Goal: Task Accomplishment & Management: Manage account settings

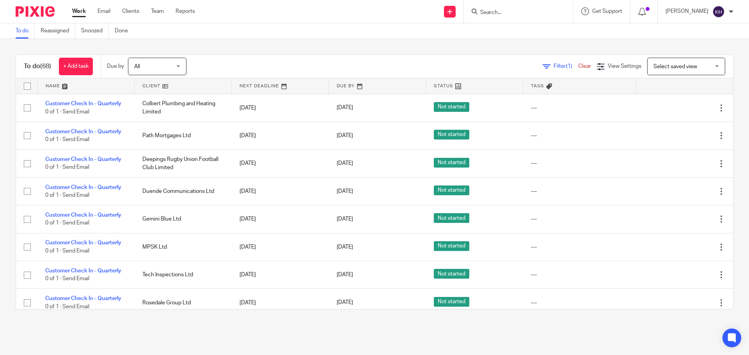
click at [533, 10] on input "Search" at bounding box center [514, 12] width 70 height 7
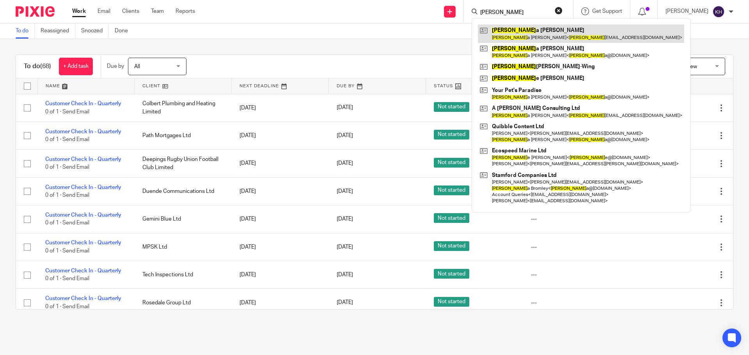
type input "ann"
click at [535, 29] on link at bounding box center [581, 34] width 206 height 18
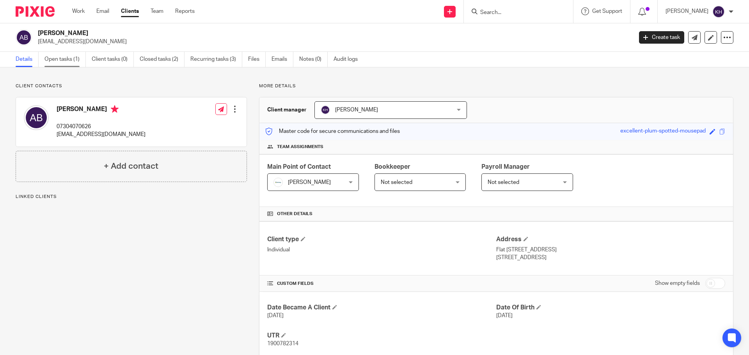
click at [58, 58] on link "Open tasks (1)" at bounding box center [64, 59] width 41 height 15
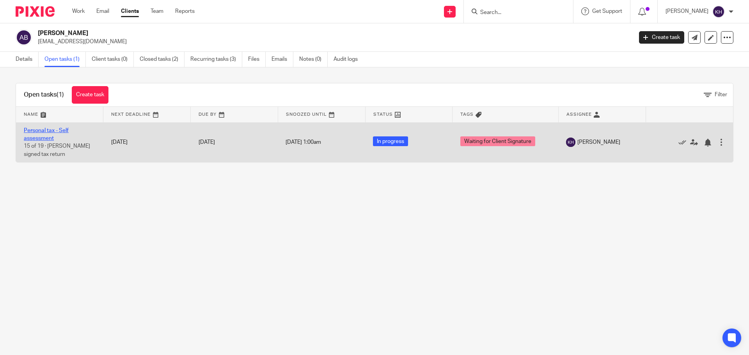
click at [50, 128] on link "Personal tax - Self assessment" at bounding box center [46, 134] width 45 height 13
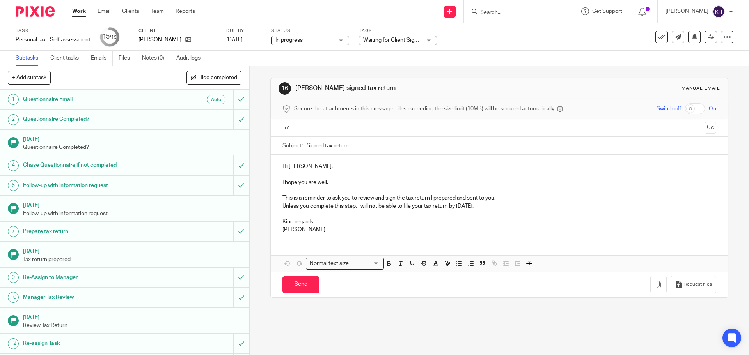
click at [409, 43] on span "Waiting for Client Signature" at bounding box center [392, 40] width 58 height 8
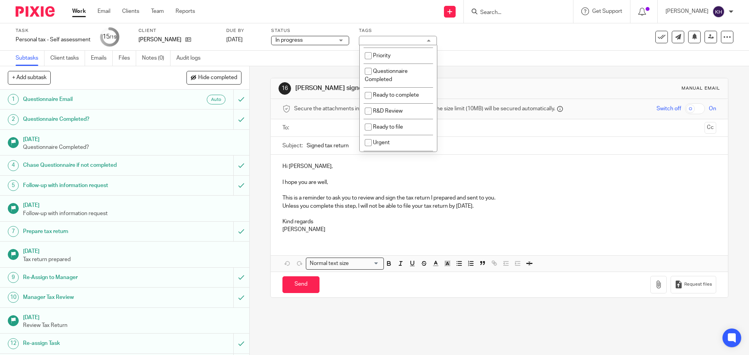
scroll to position [234, 0]
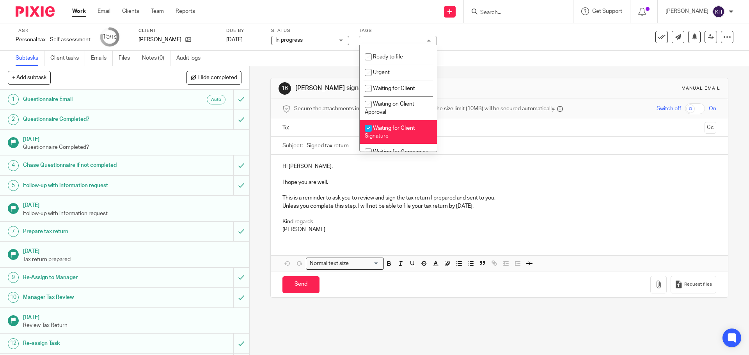
click at [409, 133] on li "Waiting for Client Signature" at bounding box center [397, 132] width 77 height 24
checkbox input "false"
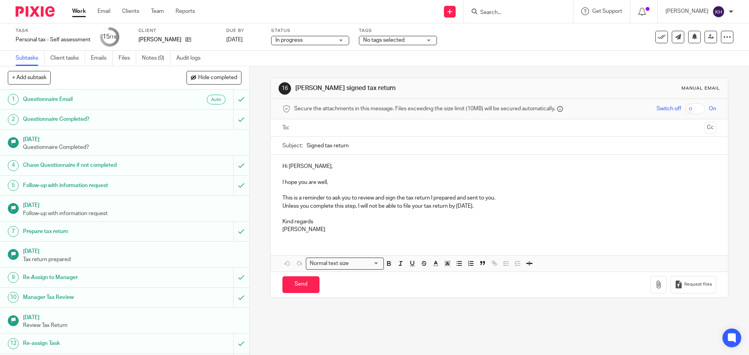
click at [498, 54] on div "Subtasks Client tasks Emails Files Notes (0) Audit logs" at bounding box center [374, 59] width 749 height 16
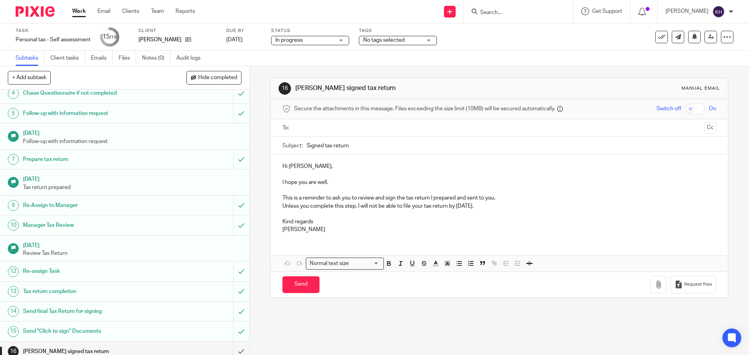
scroll to position [145, 0]
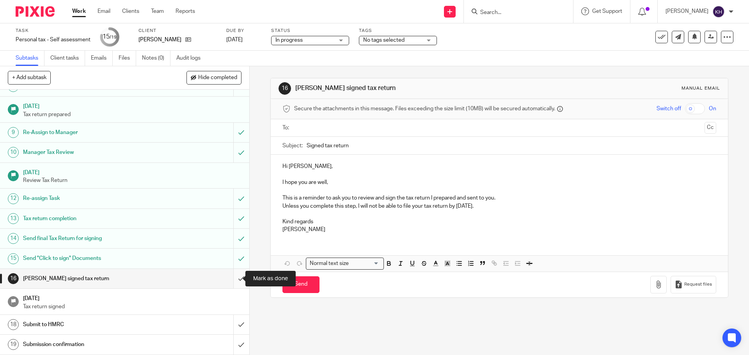
click at [237, 276] on input "submit" at bounding box center [124, 278] width 249 height 19
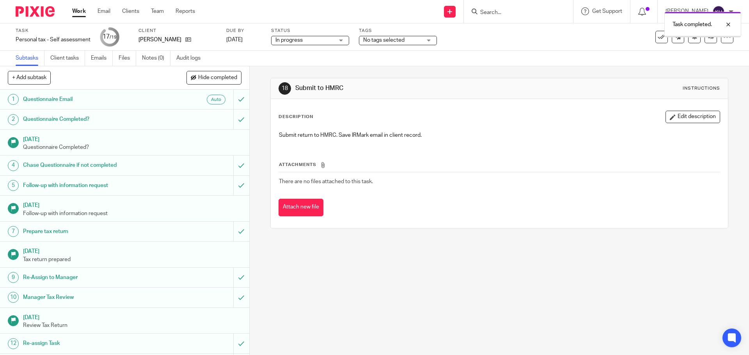
scroll to position [145, 0]
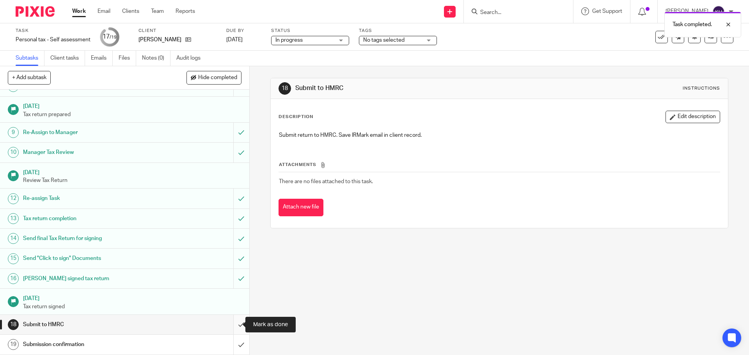
click at [232, 328] on input "submit" at bounding box center [124, 324] width 249 height 19
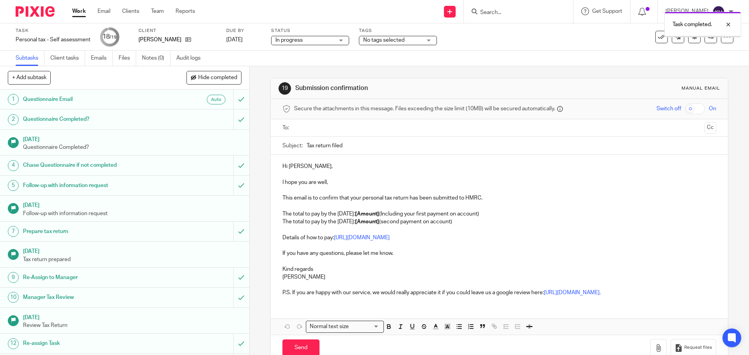
scroll to position [145, 0]
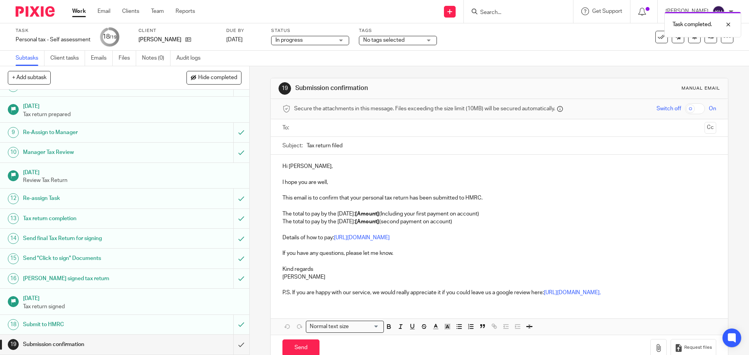
click at [307, 125] on input "text" at bounding box center [499, 128] width 404 height 9
click at [384, 172] on div "Hi Anna, I hope you are well, This email is to confirm that your personal tax r…" at bounding box center [499, 230] width 457 height 148
click at [393, 202] on p "This email is to confirm that your personal tax return has been submitted to HM…" at bounding box center [498, 200] width 433 height 8
click at [344, 202] on p "This email is to confirm that your personal tax return has been submitted to HM…" at bounding box center [498, 200] width 433 height 8
click at [428, 198] on p "This email is to confirm that your personal tax return has been submitted to HM…" at bounding box center [498, 200] width 433 height 8
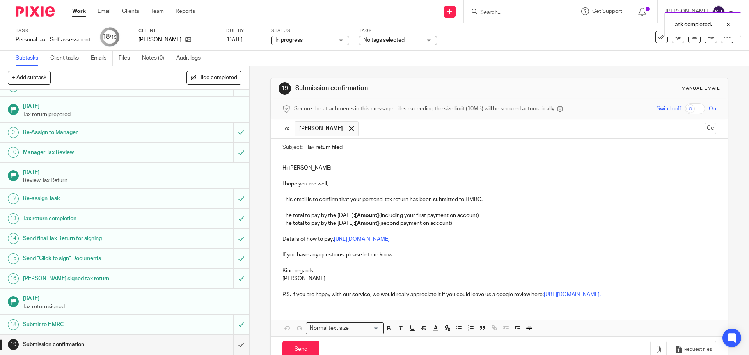
click at [456, 197] on p "This email is to confirm that your personal tax return has been submitted to HM…" at bounding box center [498, 200] width 433 height 8
click at [428, 226] on p "The total to pay by the 31st July: [Amount] (second payment on account)" at bounding box center [498, 224] width 433 height 8
click at [395, 226] on p "The total to pay by the 31st July: [Amount] (second payment on account)" at bounding box center [498, 224] width 433 height 8
click at [375, 216] on strong "[Amount]" at bounding box center [367, 215] width 24 height 5
drag, startPoint x: 371, startPoint y: 217, endPoint x: 395, endPoint y: 216, distance: 23.8
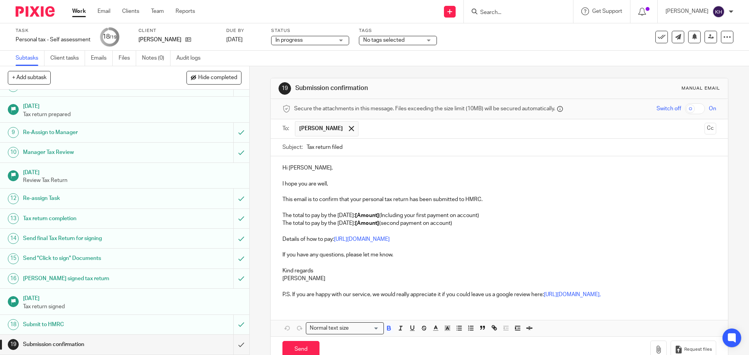
click at [379, 216] on strong "[Amount]" at bounding box center [367, 215] width 24 height 5
click at [358, 216] on strong "£" at bounding box center [356, 215] width 3 height 5
click at [392, 246] on p at bounding box center [498, 247] width 433 height 8
drag, startPoint x: 283, startPoint y: 286, endPoint x: 348, endPoint y: 327, distance: 76.5
click at [348, 327] on div "Hi Anna, I hope you are well, This email is to confirm that your personal tax r…" at bounding box center [499, 246] width 457 height 180
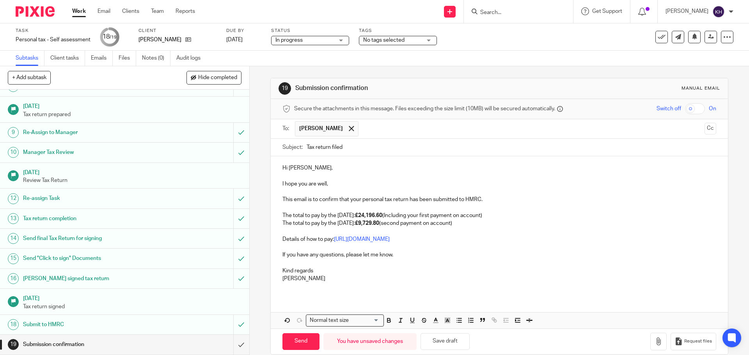
click at [463, 281] on p "[PERSON_NAME]" at bounding box center [498, 279] width 433 height 8
click at [411, 208] on p at bounding box center [498, 208] width 433 height 8
drag, startPoint x: 302, startPoint y: 340, endPoint x: 328, endPoint y: 182, distance: 160.1
click at [328, 182] on form "Secure the attachments in this message. Files exceeding the size limit (10MB) w…" at bounding box center [499, 226] width 457 height 255
click at [332, 183] on p "I hope you are well," at bounding box center [498, 184] width 433 height 8
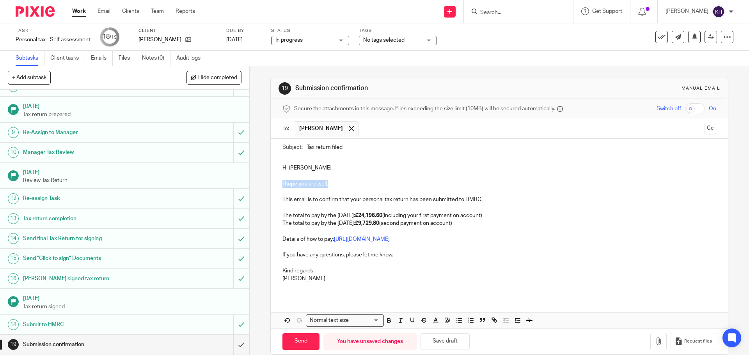
drag, startPoint x: 334, startPoint y: 183, endPoint x: 243, endPoint y: 184, distance: 90.5
click at [243, 184] on div "+ Add subtask Hide completed Cancel + Add 1 Questionnaire Email Auto 2 Question…" at bounding box center [374, 210] width 749 height 289
click at [527, 176] on p at bounding box center [498, 176] width 433 height 8
click at [298, 344] on input "Send" at bounding box center [300, 341] width 37 height 17
type input "Sent"
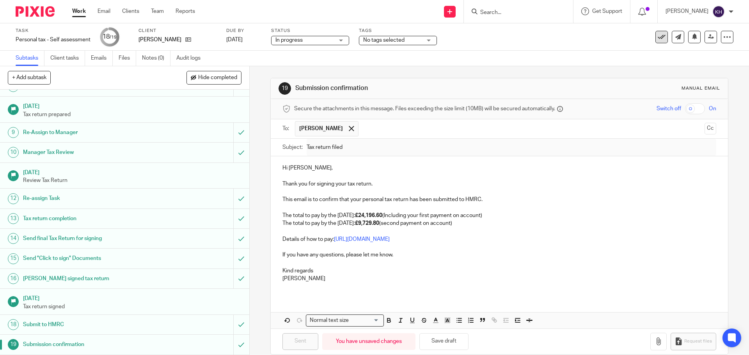
click at [657, 35] on icon at bounding box center [661, 37] width 8 height 8
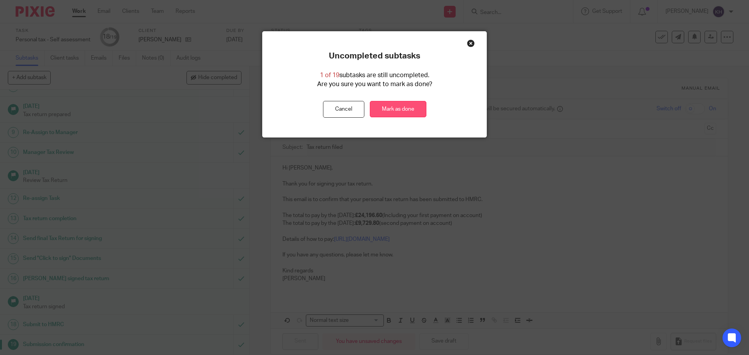
click at [397, 108] on link "Mark as done" at bounding box center [398, 109] width 57 height 17
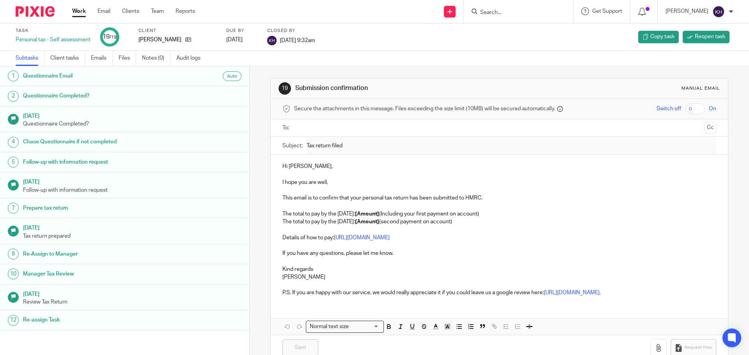
click at [83, 9] on link "Work" at bounding box center [79, 11] width 14 height 8
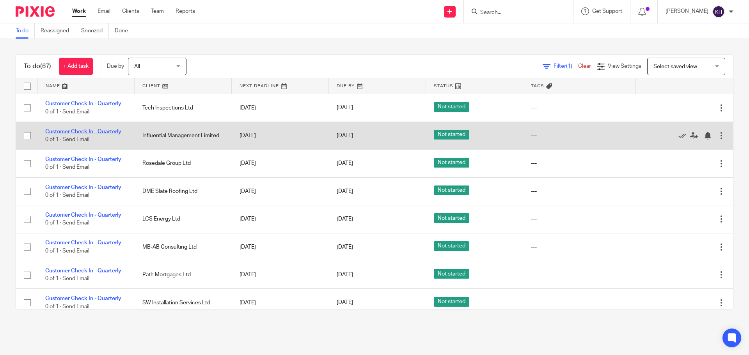
drag, startPoint x: 91, startPoint y: 132, endPoint x: 110, endPoint y: 129, distance: 18.9
click at [91, 132] on link "Customer Check In - Quarterly" at bounding box center [83, 131] width 76 height 5
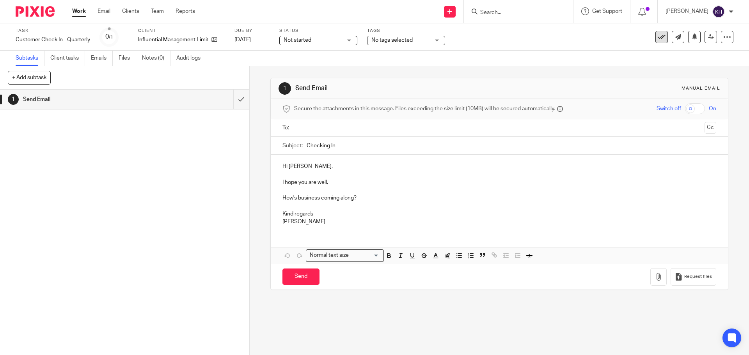
click at [659, 39] on icon at bounding box center [661, 37] width 8 height 8
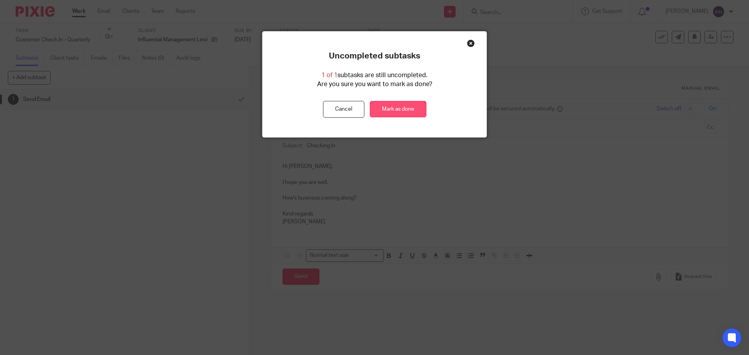
click at [414, 110] on link "Mark as done" at bounding box center [398, 109] width 57 height 17
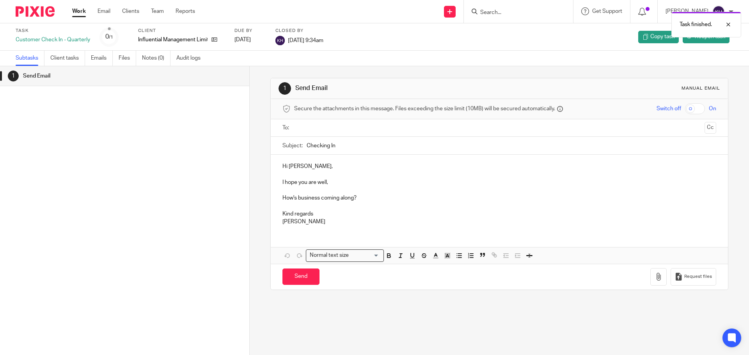
click at [76, 13] on link "Work" at bounding box center [79, 11] width 14 height 8
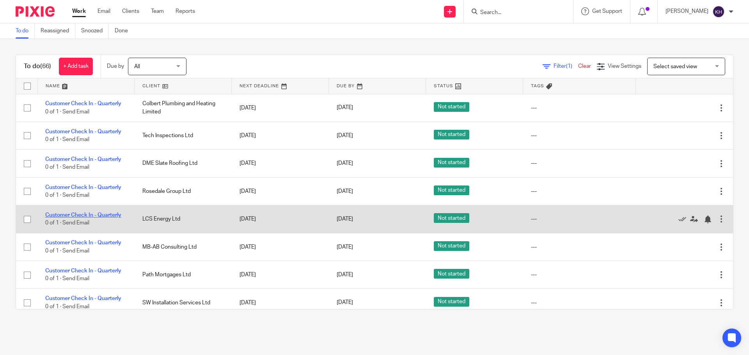
click at [95, 215] on link "Customer Check In - Quarterly" at bounding box center [83, 214] width 76 height 5
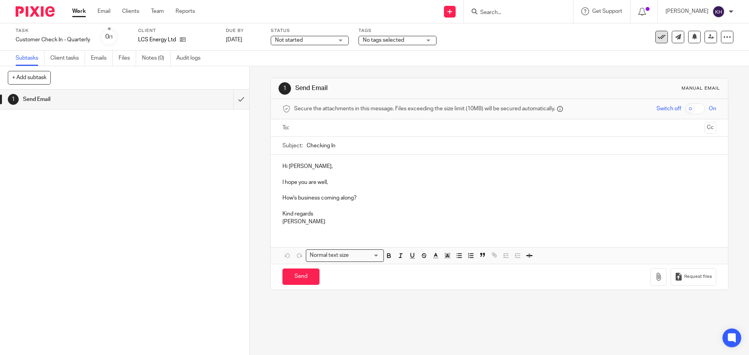
click at [657, 35] on icon at bounding box center [661, 37] width 8 height 8
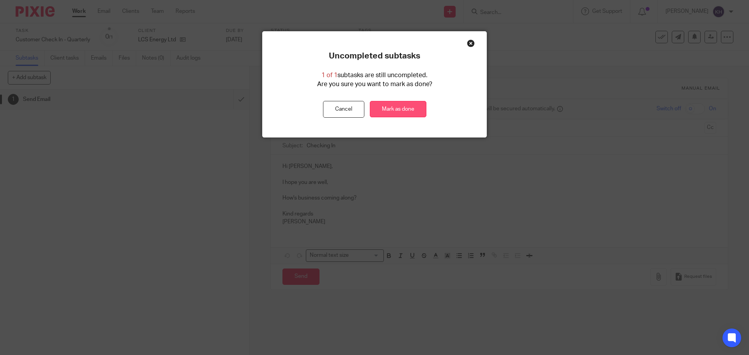
click at [408, 106] on link "Mark as done" at bounding box center [398, 109] width 57 height 17
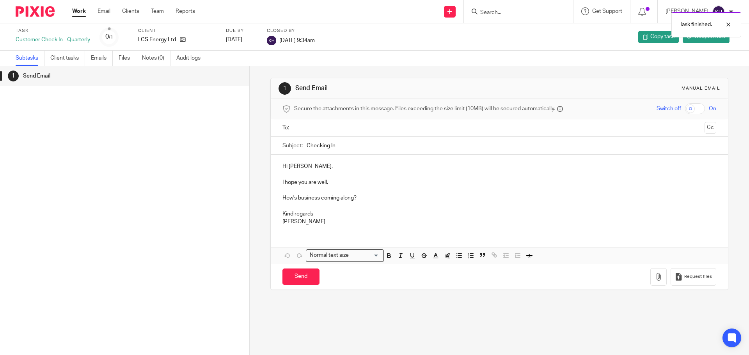
click at [72, 10] on link "Work" at bounding box center [79, 11] width 14 height 8
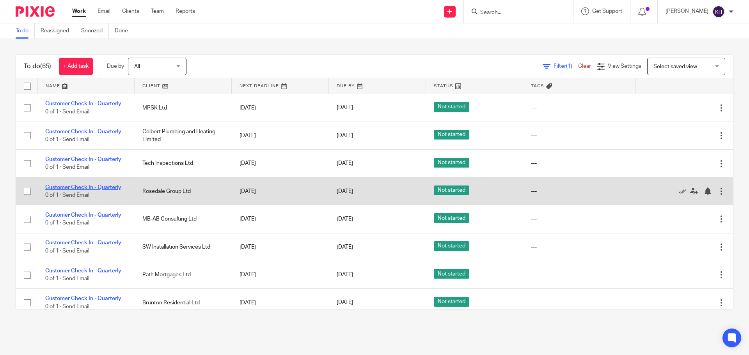
click at [118, 188] on link "Customer Check In - Quarterly" at bounding box center [83, 187] width 76 height 5
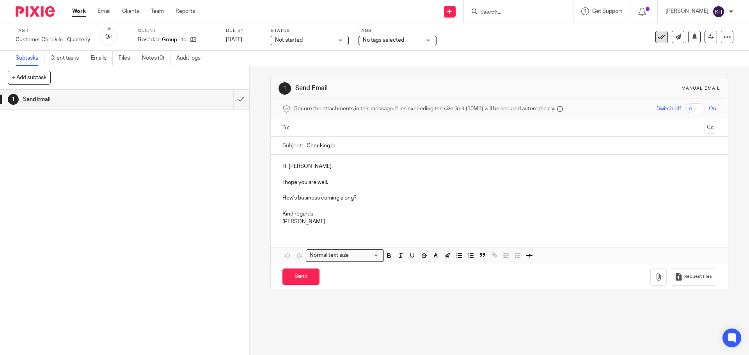
click at [659, 34] on icon at bounding box center [661, 37] width 8 height 8
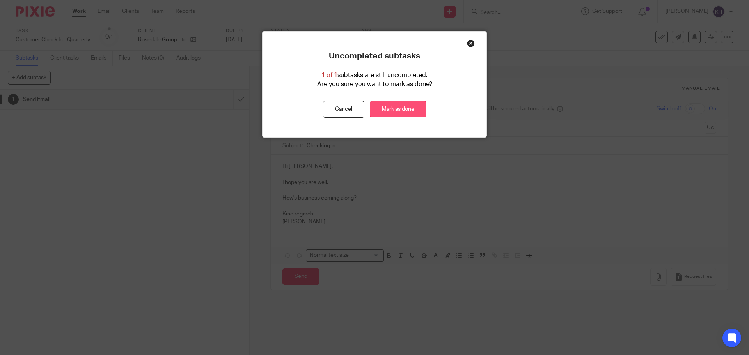
click at [407, 109] on link "Mark as done" at bounding box center [398, 109] width 57 height 17
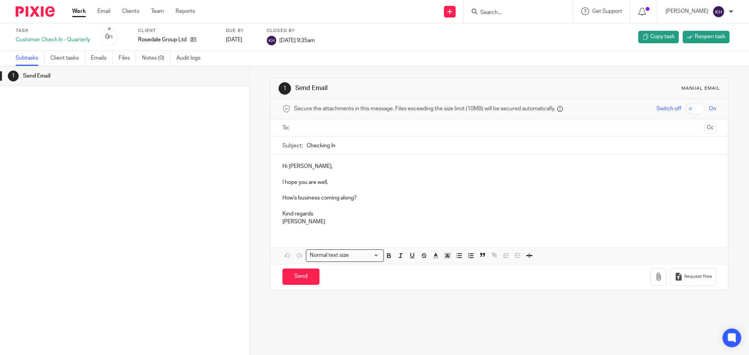
click at [71, 9] on div "Work Email Clients Team Reports Work Email Clients Team Reports Settings" at bounding box center [135, 11] width 142 height 23
click at [78, 12] on link "Work" at bounding box center [79, 11] width 14 height 8
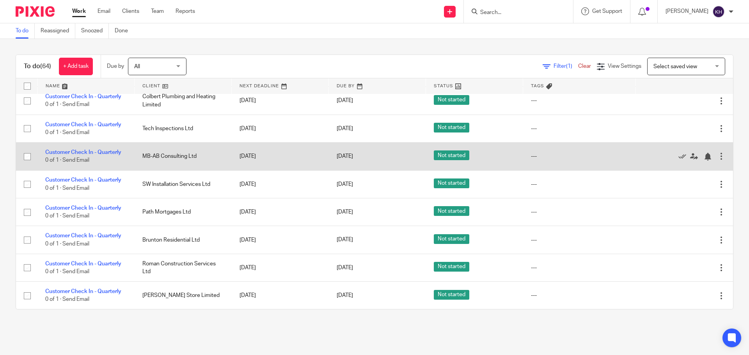
scroll to position [78, 0]
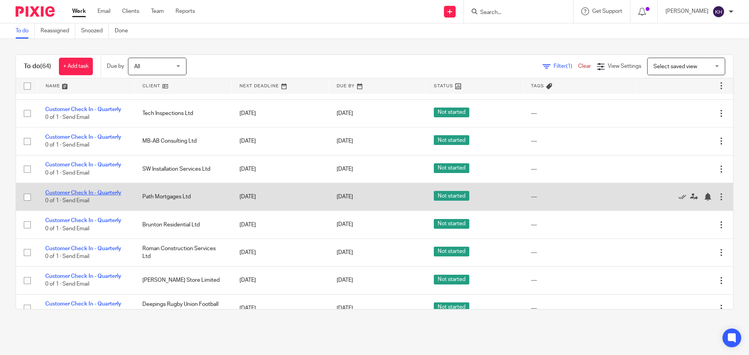
click at [82, 192] on link "Customer Check In - Quarterly" at bounding box center [83, 192] width 76 height 5
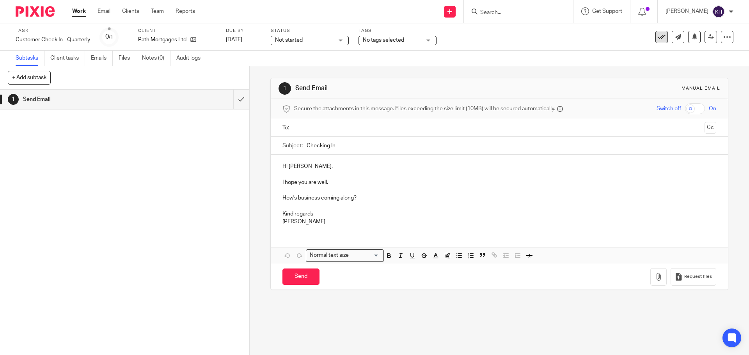
click at [659, 35] on div "See template in use Advanced task editor Copy task Change schedule Delete" at bounding box center [694, 37] width 78 height 12
click at [659, 36] on icon at bounding box center [661, 37] width 8 height 8
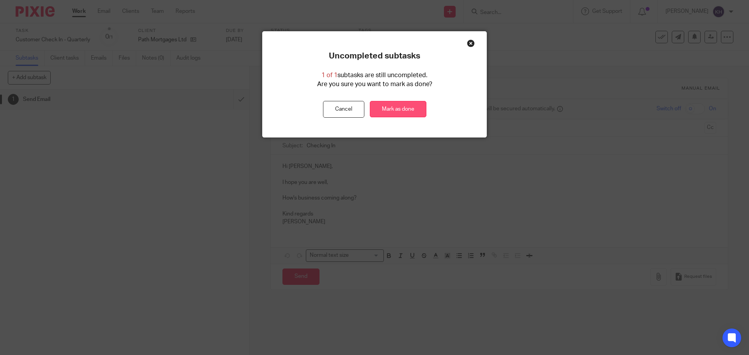
click at [410, 107] on link "Mark as done" at bounding box center [398, 109] width 57 height 17
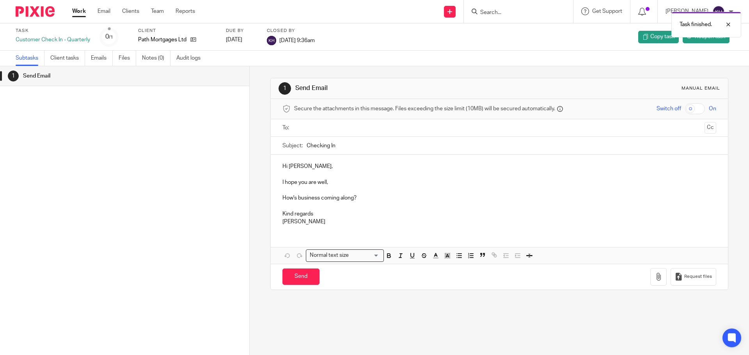
click at [79, 11] on link "Work" at bounding box center [79, 11] width 14 height 8
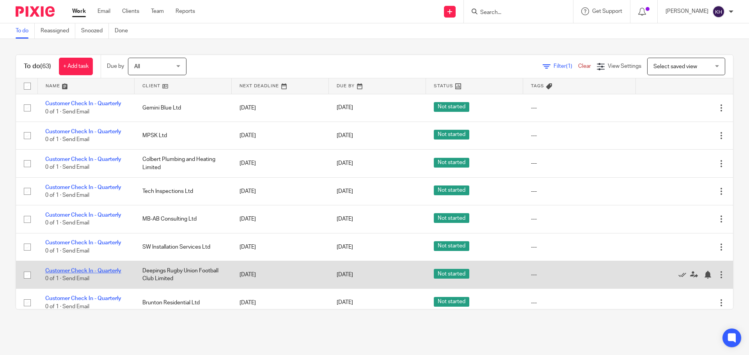
click at [101, 271] on link "Customer Check In - Quarterly" at bounding box center [83, 270] width 76 height 5
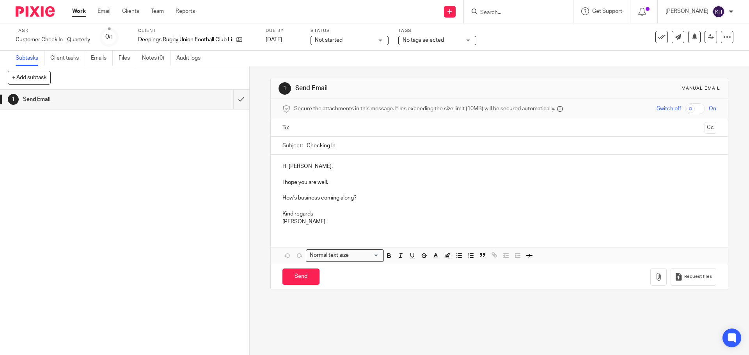
click at [657, 36] on icon at bounding box center [661, 37] width 8 height 8
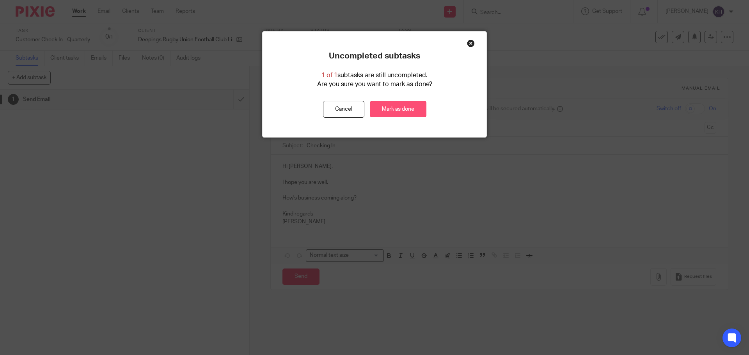
click at [416, 107] on link "Mark as done" at bounding box center [398, 109] width 57 height 17
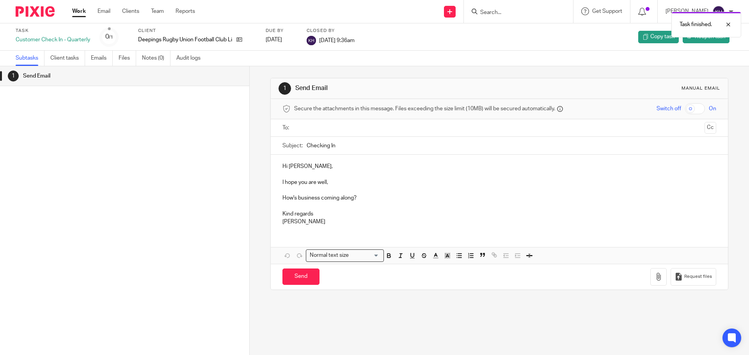
click at [80, 12] on link "Work" at bounding box center [79, 11] width 14 height 8
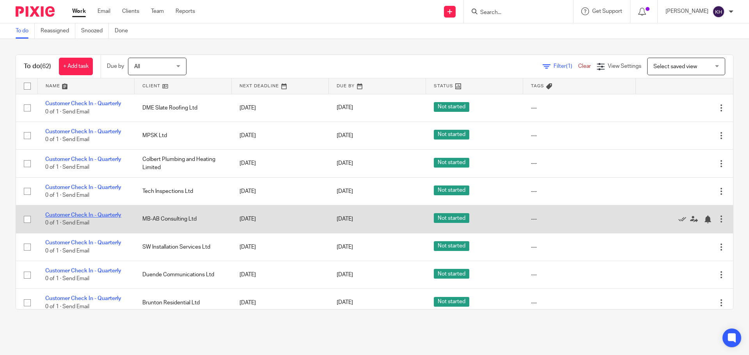
click at [104, 216] on link "Customer Check In - Quarterly" at bounding box center [83, 214] width 76 height 5
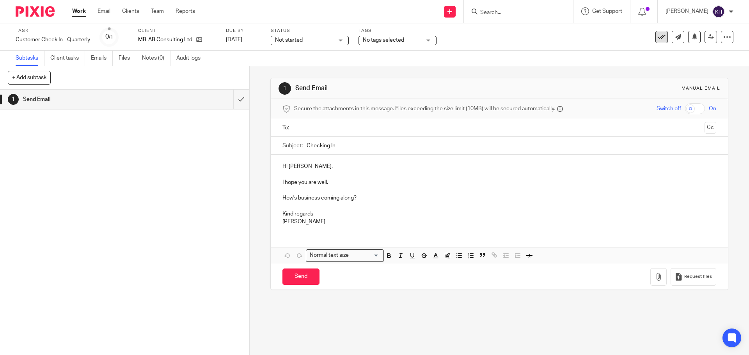
click at [657, 38] on icon at bounding box center [661, 37] width 8 height 8
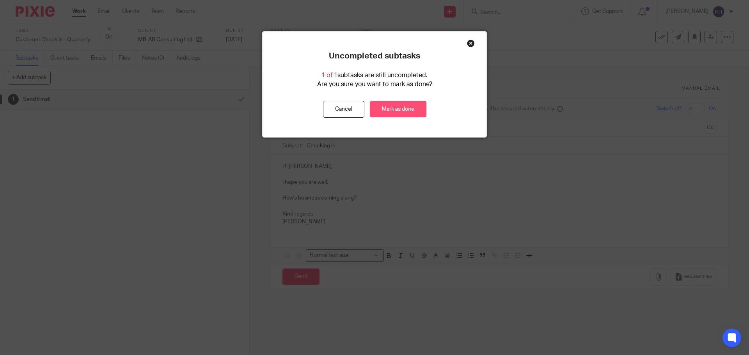
click at [377, 104] on link "Mark as done" at bounding box center [398, 109] width 57 height 17
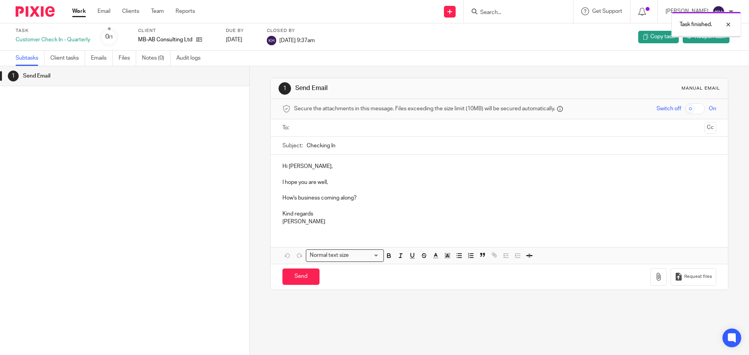
click at [73, 9] on link "Work" at bounding box center [79, 11] width 14 height 8
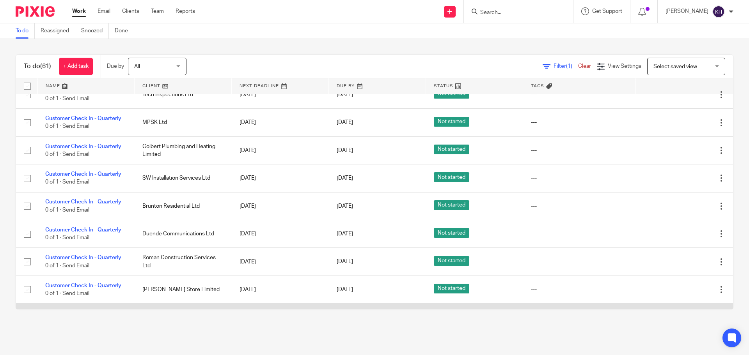
scroll to position [39, 0]
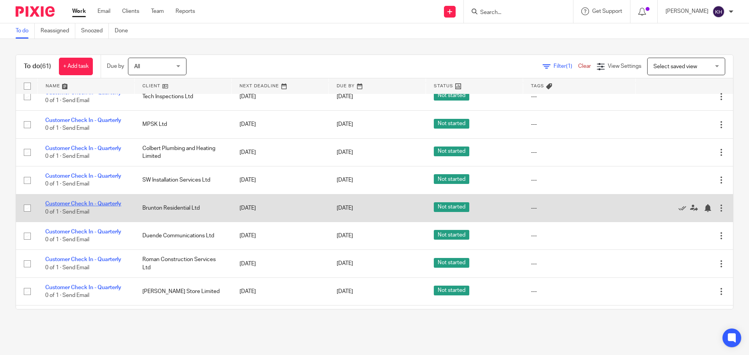
click at [99, 202] on link "Customer Check In - Quarterly" at bounding box center [83, 203] width 76 height 5
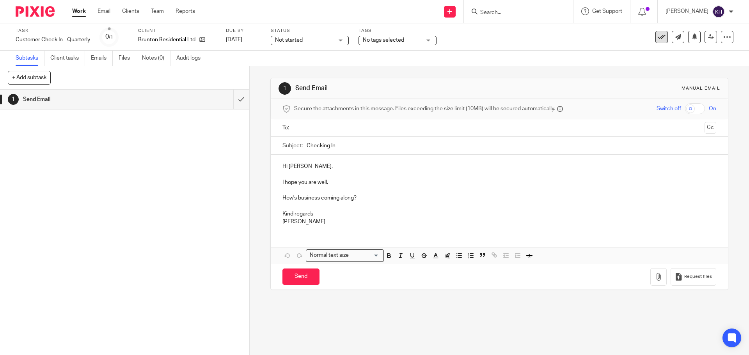
click at [659, 37] on button at bounding box center [661, 37] width 12 height 12
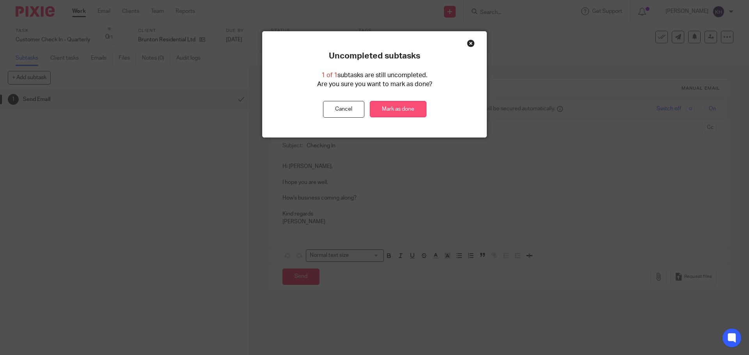
click at [406, 111] on link "Mark as done" at bounding box center [398, 109] width 57 height 17
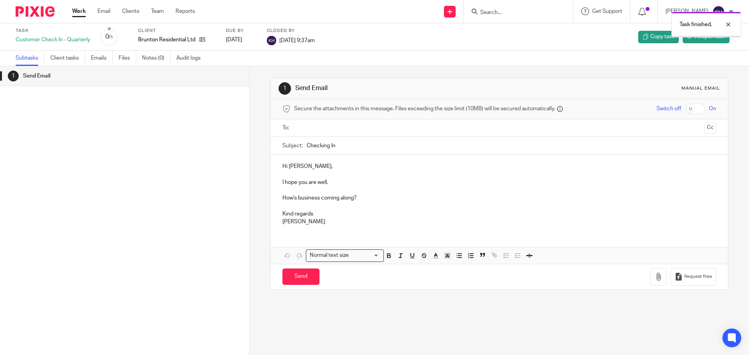
click at [76, 11] on link "Work" at bounding box center [79, 11] width 14 height 8
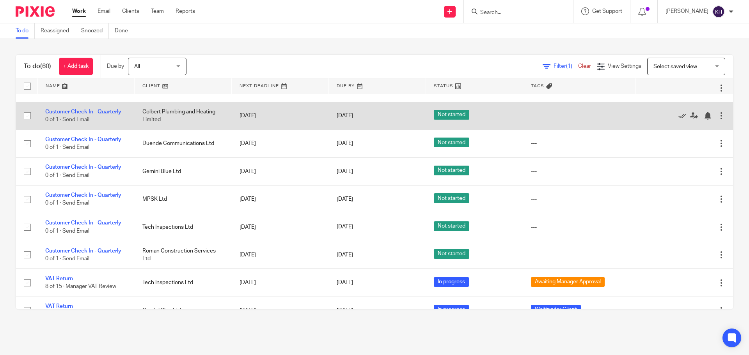
scroll to position [78, 0]
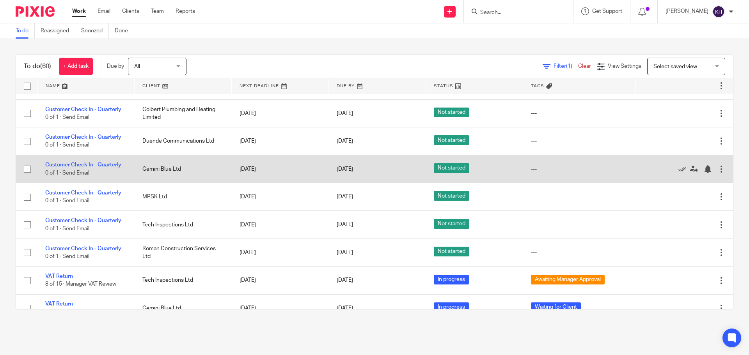
click at [104, 166] on link "Customer Check In - Quarterly" at bounding box center [83, 164] width 76 height 5
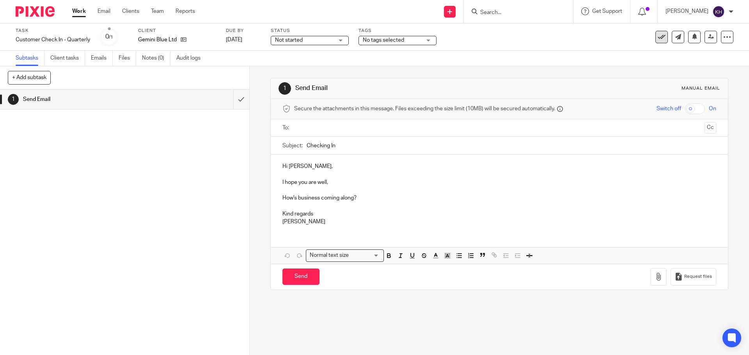
click at [657, 37] on icon at bounding box center [661, 37] width 8 height 8
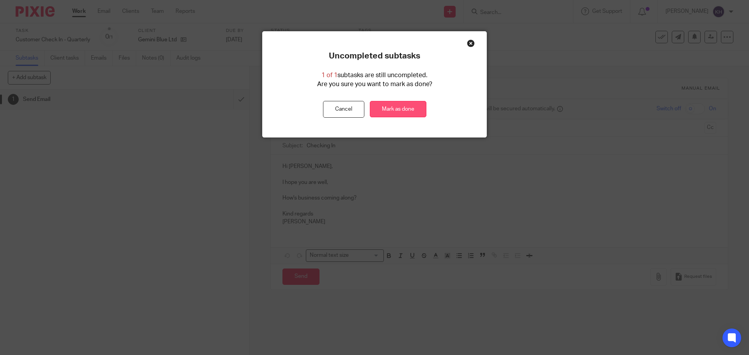
click at [400, 112] on link "Mark as done" at bounding box center [398, 109] width 57 height 17
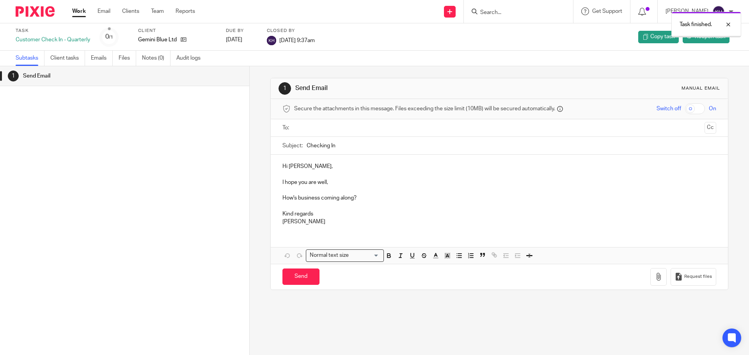
click at [80, 9] on link "Work" at bounding box center [79, 11] width 14 height 8
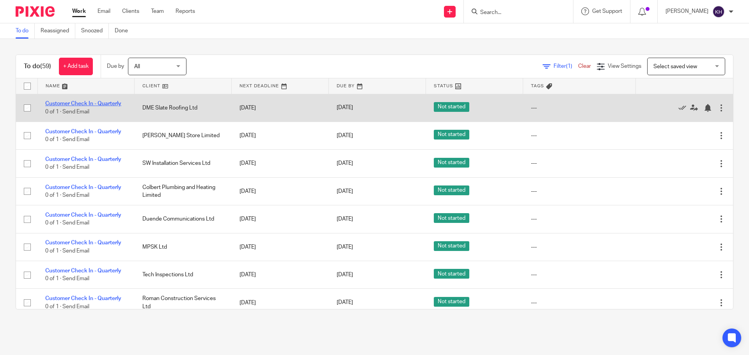
click at [90, 105] on link "Customer Check In - Quarterly" at bounding box center [83, 103] width 76 height 5
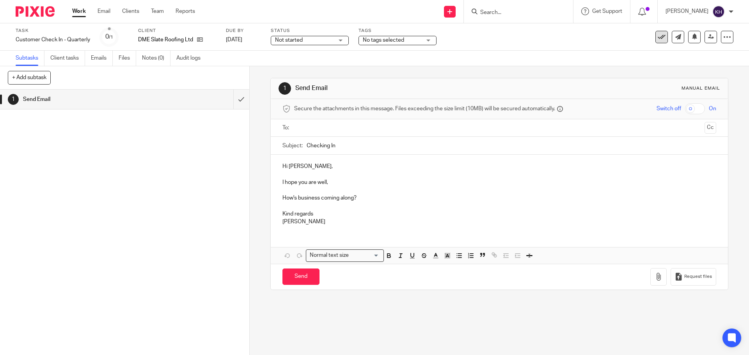
click at [657, 37] on icon at bounding box center [661, 37] width 8 height 8
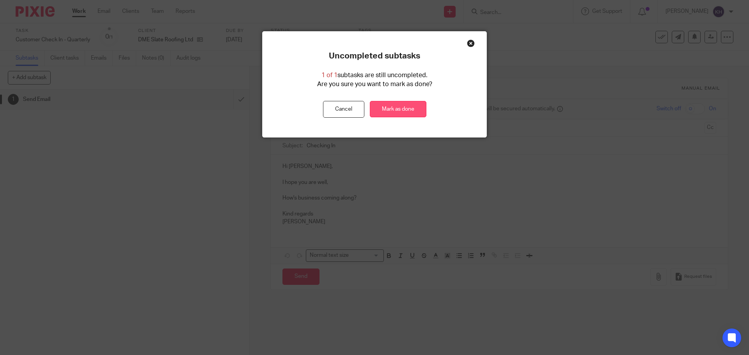
click at [403, 112] on link "Mark as done" at bounding box center [398, 109] width 57 height 17
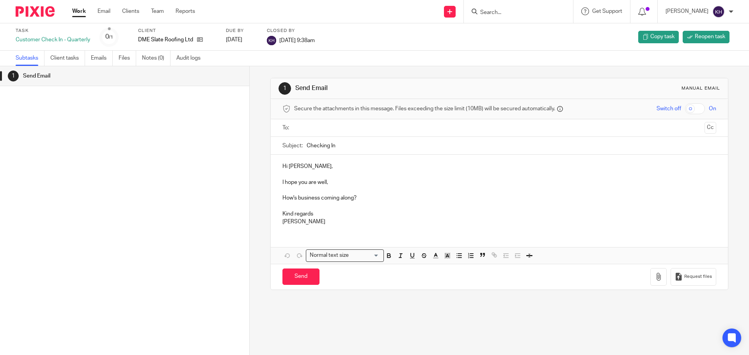
click at [77, 11] on link "Work" at bounding box center [79, 11] width 14 height 8
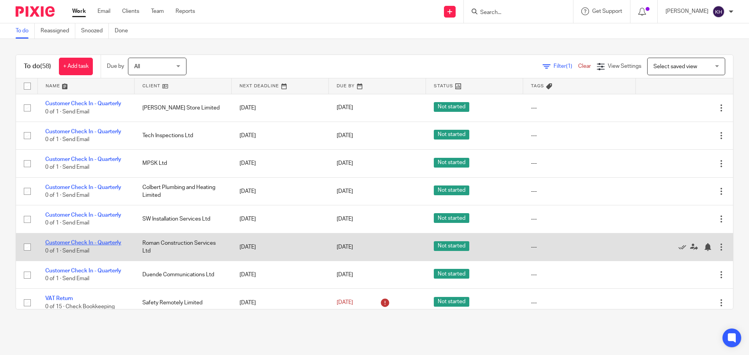
click at [76, 244] on link "Customer Check In - Quarterly" at bounding box center [83, 242] width 76 height 5
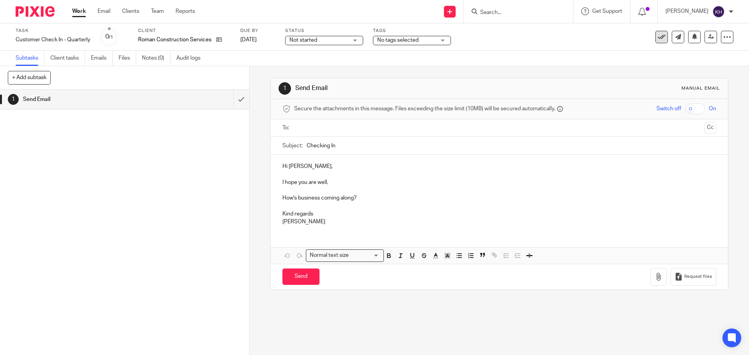
click at [659, 35] on icon at bounding box center [661, 37] width 8 height 8
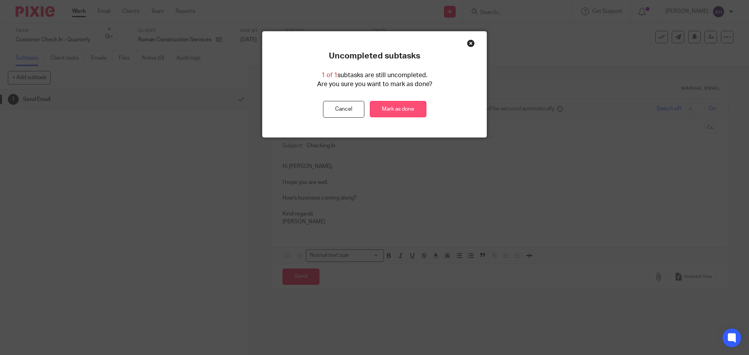
click at [388, 107] on link "Mark as done" at bounding box center [398, 109] width 57 height 17
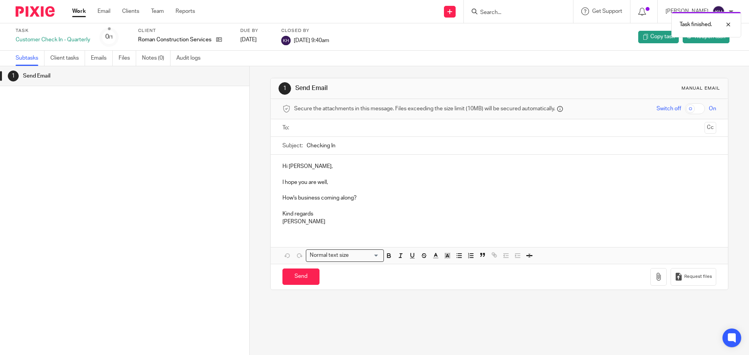
drag, startPoint x: 78, startPoint y: 9, endPoint x: 85, endPoint y: 17, distance: 11.0
click at [78, 9] on link "Work" at bounding box center [79, 11] width 14 height 8
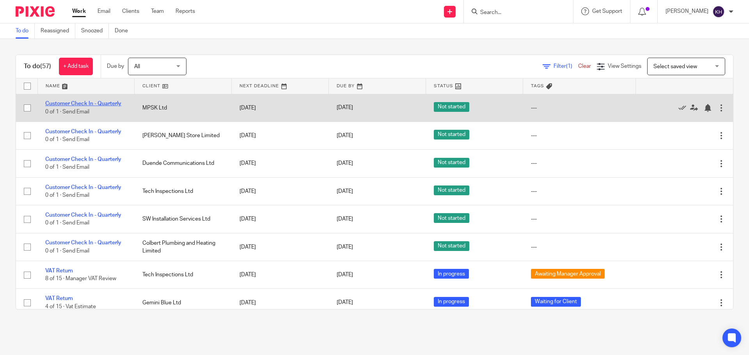
click at [90, 103] on link "Customer Check In - Quarterly" at bounding box center [83, 103] width 76 height 5
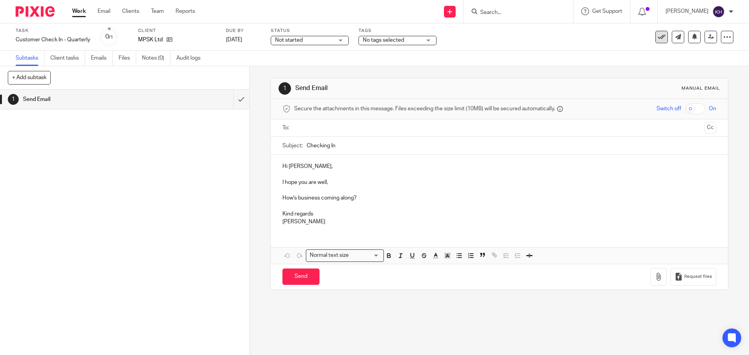
click at [657, 33] on icon at bounding box center [661, 37] width 8 height 8
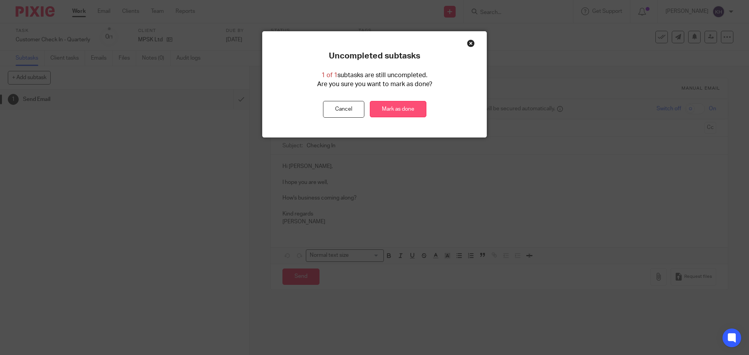
click at [386, 103] on link "Mark as done" at bounding box center [398, 109] width 57 height 17
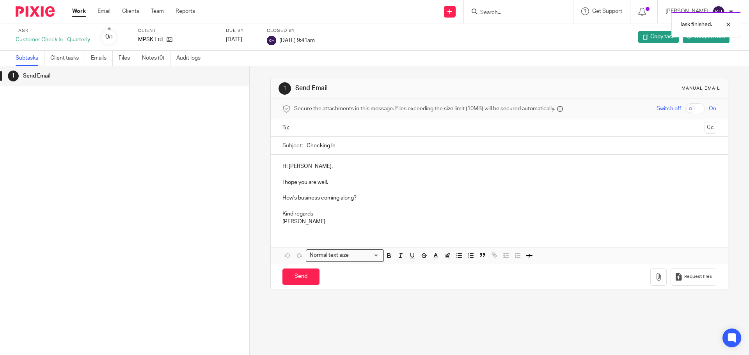
click at [78, 7] on div "Work Email Clients Team Reports Work Email Clients Team Reports Settings" at bounding box center [135, 11] width 142 height 23
click at [78, 11] on link "Work" at bounding box center [79, 11] width 14 height 8
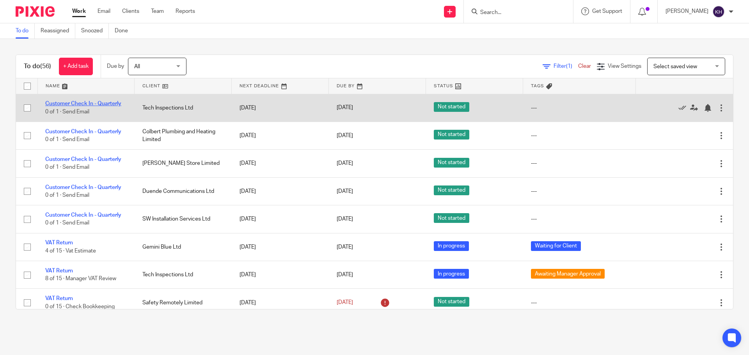
click at [74, 104] on link "Customer Check In - Quarterly" at bounding box center [83, 103] width 76 height 5
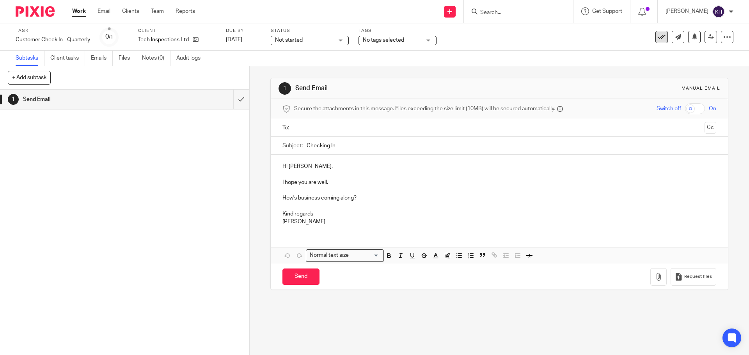
click at [659, 34] on icon at bounding box center [661, 37] width 8 height 8
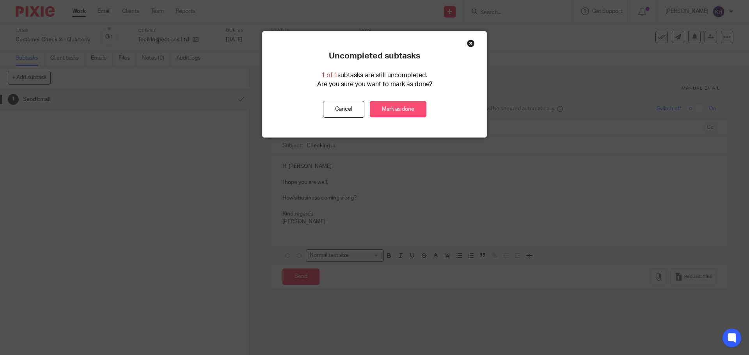
click at [386, 112] on link "Mark as done" at bounding box center [398, 109] width 57 height 17
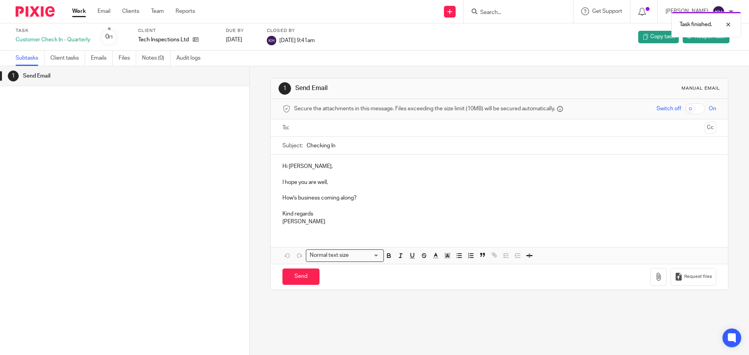
click at [78, 14] on link "Work" at bounding box center [79, 11] width 14 height 8
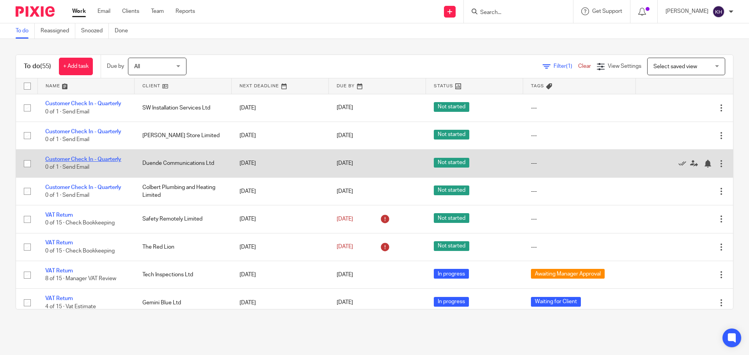
click at [76, 159] on link "Customer Check In - Quarterly" at bounding box center [83, 159] width 76 height 5
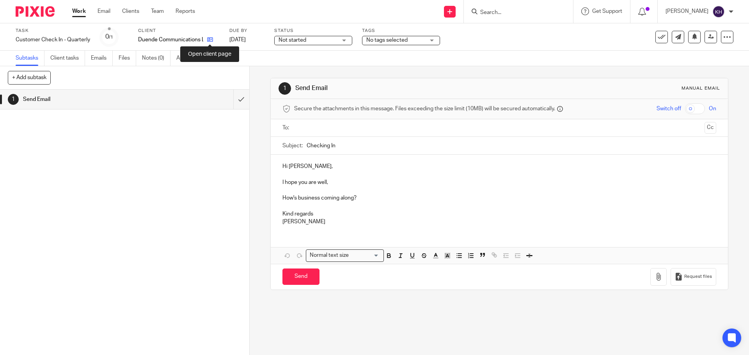
click at [209, 38] on icon at bounding box center [210, 40] width 6 height 6
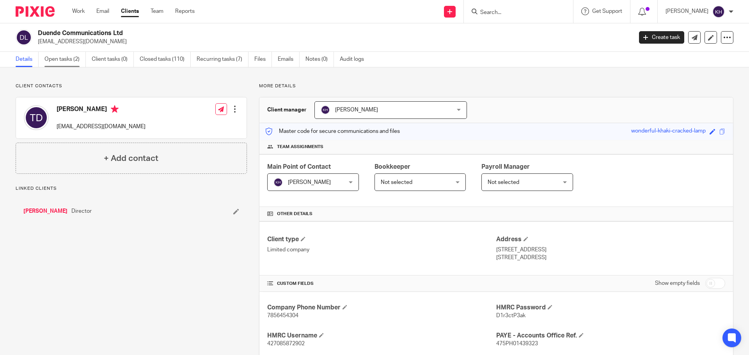
click at [57, 57] on link "Open tasks (2)" at bounding box center [64, 59] width 41 height 15
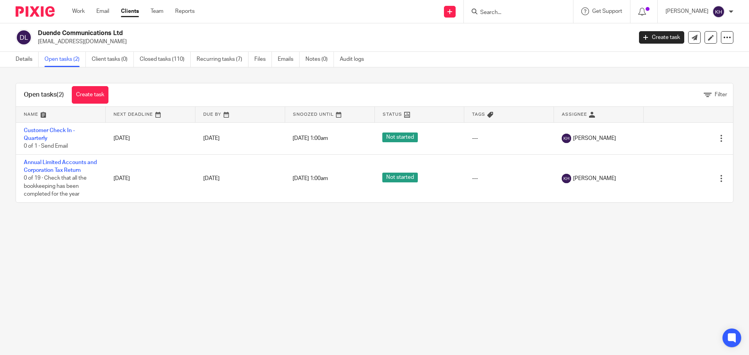
click at [172, 245] on main "Duende Communications Ltd [EMAIL_ADDRESS][DOMAIN_NAME] Create task Update from …" at bounding box center [374, 177] width 749 height 355
click at [235, 60] on link "Recurring tasks (7)" at bounding box center [223, 59] width 52 height 15
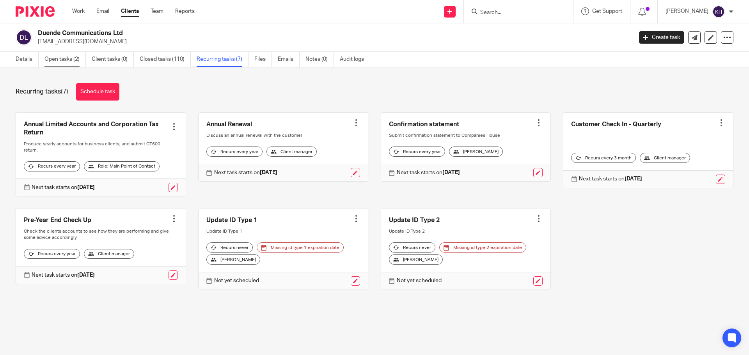
click at [57, 61] on link "Open tasks (2)" at bounding box center [64, 59] width 41 height 15
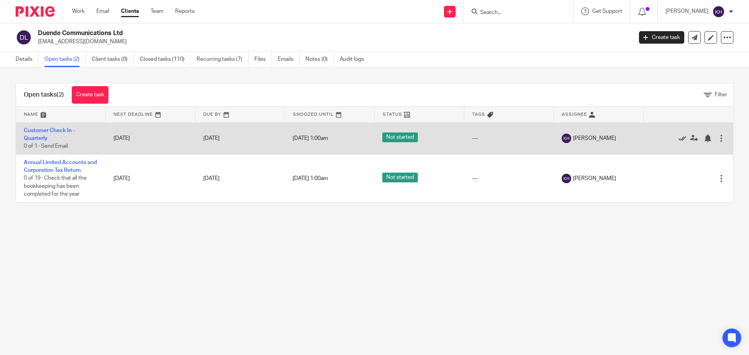
click at [678, 139] on icon at bounding box center [682, 139] width 8 height 8
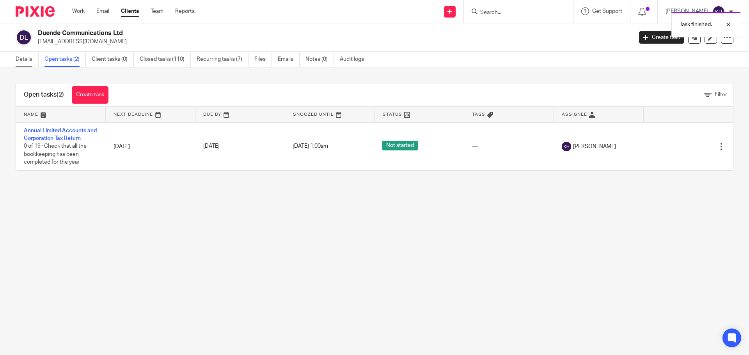
click at [16, 59] on link "Details" at bounding box center [27, 59] width 23 height 15
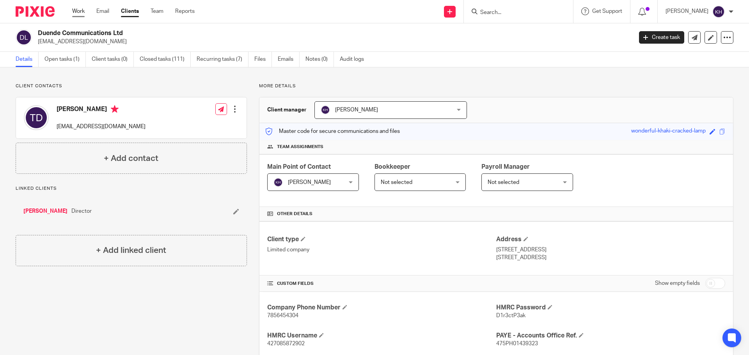
click at [78, 11] on link "Work" at bounding box center [78, 11] width 12 height 8
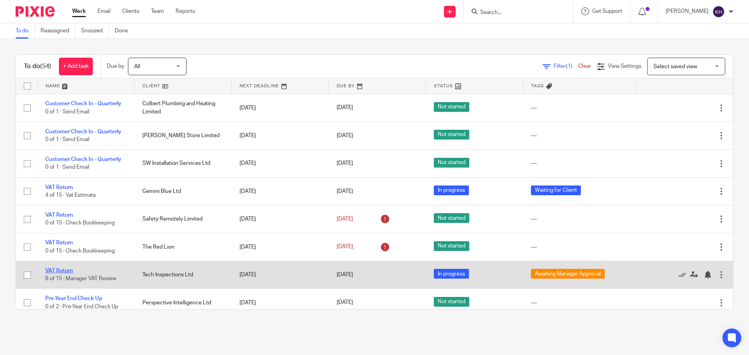
click at [65, 269] on link "VAT Return" at bounding box center [59, 270] width 28 height 5
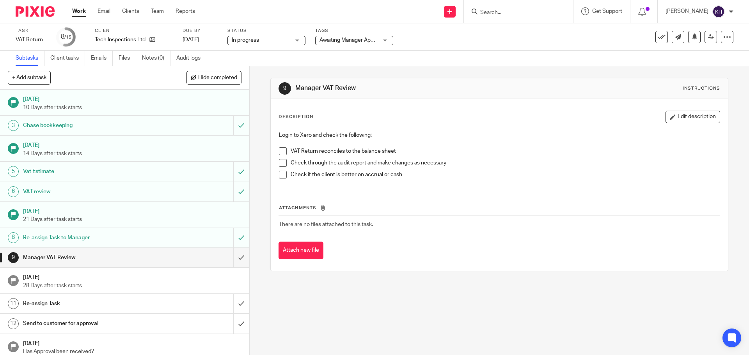
scroll to position [39, 0]
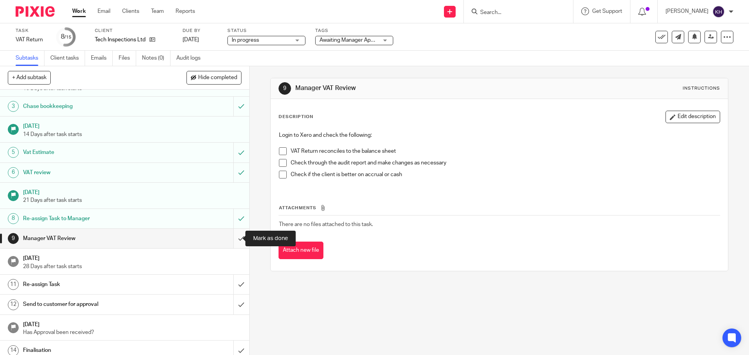
click at [234, 240] on input "submit" at bounding box center [124, 238] width 249 height 19
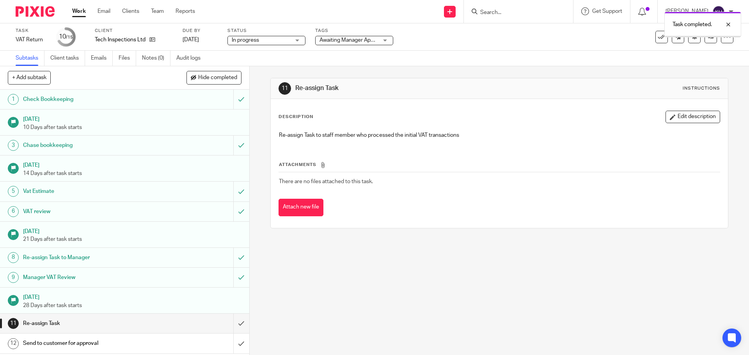
click at [369, 42] on span "Awaiting Manager Approval" at bounding box center [352, 39] width 66 height 5
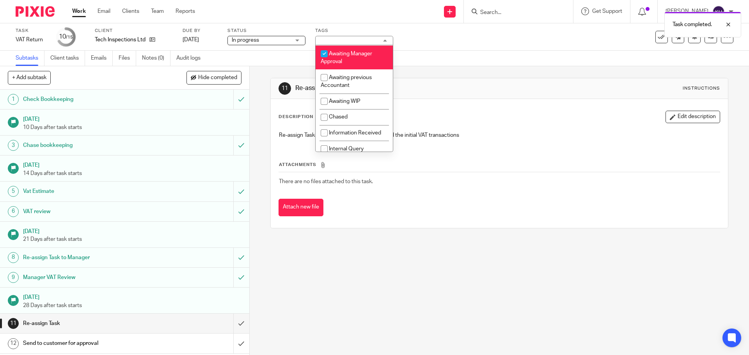
click at [347, 58] on li "Awaiting Manager Approval" at bounding box center [353, 58] width 77 height 24
checkbox input "false"
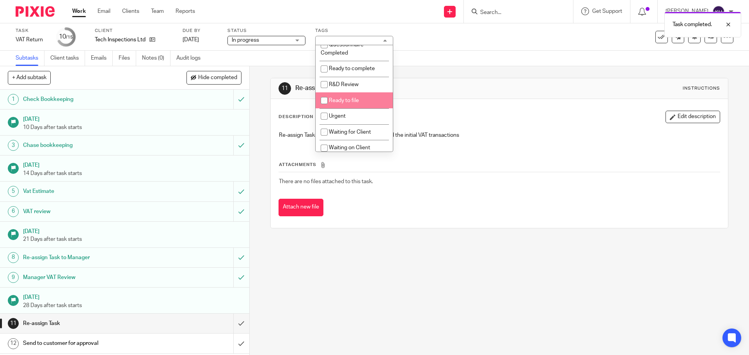
scroll to position [195, 0]
click at [354, 94] on span "Ready to file" at bounding box center [344, 95] width 30 height 5
checkbox input "true"
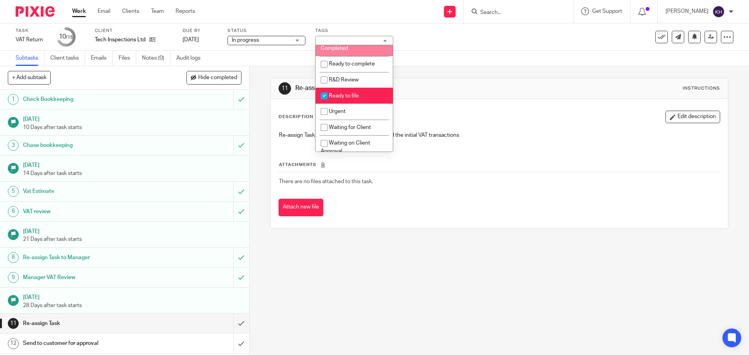
click at [489, 23] on div at bounding box center [518, 11] width 109 height 23
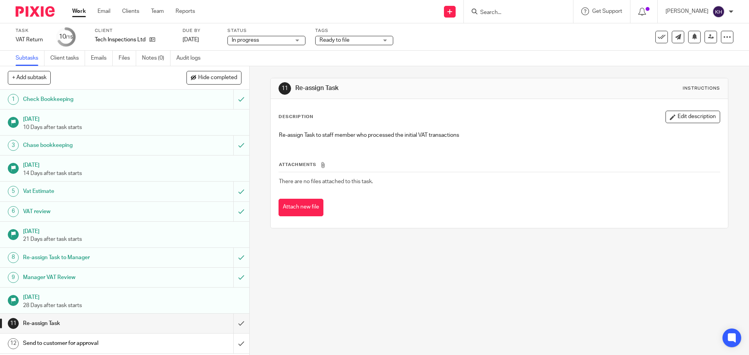
click at [200, 15] on ul "Work Email Clients Team Reports" at bounding box center [139, 11] width 135 height 8
click at [130, 16] on div "Work Email Clients Team Reports Work Email Clients Team Reports Settings" at bounding box center [135, 11] width 142 height 23
click at [165, 13] on ul "Work Email Clients Team Reports" at bounding box center [139, 11] width 135 height 8
click at [154, 12] on link "Team" at bounding box center [157, 11] width 13 height 8
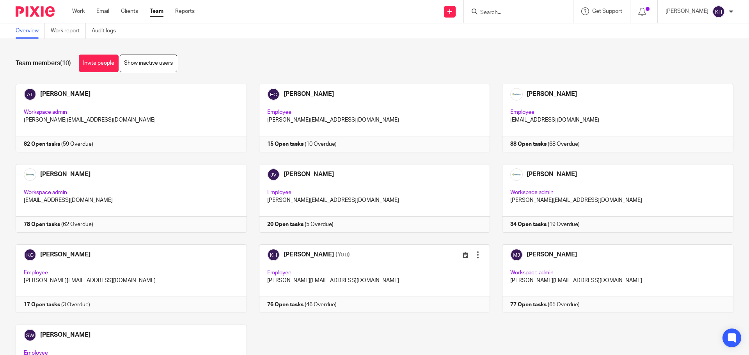
drag, startPoint x: 228, startPoint y: 27, endPoint x: 225, endPoint y: 31, distance: 4.9
click at [228, 27] on div "Overview Work report Audit logs" at bounding box center [374, 31] width 749 height 16
click at [61, 27] on link "Work report" at bounding box center [68, 30] width 35 height 15
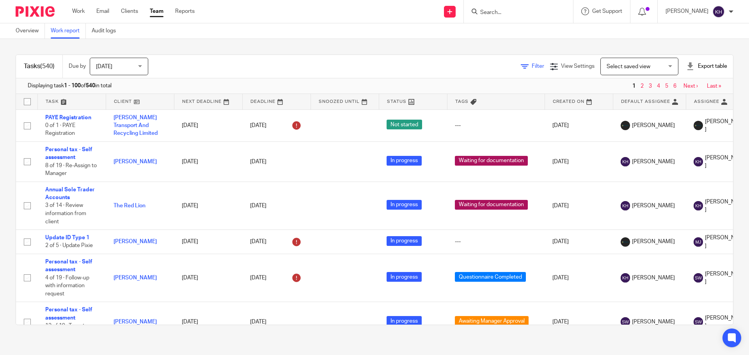
click at [521, 65] on icon at bounding box center [525, 67] width 8 height 8
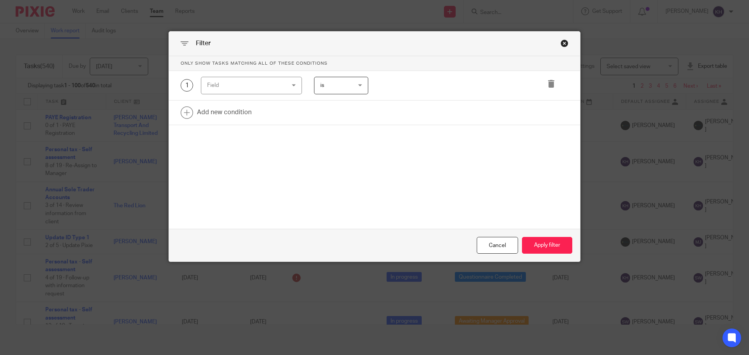
click at [248, 87] on div "Field" at bounding box center [244, 85] width 75 height 16
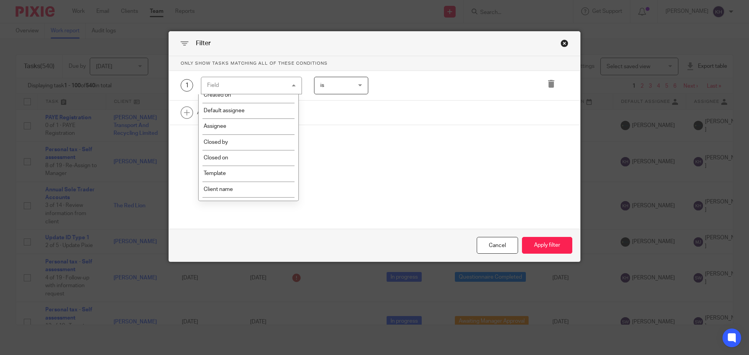
scroll to position [78, 0]
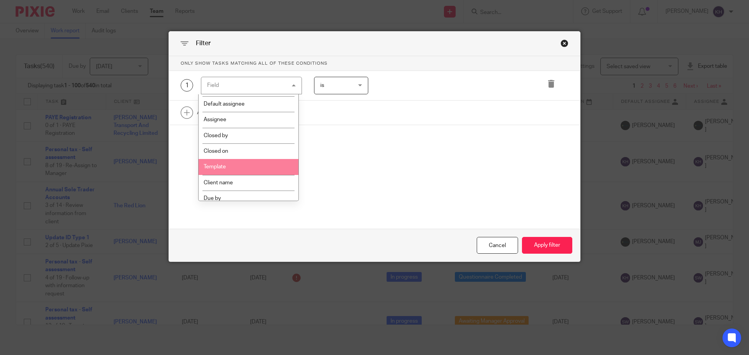
click at [265, 165] on li "Template" at bounding box center [248, 167] width 100 height 16
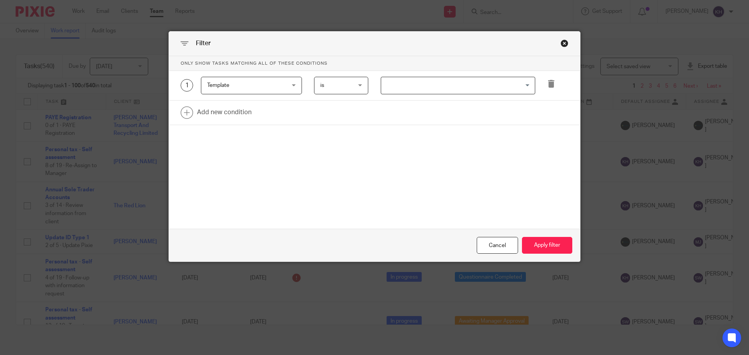
click at [452, 85] on input "Search for option" at bounding box center [456, 86] width 149 height 14
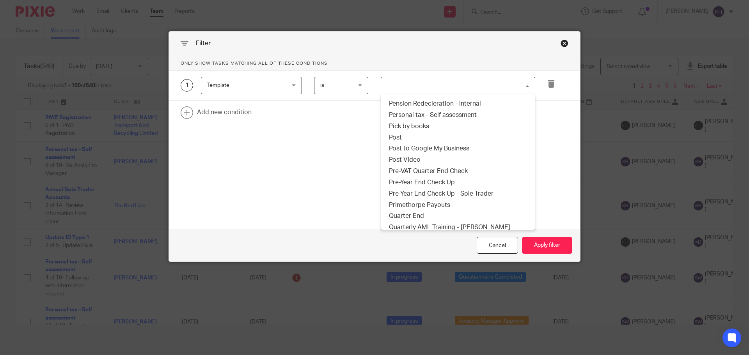
scroll to position [1326, 0]
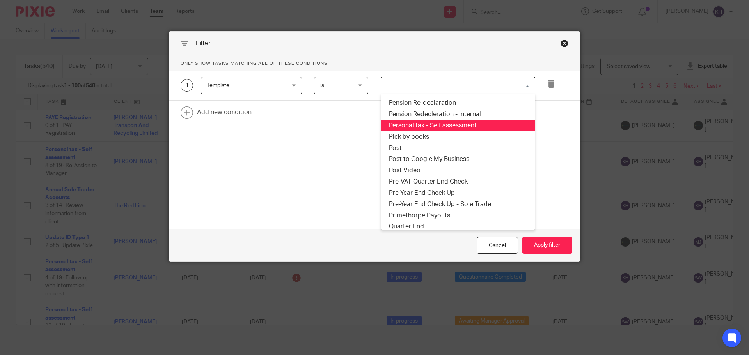
click at [452, 120] on li "Personal tax - Self assessment" at bounding box center [458, 125] width 154 height 11
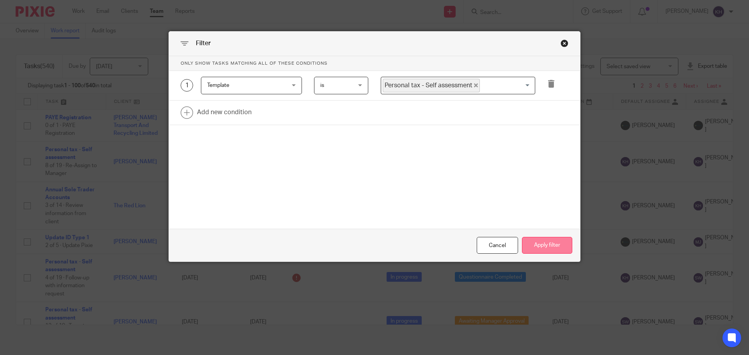
click at [553, 246] on button "Apply filter" at bounding box center [547, 245] width 50 height 17
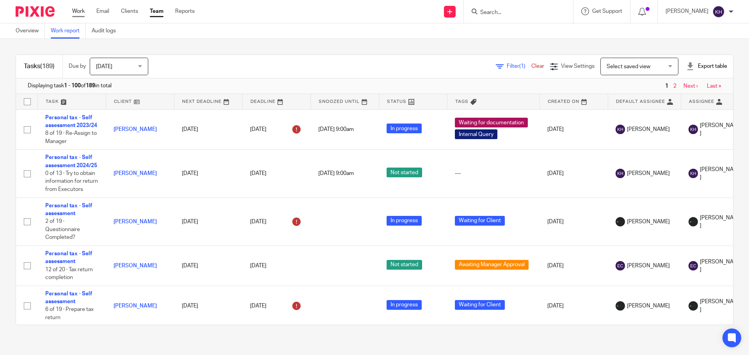
click at [84, 11] on link "Work" at bounding box center [78, 11] width 12 height 8
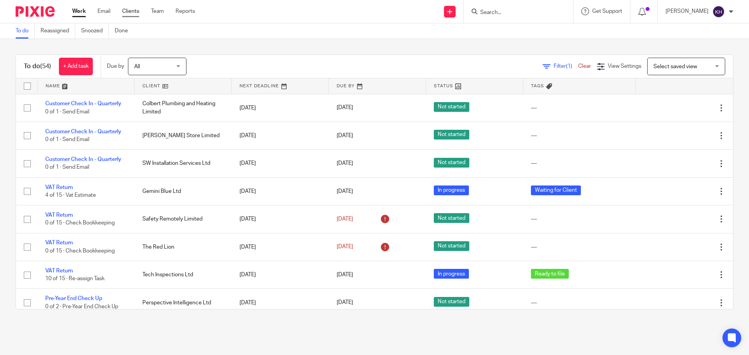
click at [131, 11] on link "Clients" at bounding box center [130, 11] width 17 height 8
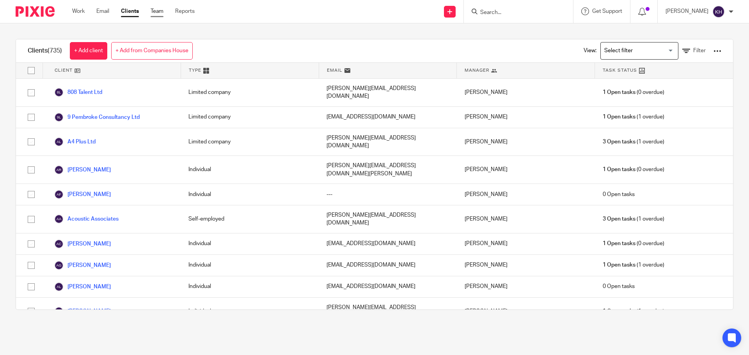
click at [162, 9] on link "Team" at bounding box center [156, 11] width 13 height 8
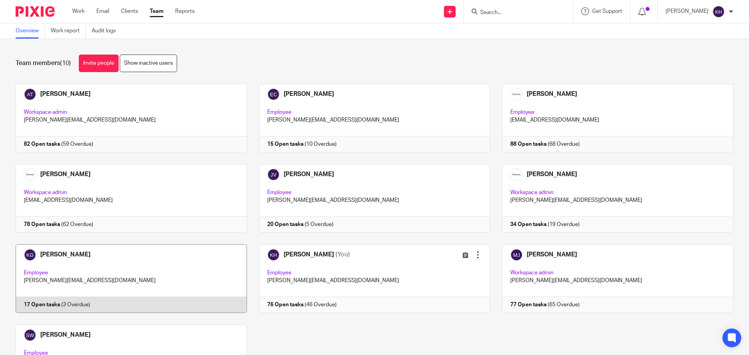
click at [69, 256] on link at bounding box center [125, 278] width 243 height 69
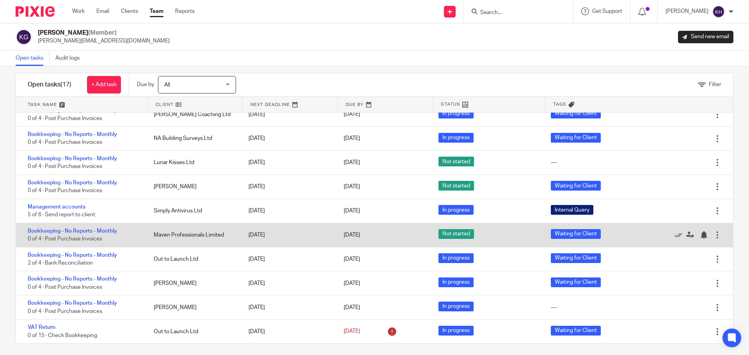
scroll to position [13, 0]
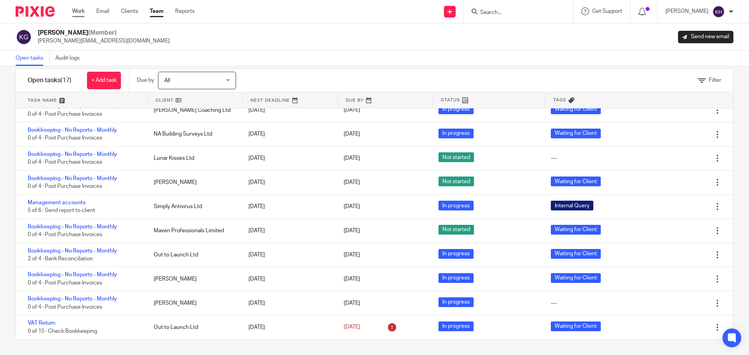
click at [80, 10] on link "Work" at bounding box center [78, 11] width 12 height 8
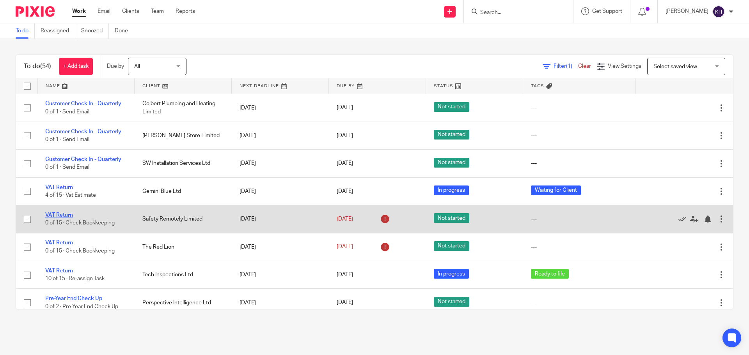
click at [64, 216] on link "VAT Return" at bounding box center [59, 214] width 28 height 5
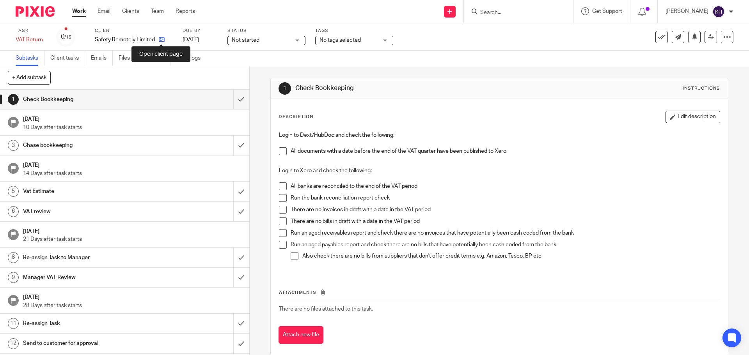
click at [163, 41] on icon at bounding box center [162, 40] width 6 height 6
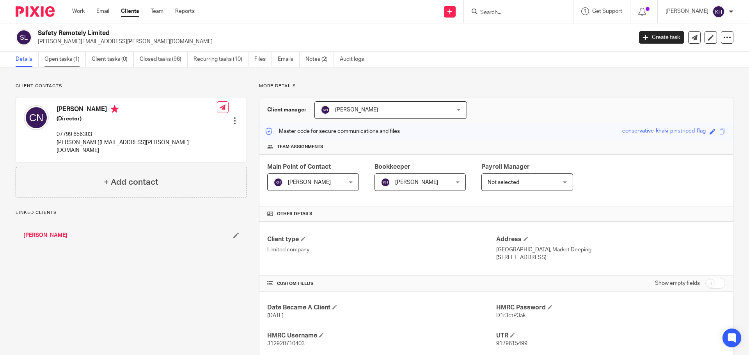
click at [64, 60] on link "Open tasks (1)" at bounding box center [64, 59] width 41 height 15
click at [71, 4] on div "Work Email Clients Team Reports Work Email Clients Team Reports Settings" at bounding box center [135, 11] width 142 height 23
click at [76, 8] on link "Work" at bounding box center [78, 11] width 12 height 8
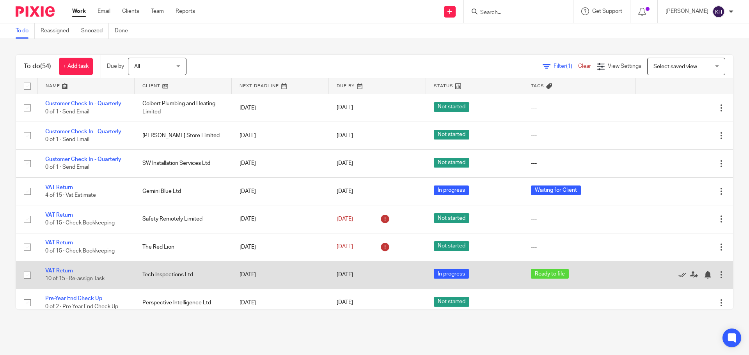
click at [60, 267] on td "VAT Return 10 of 15 · Re-assign Task" at bounding box center [85, 275] width 97 height 28
click at [62, 270] on link "VAT Return" at bounding box center [59, 270] width 28 height 5
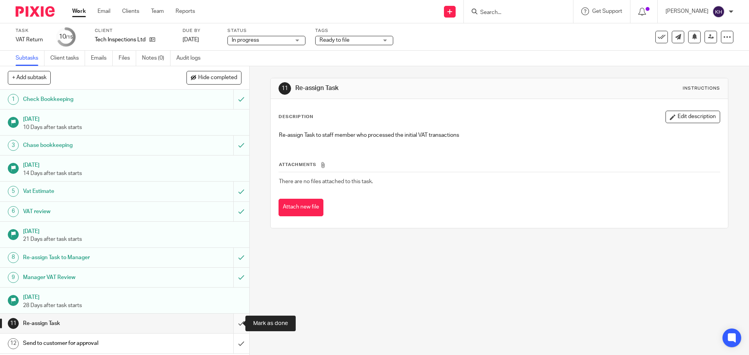
click at [231, 322] on input "submit" at bounding box center [124, 323] width 249 height 19
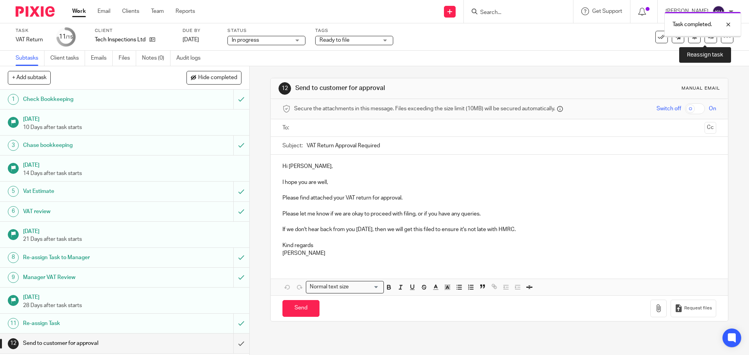
click at [708, 37] on icon at bounding box center [711, 37] width 6 height 6
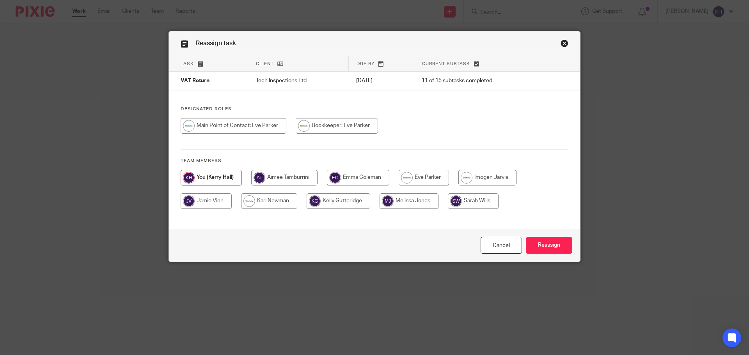
click at [423, 181] on input "radio" at bounding box center [423, 178] width 50 height 16
radio input "true"
click at [548, 247] on input "Reassign" at bounding box center [549, 245] width 46 height 17
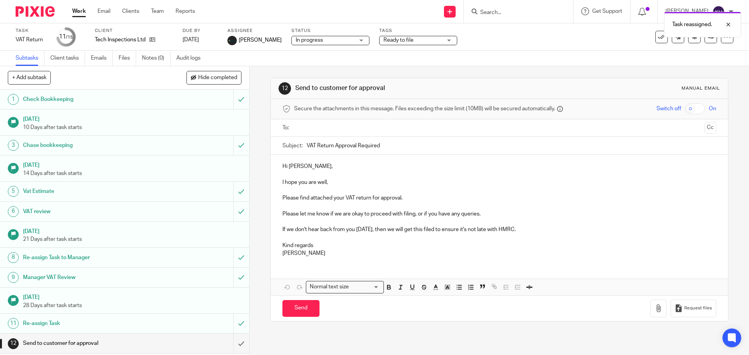
click at [74, 12] on link "Work" at bounding box center [79, 11] width 14 height 8
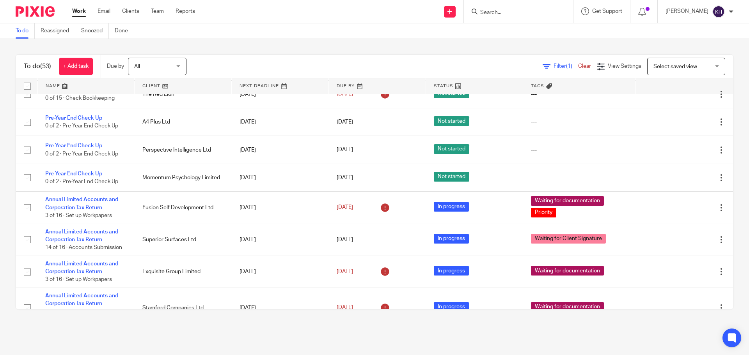
scroll to position [195, 0]
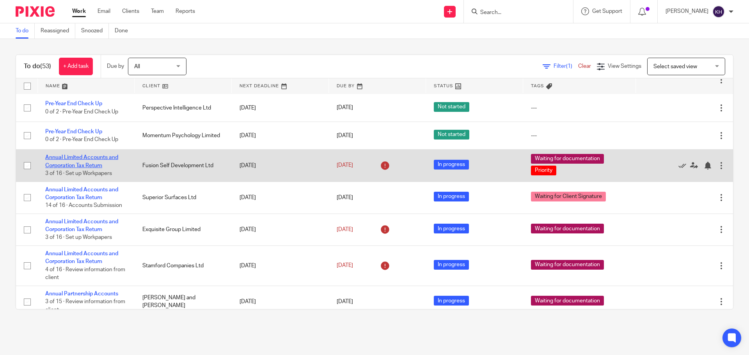
click at [80, 160] on link "Annual Limited Accounts and Corporation Tax Return" at bounding box center [81, 161] width 73 height 13
click at [81, 156] on link "Annual Limited Accounts and Corporation Tax Return" at bounding box center [81, 161] width 73 height 13
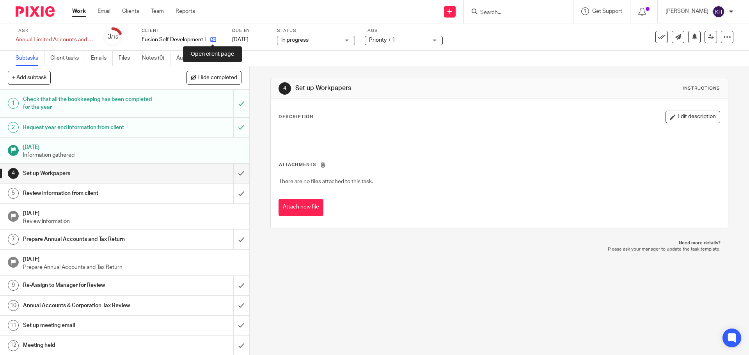
click at [212, 39] on icon at bounding box center [213, 40] width 6 height 6
click at [213, 41] on icon at bounding box center [213, 40] width 6 height 6
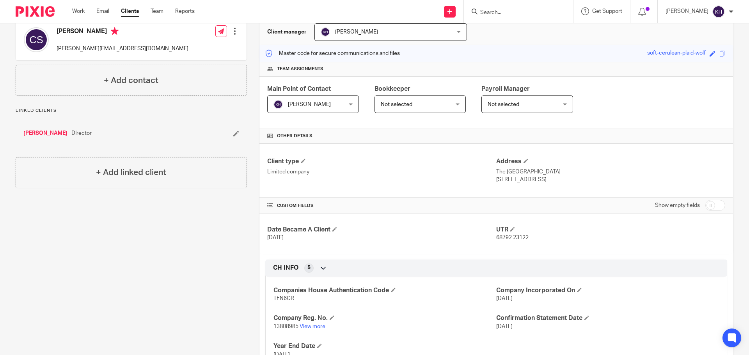
scroll to position [113, 0]
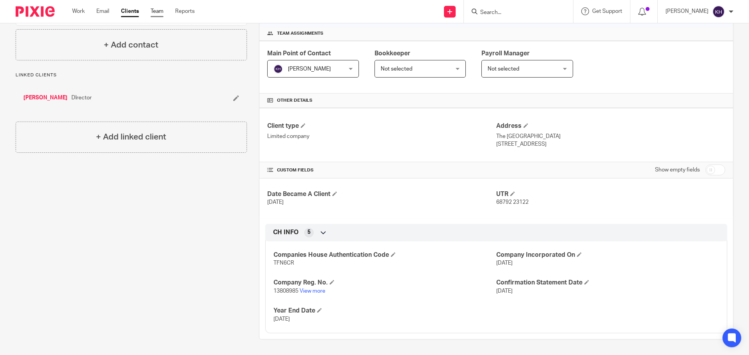
click at [161, 10] on link "Team" at bounding box center [156, 11] width 13 height 8
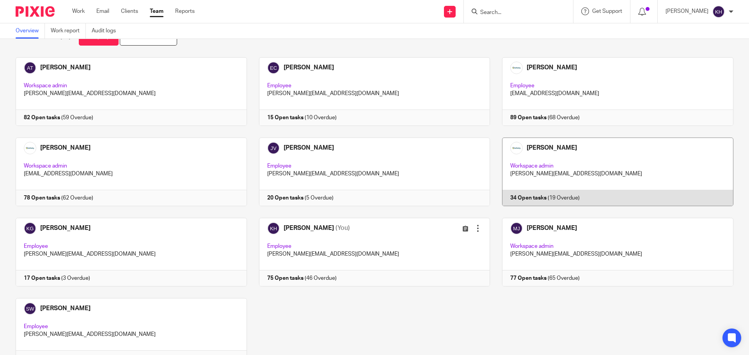
scroll to position [39, 0]
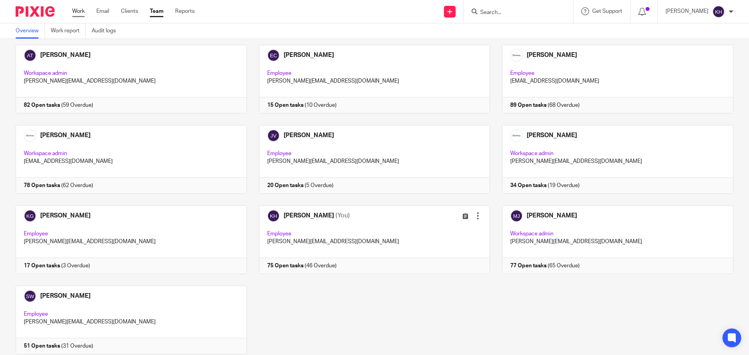
click at [79, 12] on link "Work" at bounding box center [78, 11] width 12 height 8
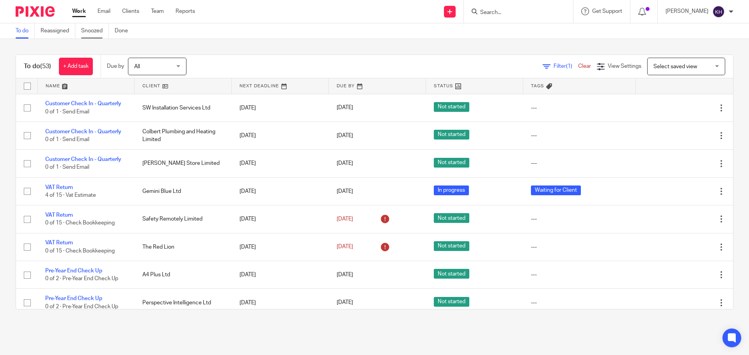
click at [94, 30] on link "Snoozed" at bounding box center [95, 30] width 28 height 15
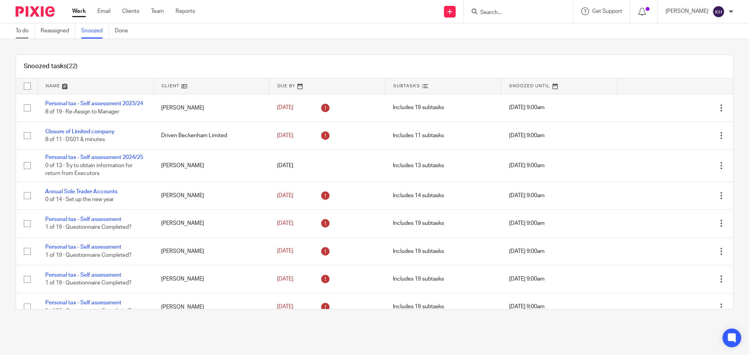
click at [29, 32] on link "To do" at bounding box center [25, 30] width 19 height 15
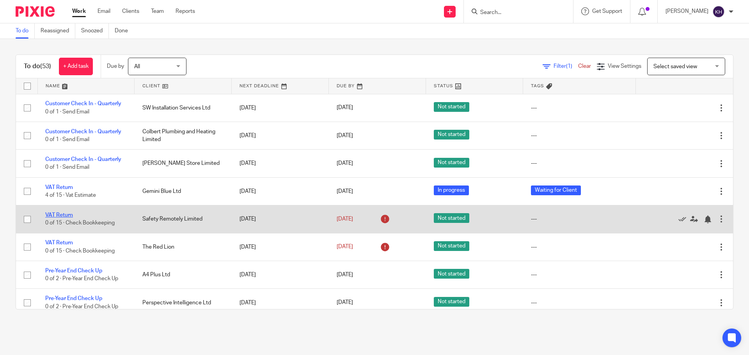
click at [64, 215] on link "VAT Return" at bounding box center [59, 214] width 28 height 5
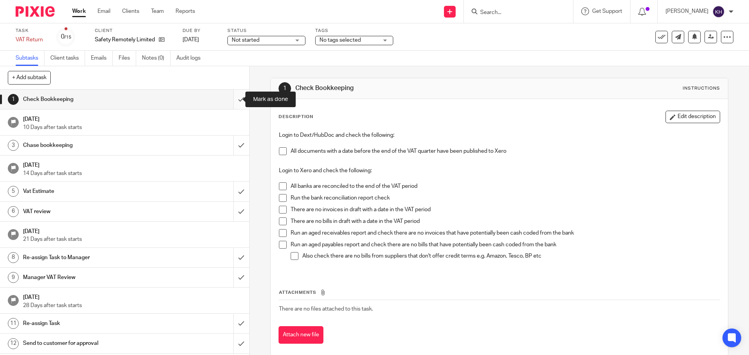
click at [237, 96] on input "submit" at bounding box center [124, 99] width 249 height 19
click at [283, 36] on span "Not started" at bounding box center [261, 40] width 58 height 8
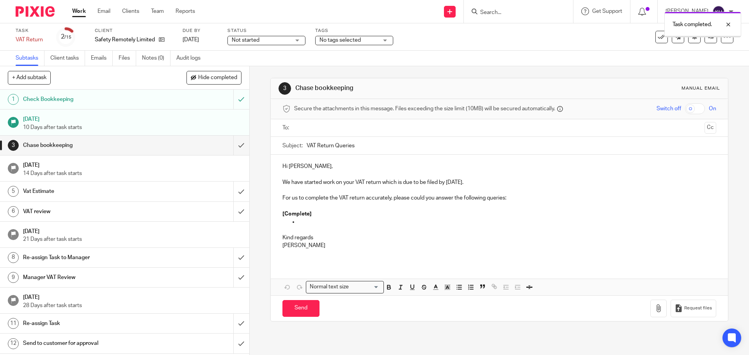
click at [269, 41] on span "Not started" at bounding box center [261, 40] width 58 height 8
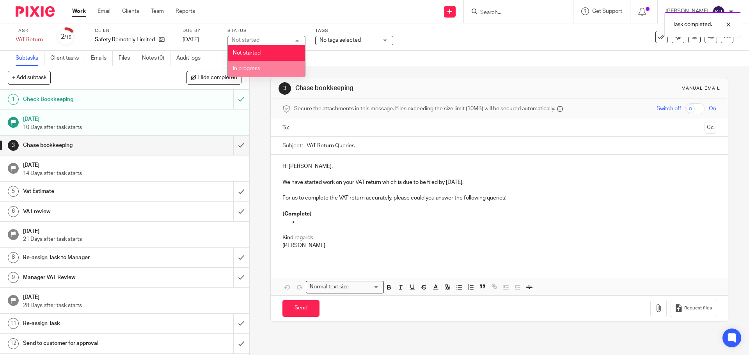
click at [269, 70] on li "In progress" at bounding box center [266, 69] width 77 height 16
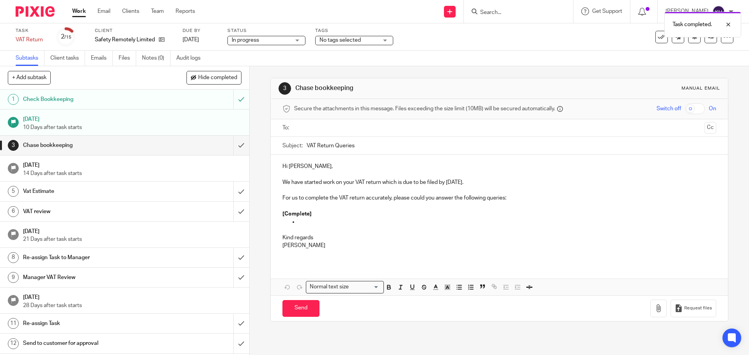
click at [366, 40] on span "No tags selected" at bounding box center [348, 40] width 58 height 8
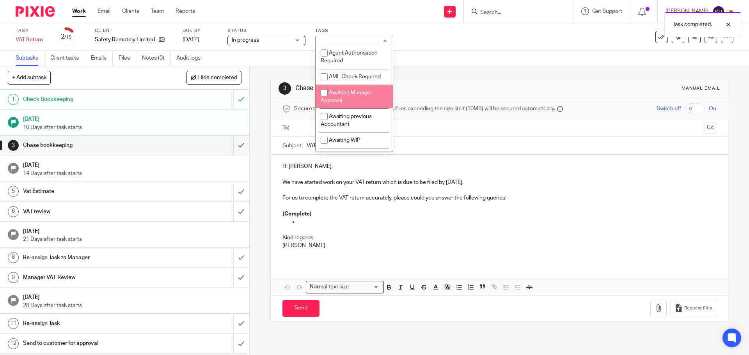
scroll to position [39, 0]
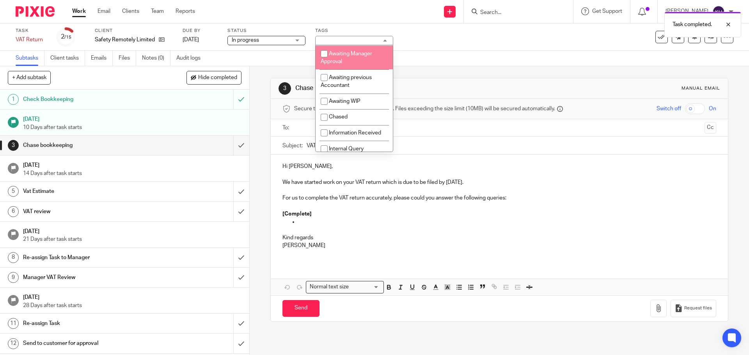
click at [365, 63] on li "Awaiting Manager Approval" at bounding box center [353, 58] width 77 height 24
checkbox input "true"
click at [456, 51] on div "Subtasks Client tasks Emails Files Notes (0) Audit logs" at bounding box center [374, 59] width 749 height 16
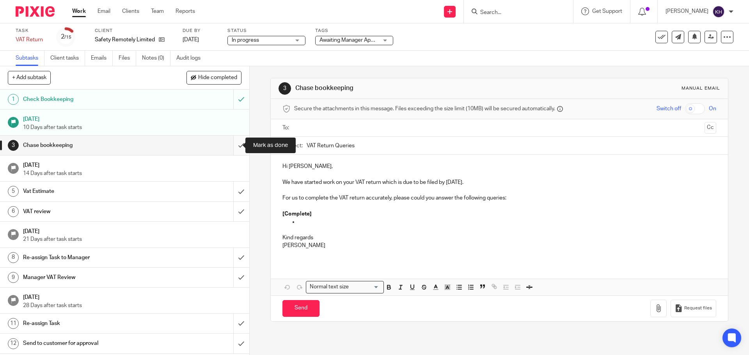
click at [230, 146] on input "submit" at bounding box center [124, 145] width 249 height 19
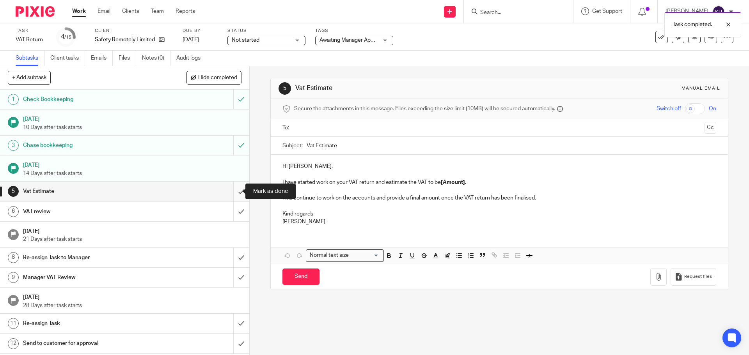
click at [234, 192] on input "submit" at bounding box center [124, 191] width 249 height 19
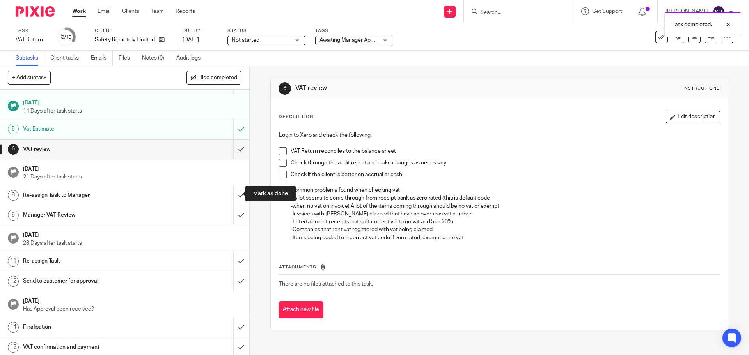
scroll to position [65, 0]
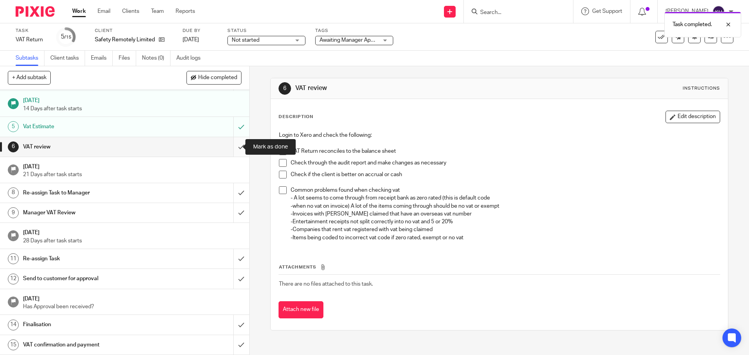
click at [232, 147] on input "submit" at bounding box center [124, 146] width 249 height 19
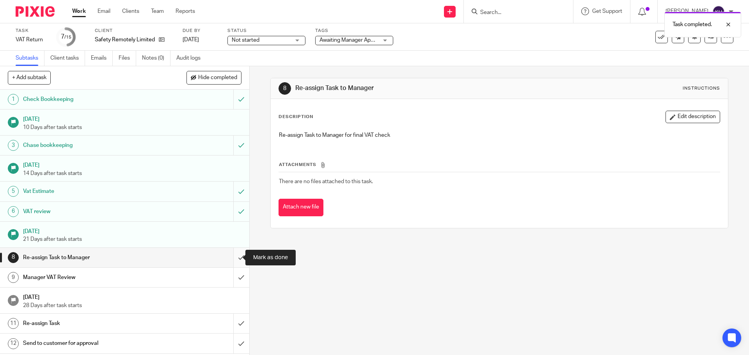
click at [237, 260] on input "submit" at bounding box center [124, 257] width 249 height 19
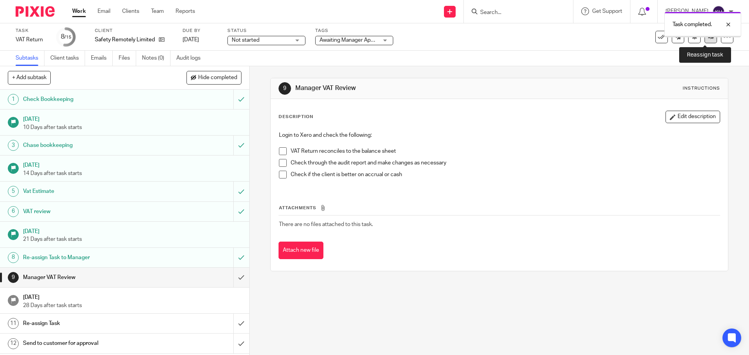
click at [704, 39] on link at bounding box center [710, 37] width 12 height 12
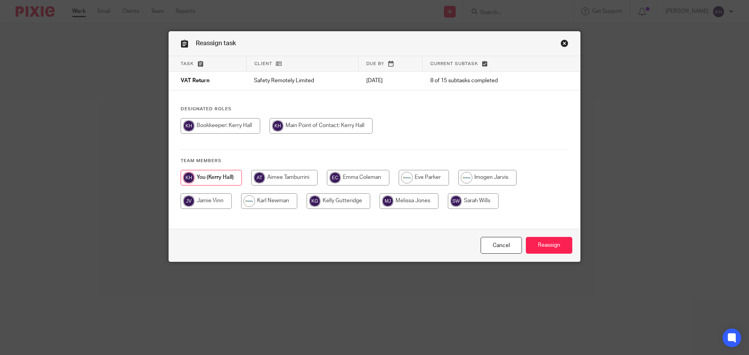
click at [419, 176] on input "radio" at bounding box center [423, 178] width 50 height 16
radio input "true"
click at [535, 241] on input "Reassign" at bounding box center [549, 245] width 46 height 17
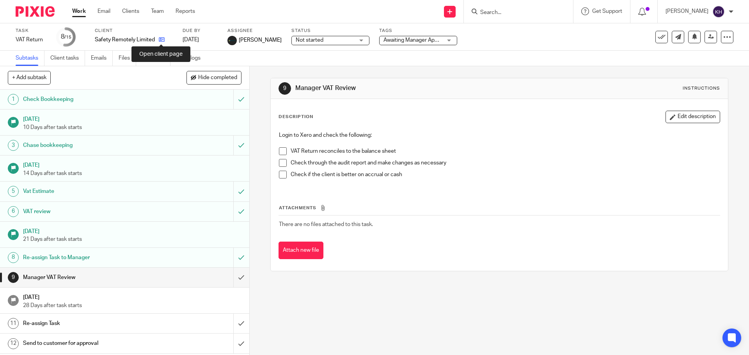
click at [160, 39] on icon at bounding box center [162, 40] width 6 height 6
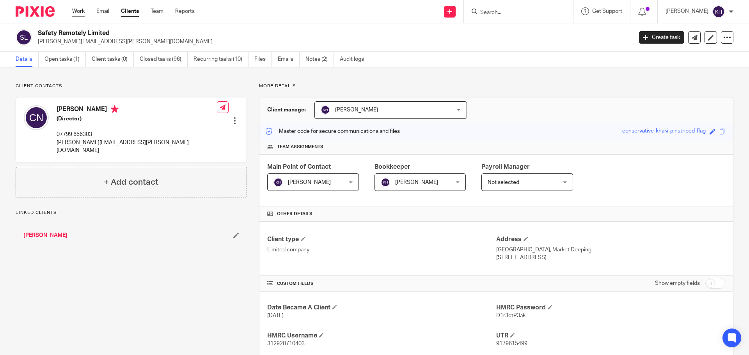
click at [73, 12] on link "Work" at bounding box center [78, 11] width 12 height 8
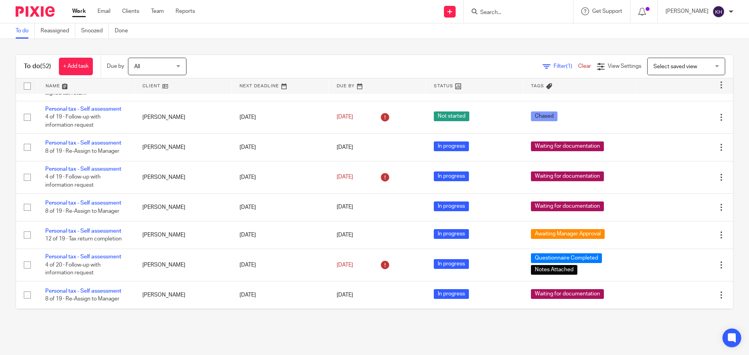
scroll to position [897, 0]
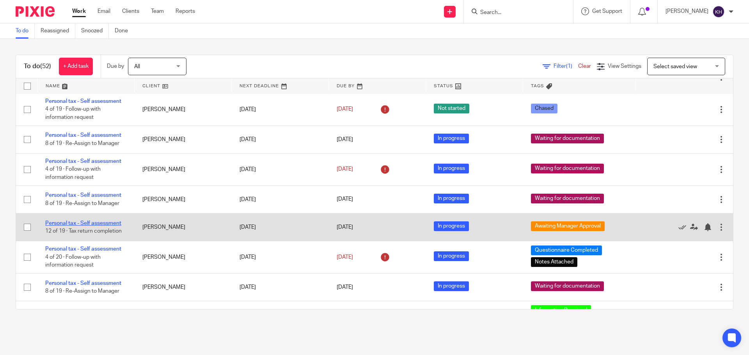
click at [87, 225] on link "Personal tax - Self assessment" at bounding box center [83, 223] width 76 height 5
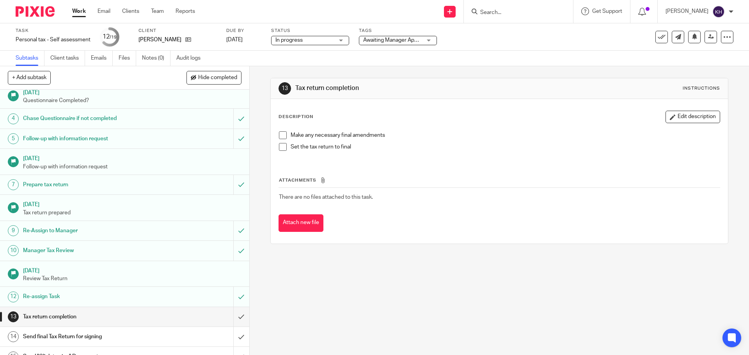
scroll to position [145, 0]
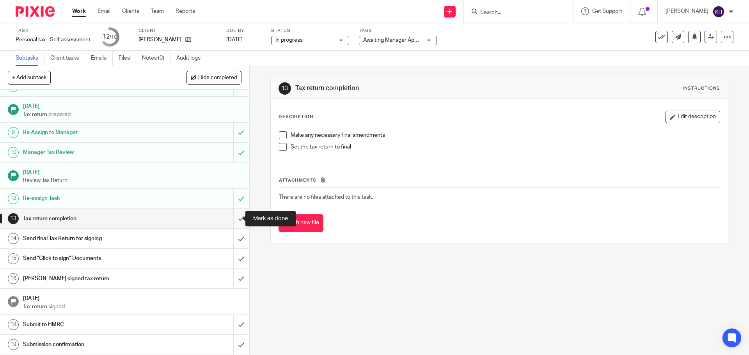
click at [235, 220] on input "submit" at bounding box center [124, 218] width 249 height 19
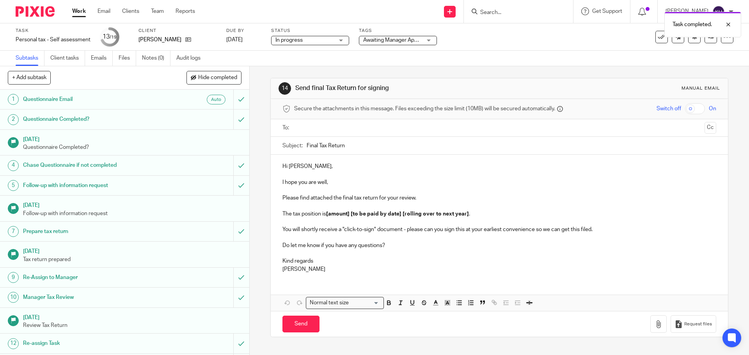
click at [411, 39] on span "Awaiting Manager Approval" at bounding box center [396, 39] width 66 height 5
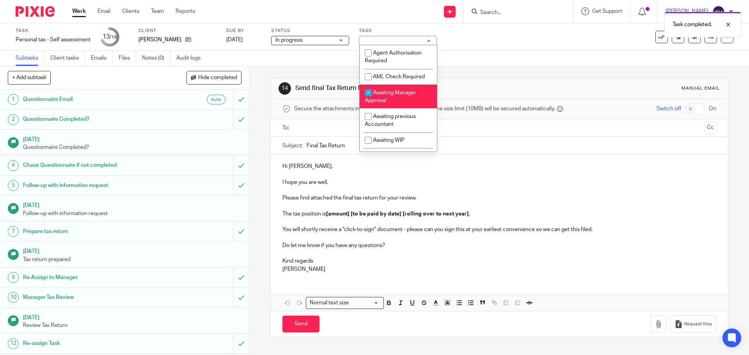
click at [409, 100] on li "Awaiting Manager Approval" at bounding box center [397, 97] width 77 height 24
checkbox input "false"
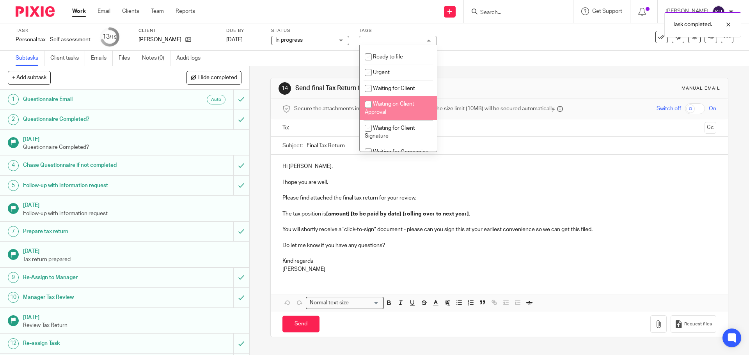
scroll to position [273, 0]
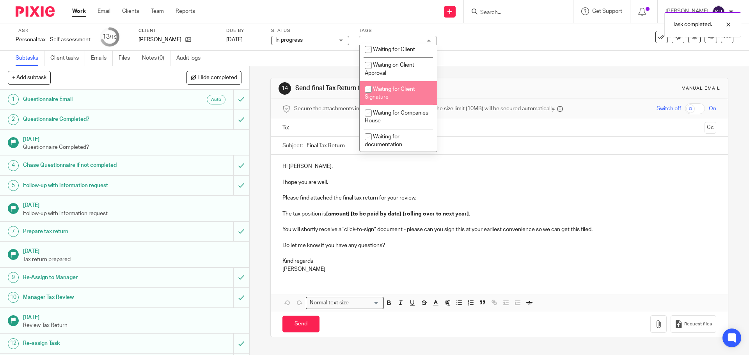
click at [409, 97] on li "Waiting for Client Signature" at bounding box center [397, 93] width 77 height 24
checkbox input "true"
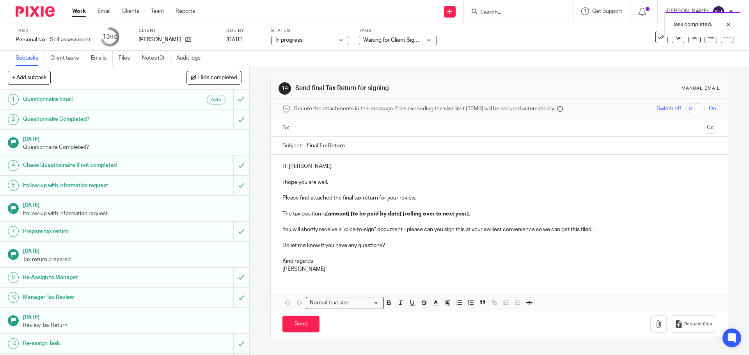
click at [274, 65] on div "Subtasks Client tasks Emails Files Notes (0) Audit logs" at bounding box center [374, 59] width 749 height 16
click at [343, 128] on input "text" at bounding box center [499, 128] width 404 height 9
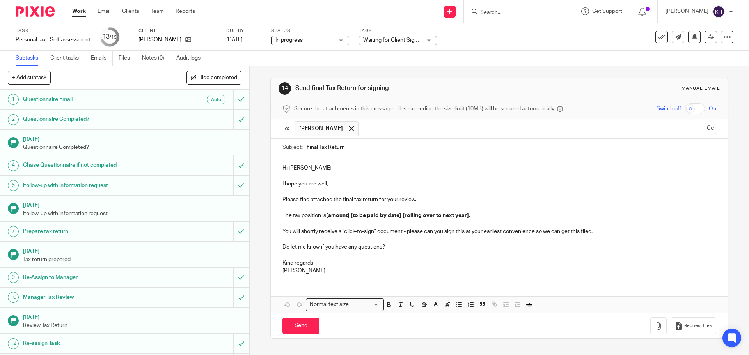
click at [363, 175] on p at bounding box center [498, 176] width 433 height 8
click at [511, 207] on p at bounding box center [498, 208] width 433 height 8
drag, startPoint x: 325, startPoint y: 216, endPoint x: 506, endPoint y: 212, distance: 181.7
click at [506, 212] on p "The tax position is [amount] [to be paid by date] [rolling over to next year] ." at bounding box center [498, 216] width 433 height 8
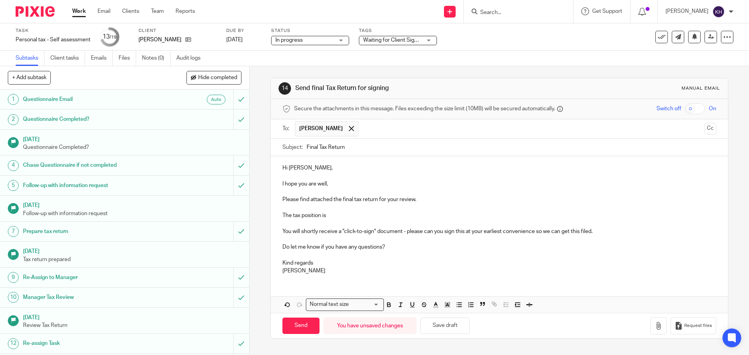
click at [371, 222] on p at bounding box center [498, 224] width 433 height 8
click at [344, 214] on p "The tax position is" at bounding box center [498, 216] width 433 height 8
drag, startPoint x: 345, startPoint y: 215, endPoint x: 269, endPoint y: 220, distance: 76.9
click at [271, 220] on div "Hi Aaron, I hope you are well, Please find attached the final tax return for yo…" at bounding box center [499, 218] width 457 height 124
click at [304, 212] on p "Your personal tax liability for the year 2024/25 amounts to" at bounding box center [498, 216] width 433 height 8
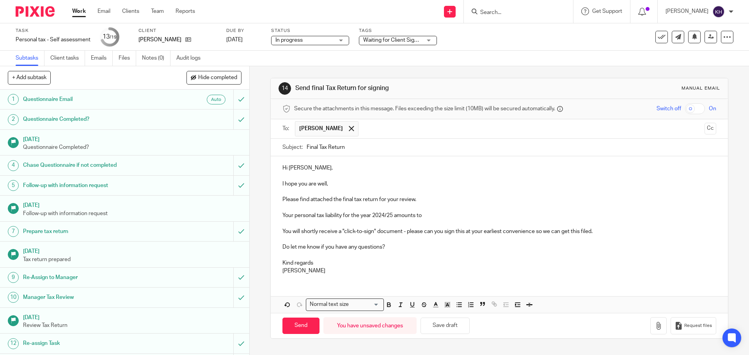
click at [358, 218] on p "Your personal tax liability for the year 2024/25 amounts to" at bounding box center [498, 216] width 433 height 8
click at [332, 219] on p "Your personal tax liability for the year 2024/25 amounts to" at bounding box center [498, 216] width 433 height 8
drag, startPoint x: 376, startPoint y: 218, endPoint x: 398, endPoint y: 216, distance: 22.7
click at [376, 218] on p "Your personal tax liability for the year 2024/25 amounts to" at bounding box center [498, 216] width 433 height 8
click at [398, 216] on p "Your personal tax liability for the year 2024/25 amounts to" at bounding box center [498, 216] width 433 height 8
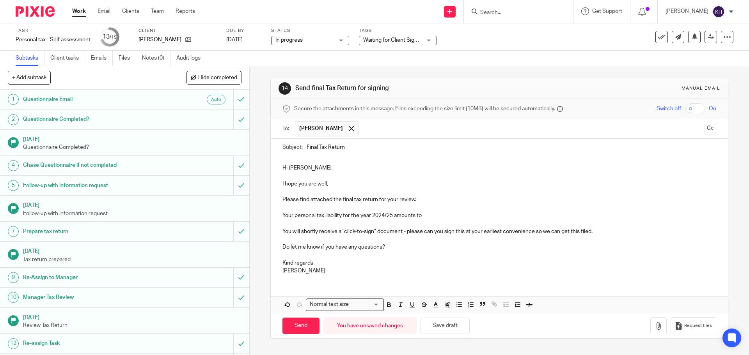
click at [424, 210] on p at bounding box center [498, 208] width 433 height 8
click at [427, 214] on p "Your personal tax liability for the year 2024/25 amounts to" at bounding box center [498, 216] width 433 height 8
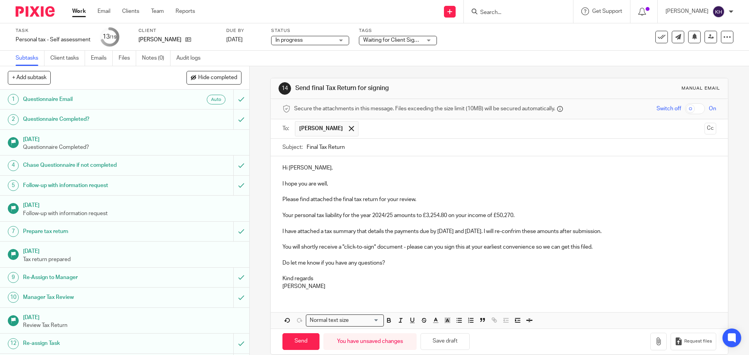
click at [535, 230] on p "I have attached a tax summary that details the payments due by 31st January and…" at bounding box center [498, 232] width 433 height 8
click at [538, 232] on p "I have attached a tax summary that details the payments due by 31st January and…" at bounding box center [498, 232] width 433 height 8
click at [422, 263] on p "Do let me know if you have any questions?" at bounding box center [498, 263] width 433 height 8
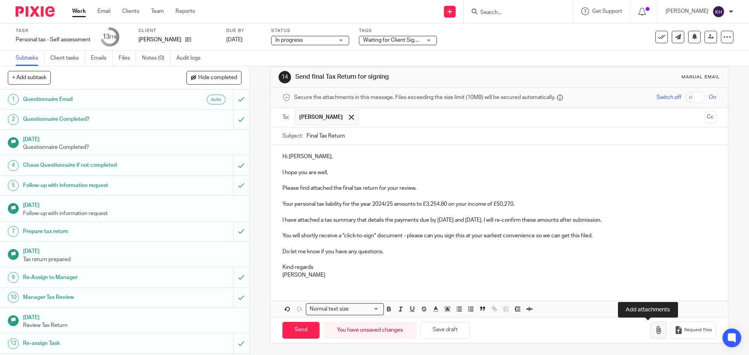
click at [650, 324] on button "button" at bounding box center [658, 331] width 16 height 18
click at [416, 178] on p at bounding box center [498, 181] width 433 height 8
click at [653, 334] on button "button" at bounding box center [658, 331] width 16 height 18
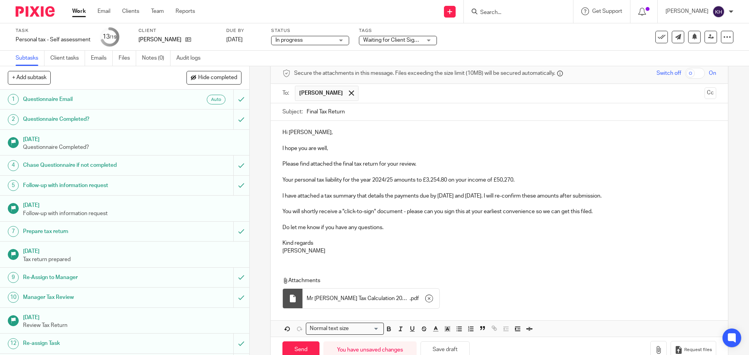
scroll to position [55, 0]
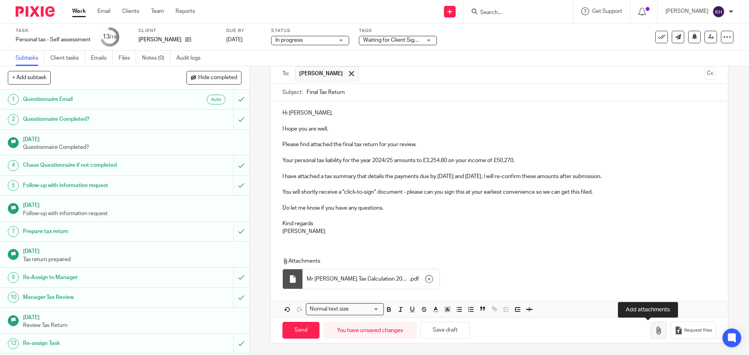
click at [654, 330] on icon "button" at bounding box center [658, 331] width 8 height 8
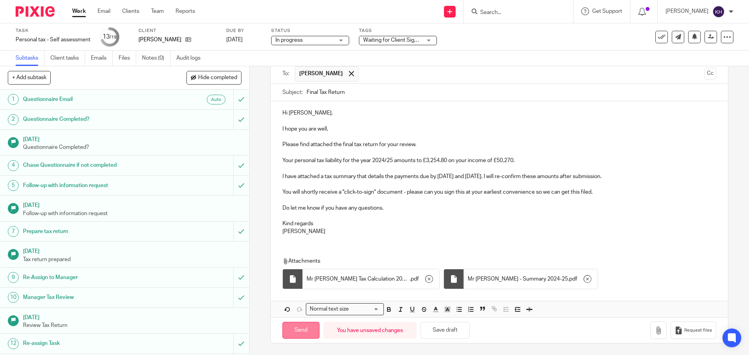
click at [305, 335] on input "Send" at bounding box center [300, 330] width 37 height 17
type input "Sent"
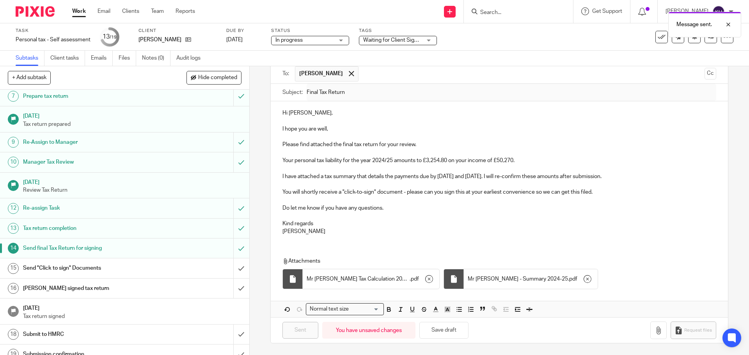
scroll to position [145, 0]
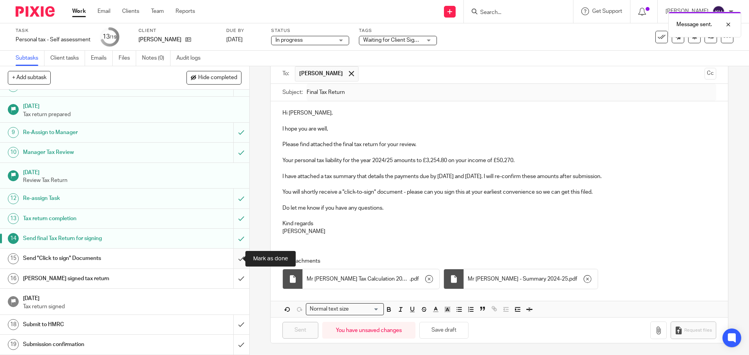
click at [234, 257] on input "submit" at bounding box center [124, 258] width 249 height 19
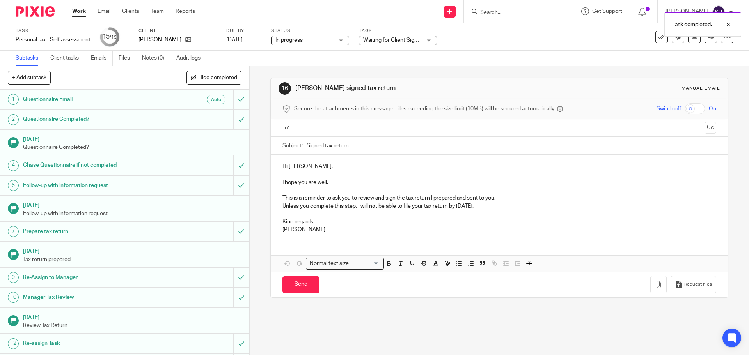
click at [180, 44] on div "Client Aaron Roberts" at bounding box center [177, 37] width 78 height 19
click at [185, 37] on icon at bounding box center [188, 40] width 6 height 6
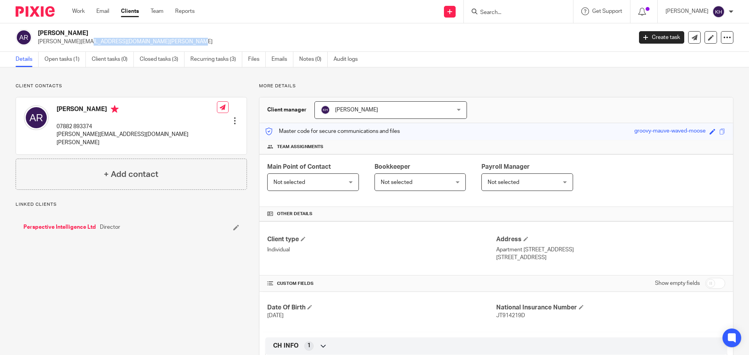
drag, startPoint x: 39, startPoint y: 42, endPoint x: 129, endPoint y: 44, distance: 90.5
click at [175, 43] on p "[PERSON_NAME][EMAIL_ADDRESS][DOMAIN_NAME][PERSON_NAME]" at bounding box center [332, 42] width 589 height 8
copy p "[PERSON_NAME][EMAIL_ADDRESS][DOMAIN_NAME][PERSON_NAME]"
click at [70, 57] on link "Open tasks (1)" at bounding box center [64, 59] width 41 height 15
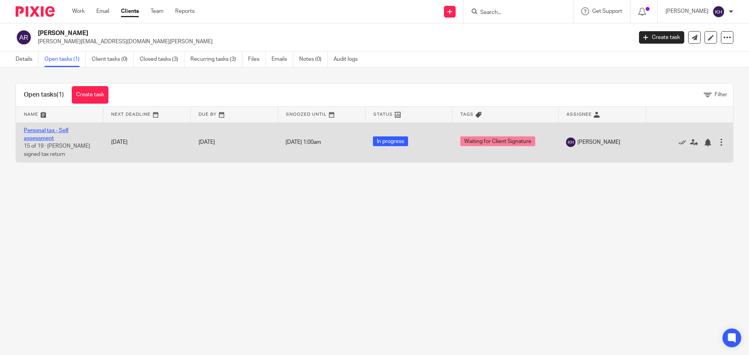
click at [41, 136] on link "Personal tax - Self assessment" at bounding box center [46, 134] width 45 height 13
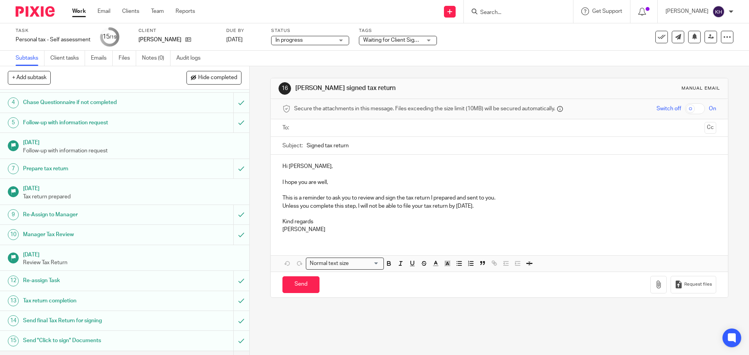
scroll to position [145, 0]
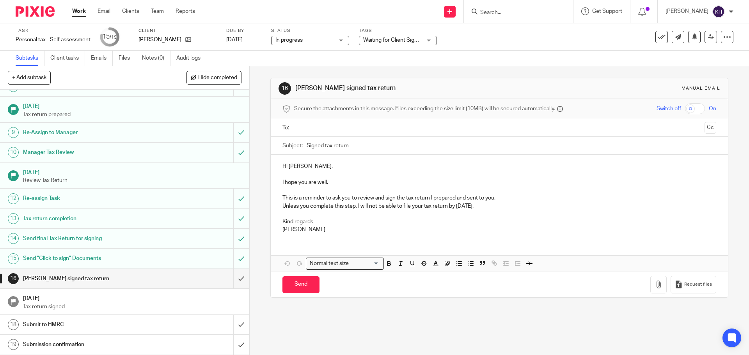
click at [77, 14] on link "Work" at bounding box center [79, 11] width 14 height 8
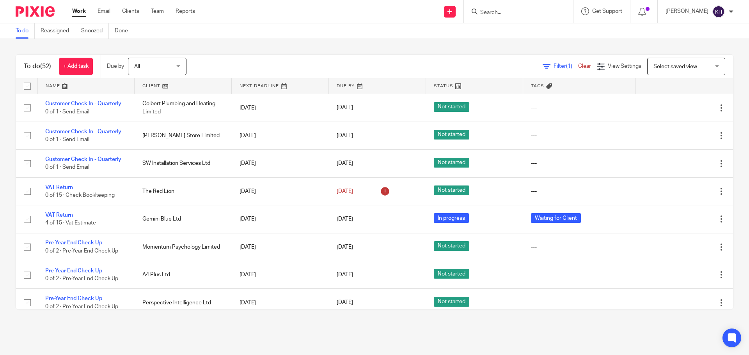
click at [502, 13] on input "Search" at bounding box center [514, 12] width 70 height 7
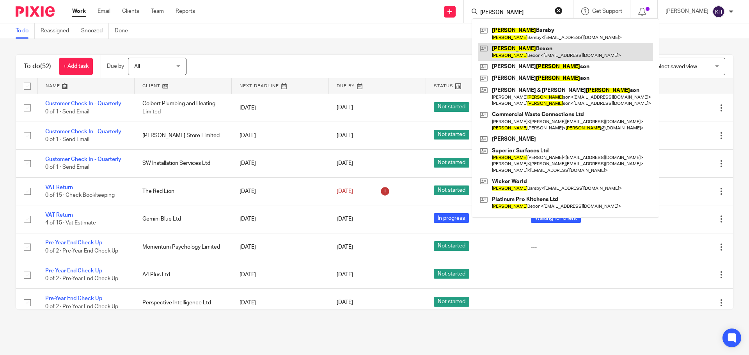
type input "richard"
click at [573, 57] on link at bounding box center [565, 52] width 175 height 18
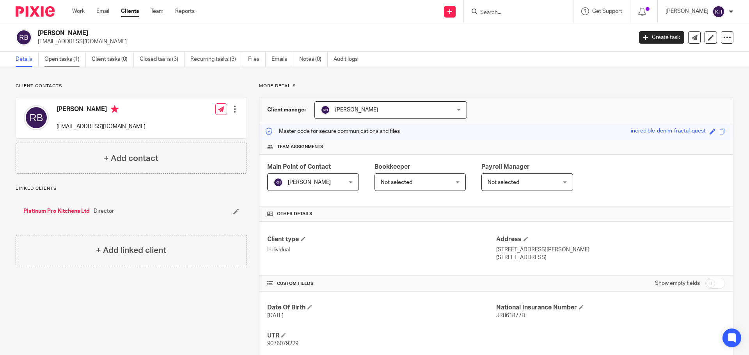
click at [67, 59] on link "Open tasks (1)" at bounding box center [64, 59] width 41 height 15
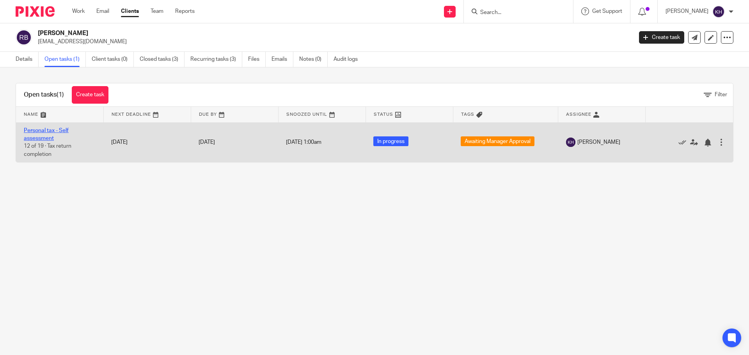
click at [44, 132] on link "Personal tax - Self assessment" at bounding box center [46, 134] width 45 height 13
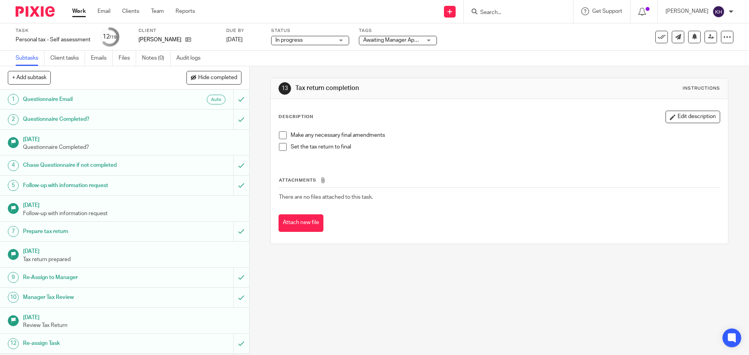
click at [397, 43] on span "Awaiting Manager Approval" at bounding box center [392, 40] width 58 height 8
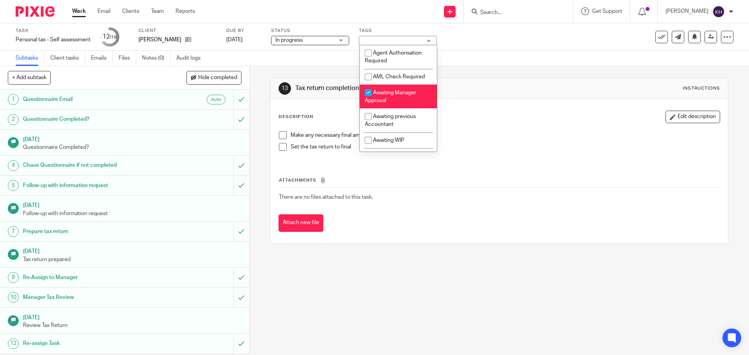
click at [397, 102] on li "Awaiting Manager Approval" at bounding box center [397, 97] width 77 height 24
checkbox input "false"
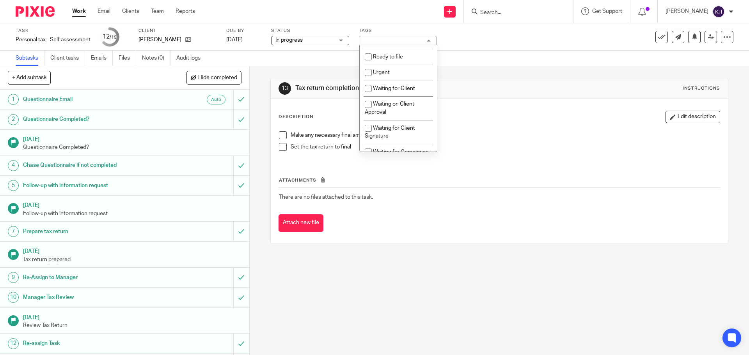
scroll to position [273, 0]
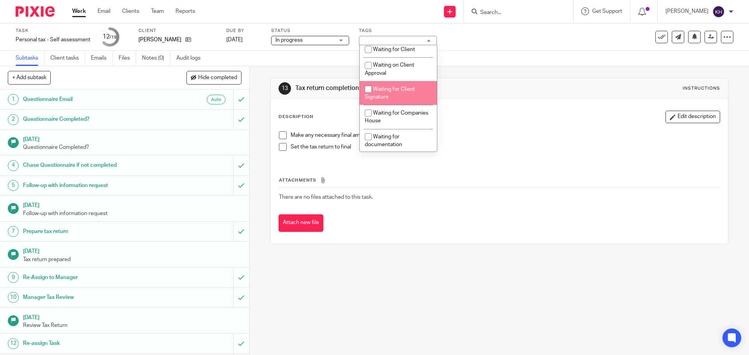
click at [403, 89] on span "Waiting for Client Signature" at bounding box center [390, 94] width 50 height 14
checkbox input "true"
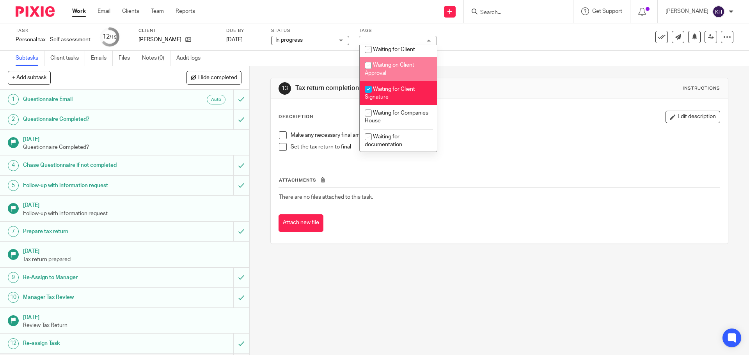
click at [530, 46] on div "Task Personal tax - Self assessment Save Personal tax - Self assessment 12 /19 …" at bounding box center [315, 37] width 598 height 19
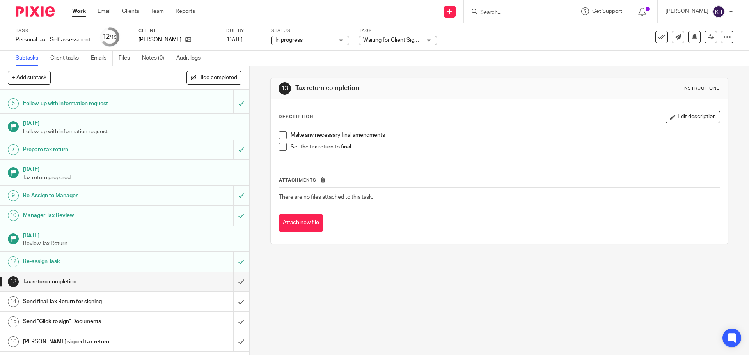
scroll to position [145, 0]
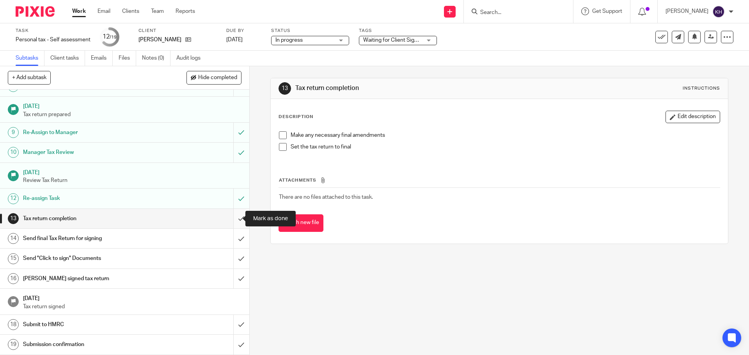
click at [232, 219] on input "submit" at bounding box center [124, 218] width 249 height 19
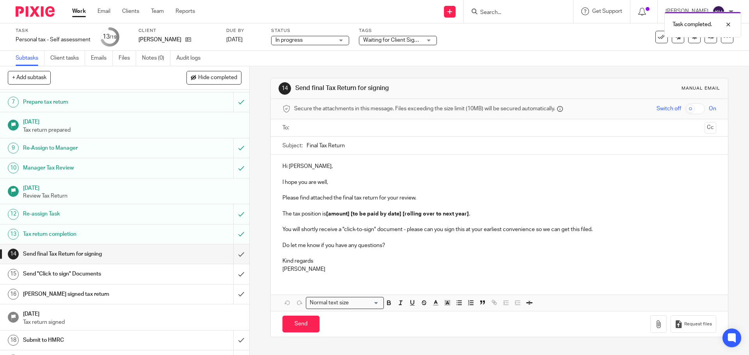
scroll to position [145, 0]
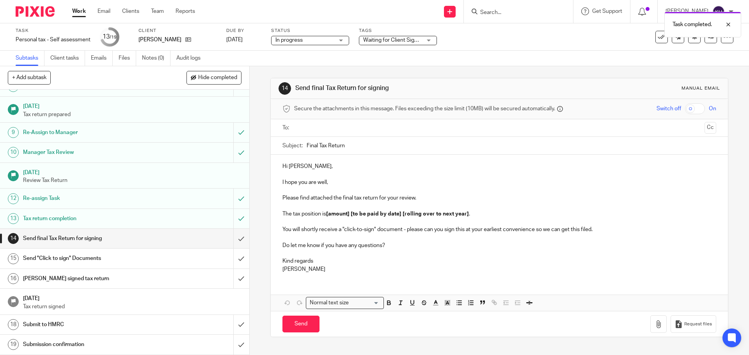
click at [331, 124] on input "text" at bounding box center [499, 128] width 404 height 9
click at [332, 166] on p "Hi [PERSON_NAME]," at bounding box center [498, 168] width 433 height 8
click at [331, 184] on p "I hope you are well," at bounding box center [498, 184] width 433 height 8
click at [307, 198] on p "Please find attached the final tax return for your review." at bounding box center [498, 200] width 433 height 8
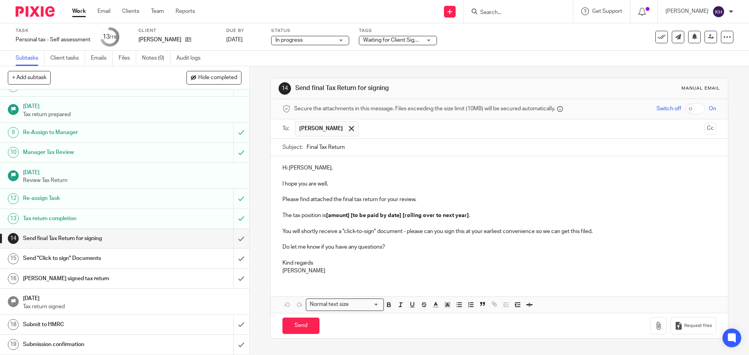
click at [356, 200] on p "Please find attached the final tax return for your review." at bounding box center [498, 200] width 433 height 8
click at [390, 199] on p "Please find attached the final tax return for your review." at bounding box center [498, 200] width 433 height 8
click at [326, 220] on p at bounding box center [498, 224] width 433 height 8
drag, startPoint x: 281, startPoint y: 214, endPoint x: 498, endPoint y: 218, distance: 216.8
click at [498, 218] on p "The tax position is [amount] [to be paid by date] [rolling over to next year] ." at bounding box center [498, 216] width 433 height 8
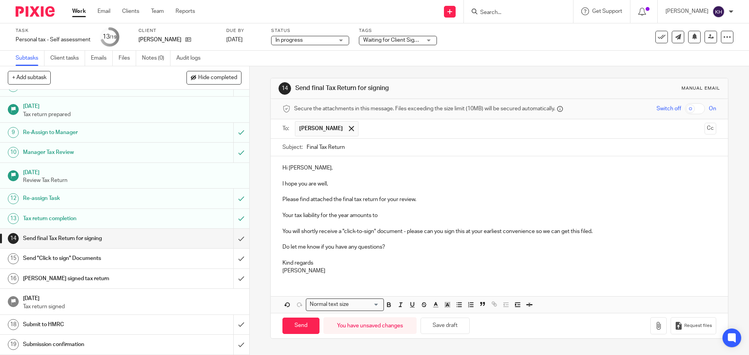
click at [393, 211] on p at bounding box center [498, 208] width 433 height 8
click at [392, 216] on p "Your tax liability for the year amounts to" at bounding box center [498, 216] width 433 height 8
click at [420, 215] on p "Your tax liability for the year amounts to £0.20p." at bounding box center [498, 216] width 433 height 8
click at [532, 217] on p "Your tax liability for the year amounts to £0.20p. This is just a rounding diff…" at bounding box center [498, 216] width 433 height 8
click at [579, 269] on p "[PERSON_NAME]" at bounding box center [498, 271] width 433 height 8
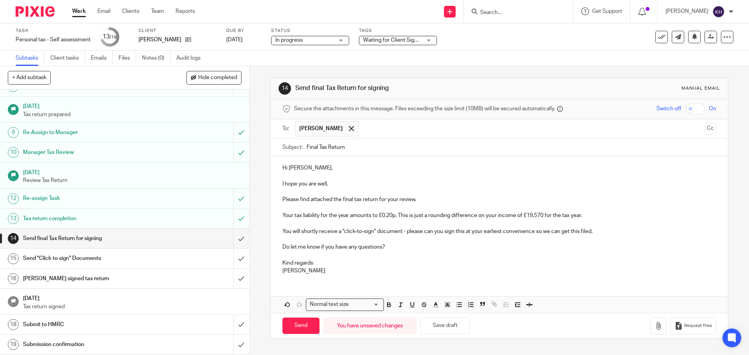
click at [384, 250] on p "Do let me know if you have any questions?" at bounding box center [498, 247] width 433 height 8
click at [342, 241] on p at bounding box center [498, 239] width 433 height 8
click at [394, 247] on p "Do let me know if you have any questions?" at bounding box center [498, 247] width 433 height 8
click at [443, 246] on p "Do let me know if you have any questions." at bounding box center [498, 247] width 433 height 8
click at [396, 166] on p "Hi [PERSON_NAME]," at bounding box center [498, 168] width 433 height 8
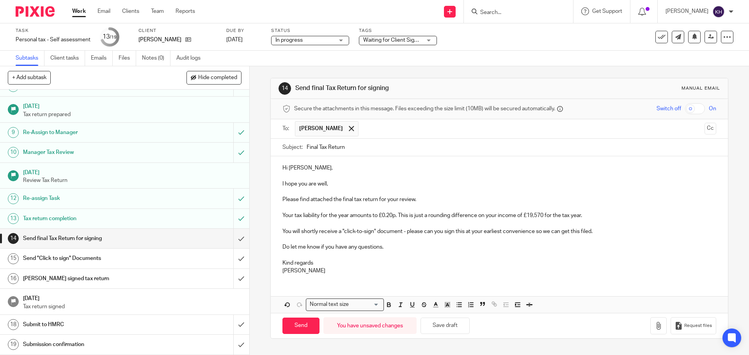
click at [321, 233] on p "You will shortly receive a "click-to-sign" document - please can you sign this …" at bounding box center [498, 232] width 433 height 8
click at [290, 235] on p at bounding box center [498, 239] width 433 height 8
click at [375, 216] on p "Your tax liability for the year amounts to £0.20p. This is just a rounding diff…" at bounding box center [498, 216] width 433 height 8
click at [407, 219] on p "Your tax liability for the year amounts to £0.20p. This is just a rounding diff…" at bounding box center [498, 216] width 433 height 8
click at [423, 259] on p "Kind regards" at bounding box center [498, 263] width 433 height 8
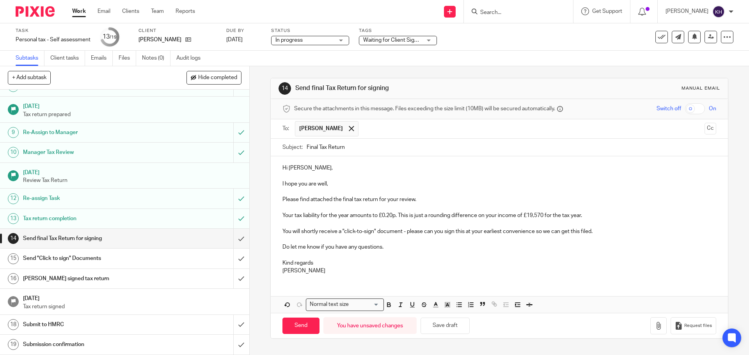
click at [375, 249] on p "Do let me know if you have any questions." at bounding box center [498, 247] width 433 height 8
click at [397, 245] on p "Do let me know if you have any questions." at bounding box center [498, 247] width 433 height 8
click at [654, 326] on icon "button" at bounding box center [658, 326] width 8 height 8
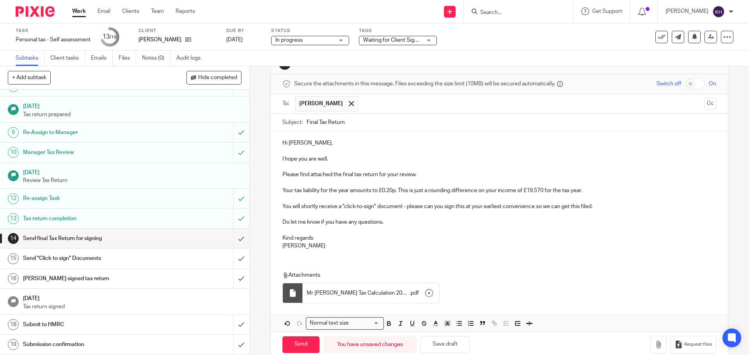
scroll to position [39, 0]
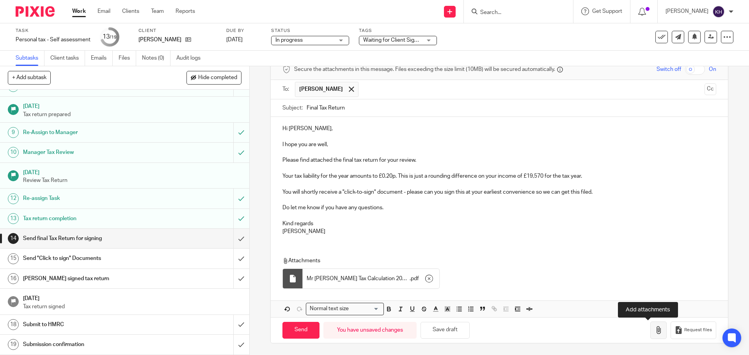
click at [654, 334] on icon "button" at bounding box center [658, 330] width 8 height 8
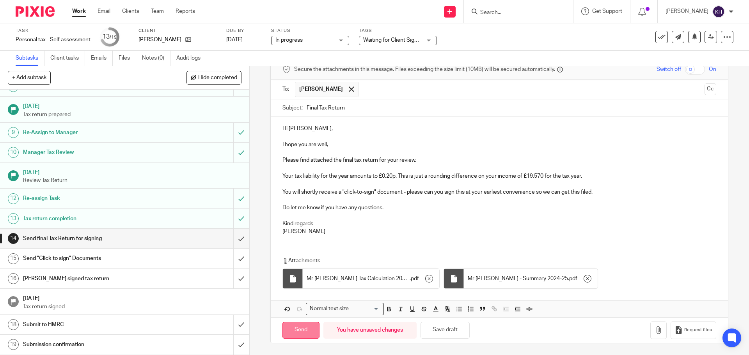
click at [300, 331] on input "Send" at bounding box center [300, 330] width 37 height 17
type input "Sent"
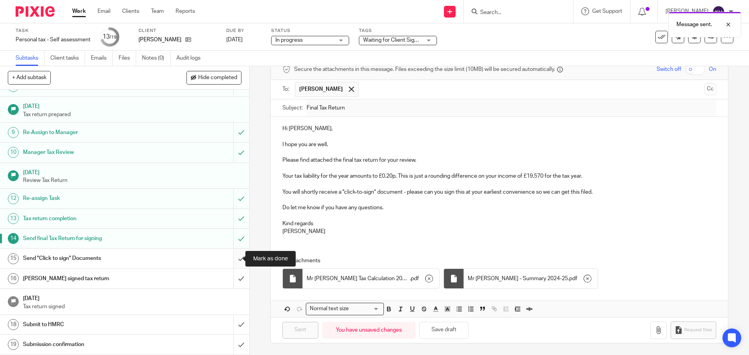
click at [230, 260] on input "submit" at bounding box center [124, 258] width 249 height 19
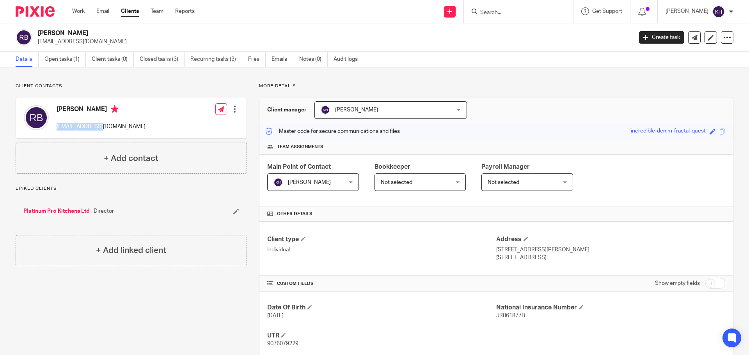
drag, startPoint x: 108, startPoint y: 125, endPoint x: 55, endPoint y: 129, distance: 53.2
click at [55, 129] on div "[PERSON_NAME] [EMAIL_ADDRESS][DOMAIN_NAME]" at bounding box center [85, 117] width 122 height 33
copy p "[EMAIL_ADDRESS][DOMAIN_NAME]"
click at [66, 57] on link "Open tasks (1)" at bounding box center [64, 59] width 41 height 15
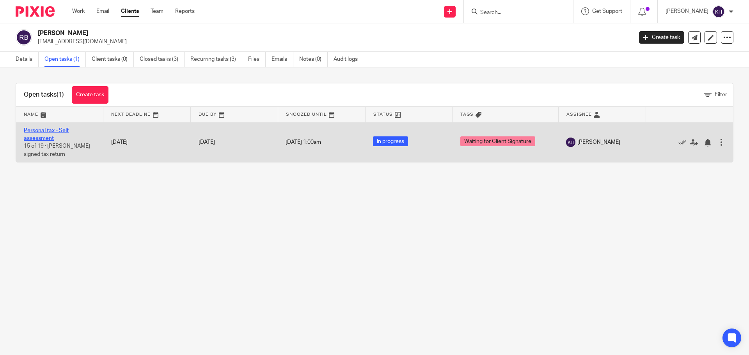
click at [50, 136] on link "Personal tax - Self assessment" at bounding box center [46, 134] width 45 height 13
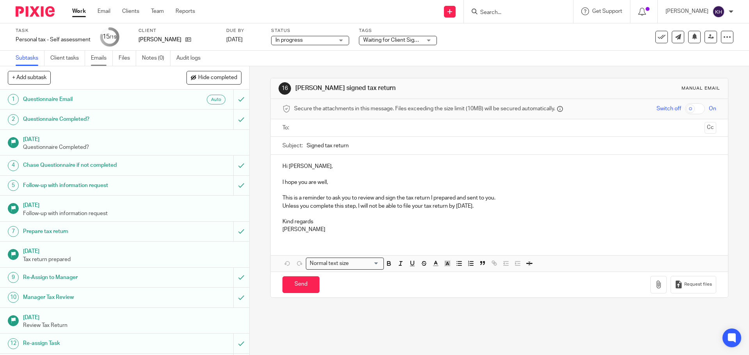
click at [104, 58] on link "Emails" at bounding box center [102, 58] width 22 height 15
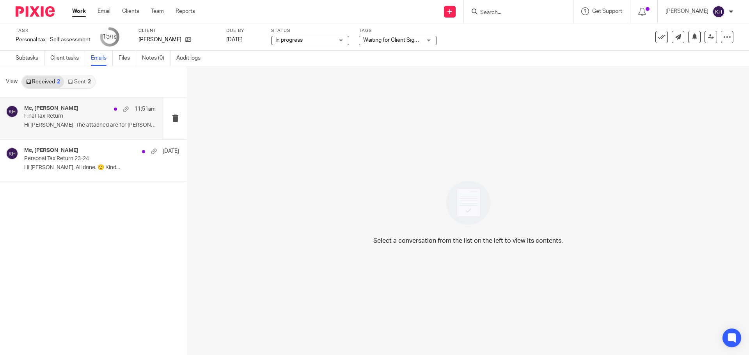
click at [62, 119] on p "Final Tax Return" at bounding box center [76, 116] width 105 height 7
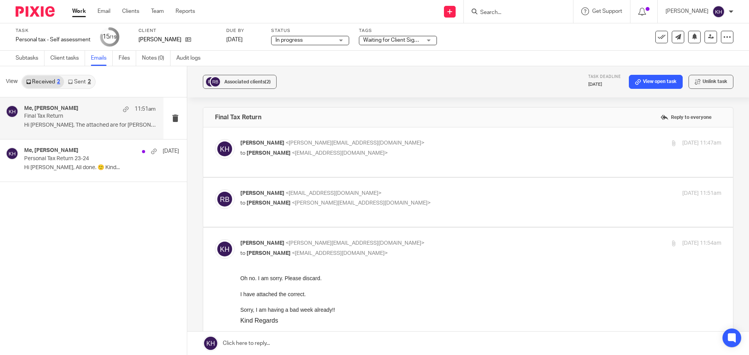
click at [325, 148] on div "Kerry Hall <kerry@infinity-accounting.co.uk> to Richard Bexon <rich@ppks.co.uk>" at bounding box center [400, 148] width 320 height 18
checkbox input "true"
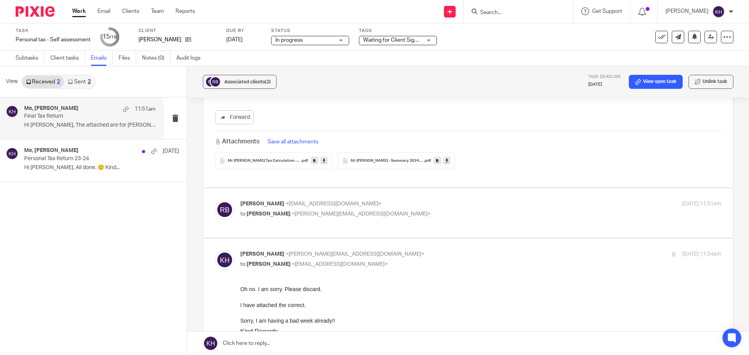
scroll to position [195, 0]
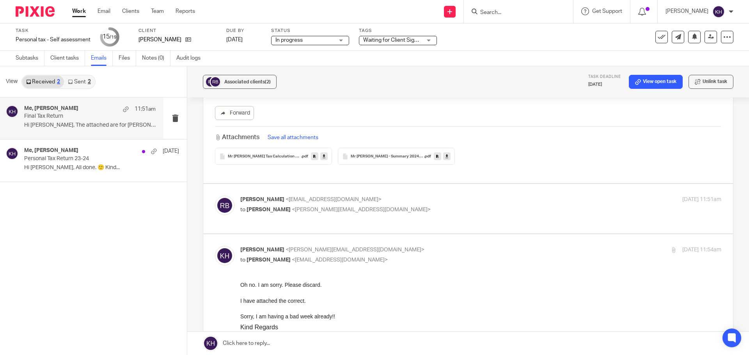
click at [248, 156] on span "Mr Aaron Roberts Tax Calculation 2024-25" at bounding box center [264, 156] width 73 height 5
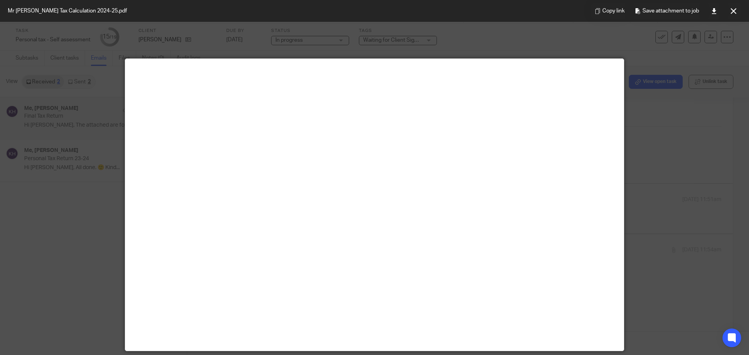
click at [648, 119] on div at bounding box center [374, 177] width 749 height 355
click at [731, 10] on icon at bounding box center [733, 11] width 6 height 6
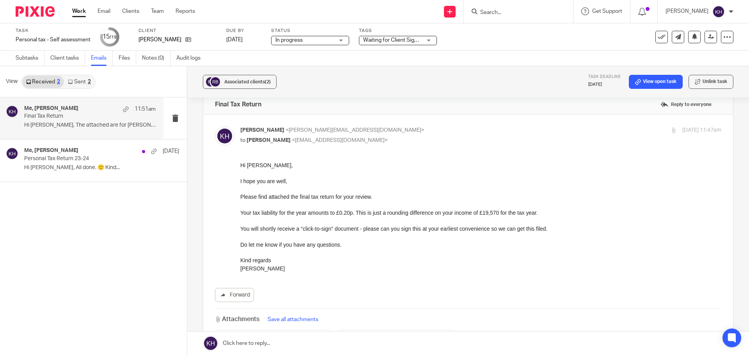
scroll to position [0, 0]
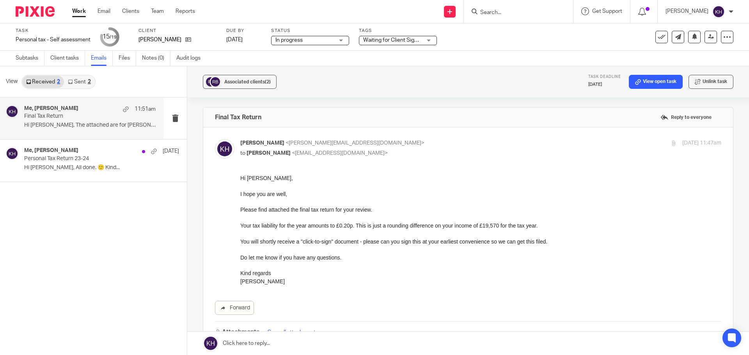
click at [417, 190] on p "I hope you are well," at bounding box center [480, 194] width 481 height 8
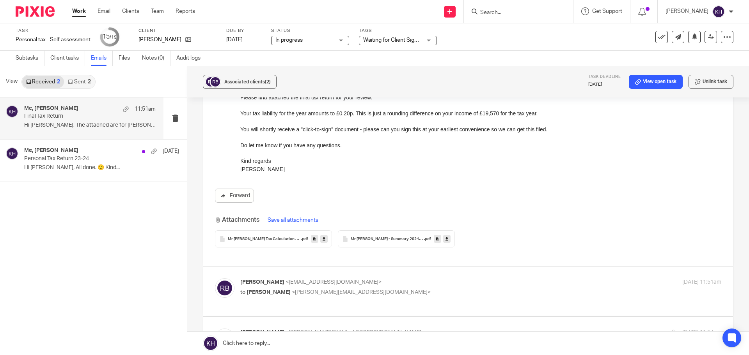
scroll to position [117, 0]
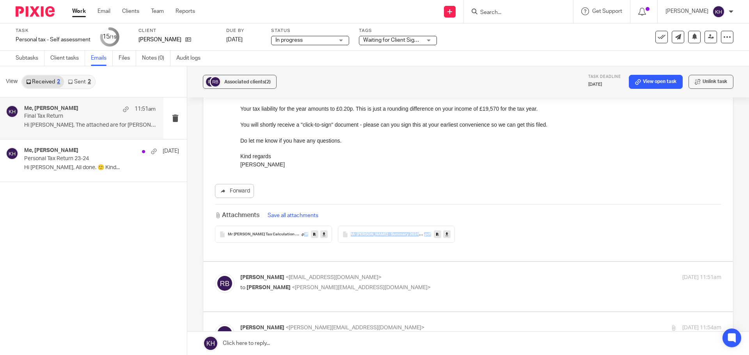
drag, startPoint x: 460, startPoint y: 231, endPoint x: 303, endPoint y: 235, distance: 157.2
click at [303, 235] on div "Mr Aaron Roberts Tax Calculation 2024-25 .pdf Mr Aaron Roberts - Summary 2024-2…" at bounding box center [468, 234] width 506 height 17
click at [462, 227] on div "Mr Aaron Roberts Tax Calculation 2024-25 .pdf Mr Aaron Roberts - Summary 2024-2…" at bounding box center [468, 234] width 506 height 17
click at [424, 234] on span ".pdf" at bounding box center [427, 234] width 7 height 5
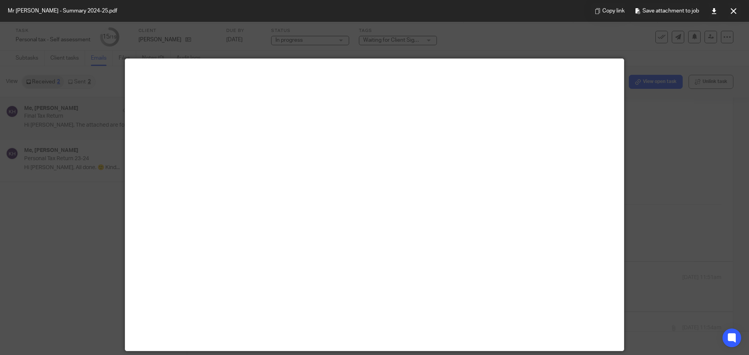
click at [731, 9] on button at bounding box center [733, 11] width 16 height 16
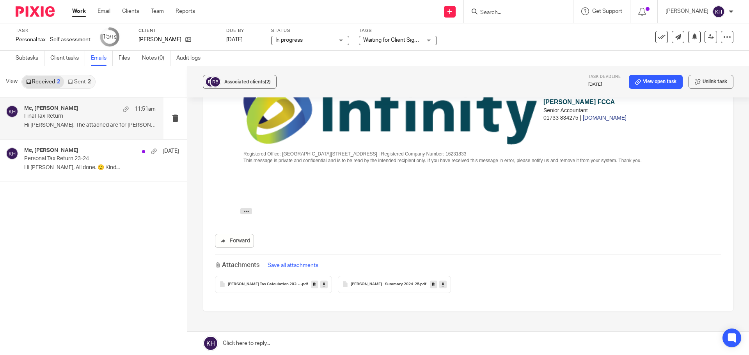
scroll to position [524, 0]
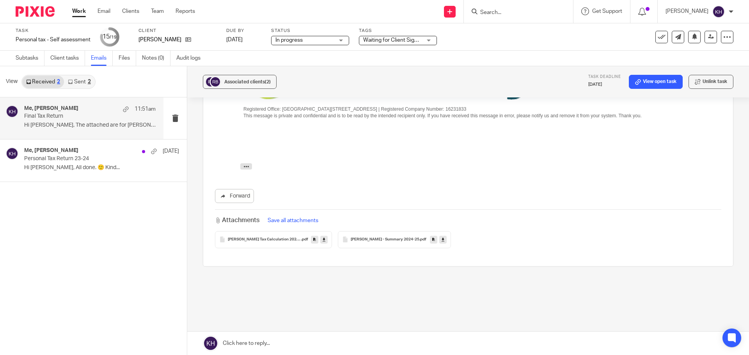
click at [81, 76] on link "Sent 2" at bounding box center [79, 82] width 30 height 12
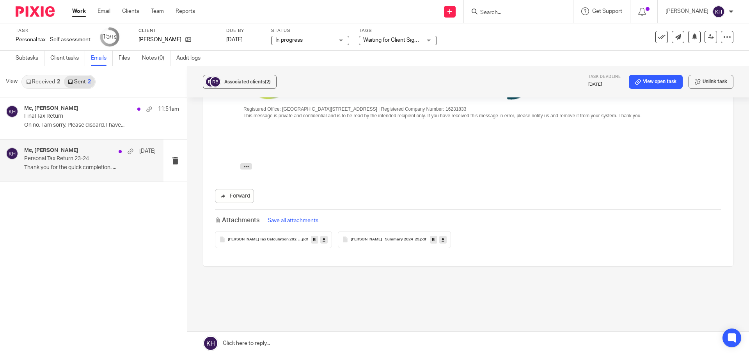
click at [77, 160] on p "Personal Tax Return 23-24" at bounding box center [76, 159] width 105 height 7
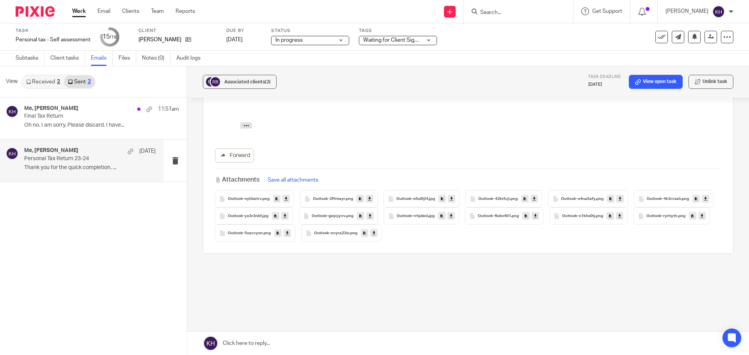
scroll to position [0, 0]
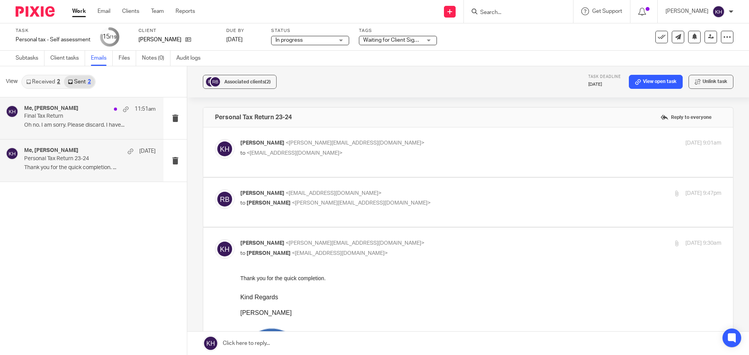
click at [74, 111] on div "Me, Richard Bexon 11:51am" at bounding box center [89, 109] width 131 height 8
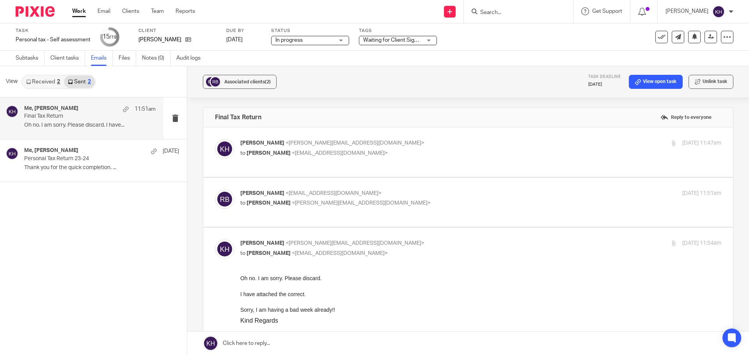
click at [42, 82] on link "Received 2" at bounding box center [43, 82] width 42 height 12
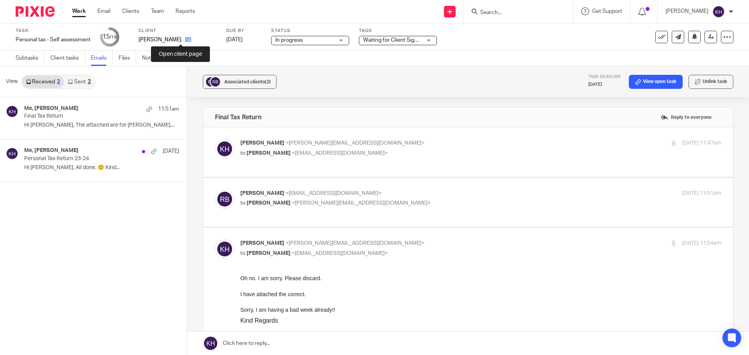
click at [185, 39] on icon at bounding box center [188, 40] width 6 height 6
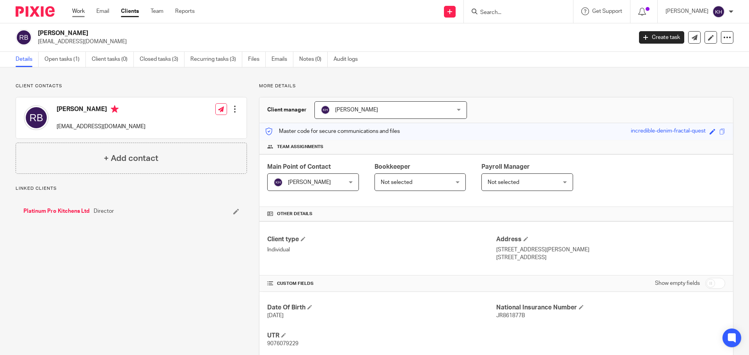
click at [76, 12] on link "Work" at bounding box center [78, 11] width 12 height 8
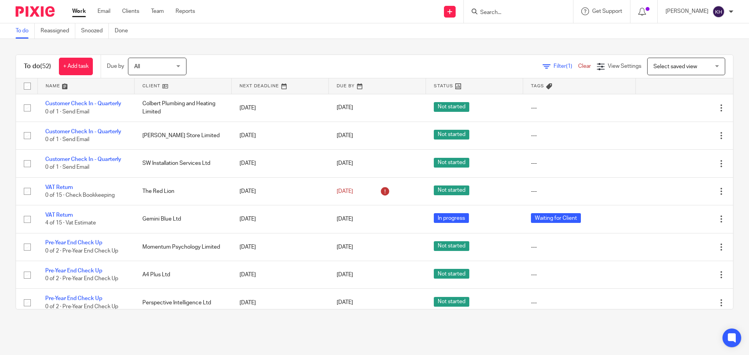
click at [530, 11] on input "Search" at bounding box center [514, 12] width 70 height 7
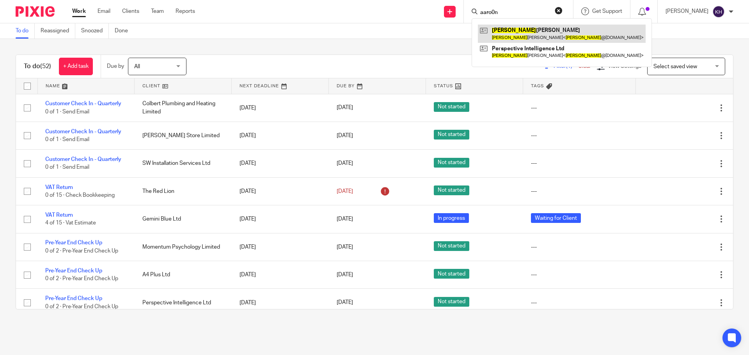
type input "aaro0n"
click at [548, 32] on link at bounding box center [562, 34] width 168 height 18
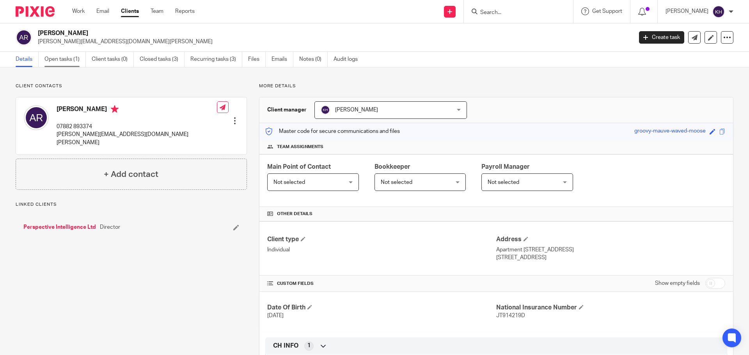
click at [71, 55] on link "Open tasks (1)" at bounding box center [64, 59] width 41 height 15
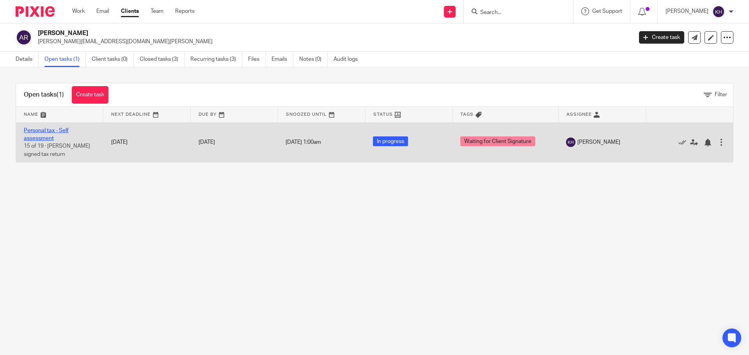
click at [50, 132] on link "Personal tax - Self assessment" at bounding box center [46, 134] width 45 height 13
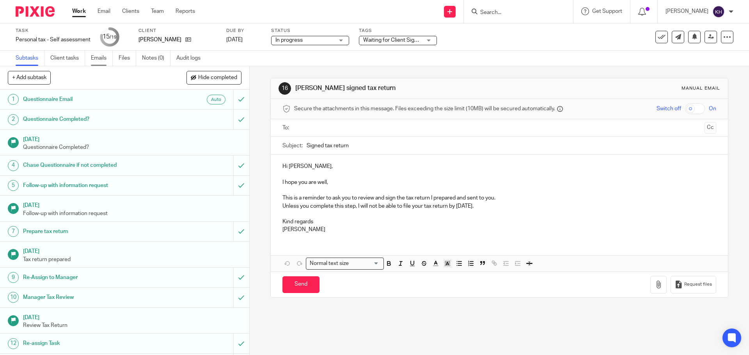
click at [100, 56] on link "Emails" at bounding box center [102, 58] width 22 height 15
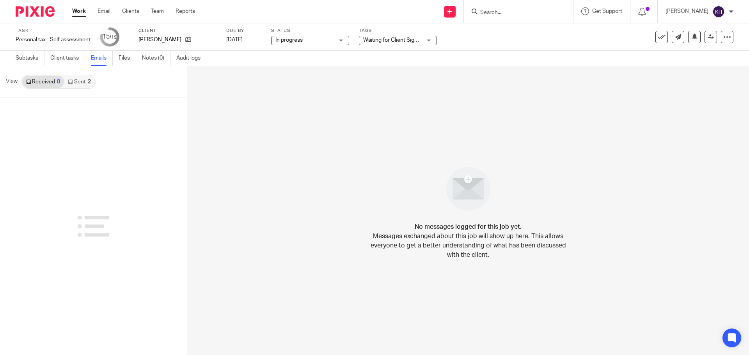
click at [86, 84] on link "Sent 2" at bounding box center [79, 82] width 30 height 12
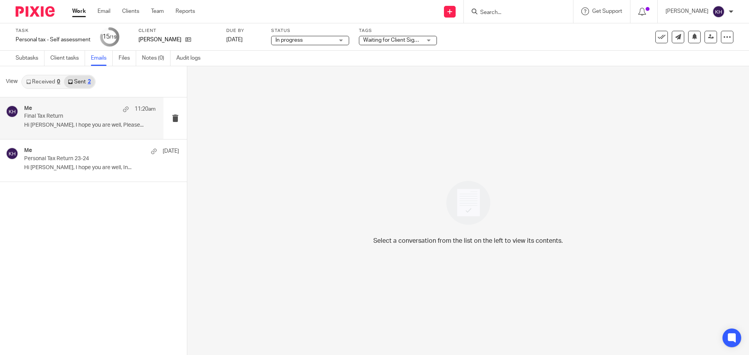
click at [52, 110] on div "Me 11:20am" at bounding box center [89, 109] width 131 height 8
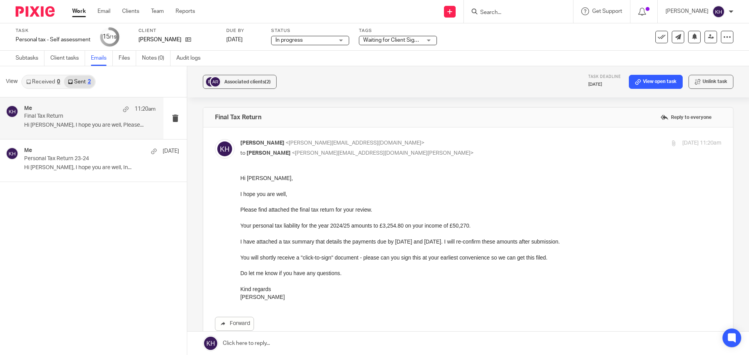
click at [78, 11] on link "Work" at bounding box center [79, 11] width 14 height 8
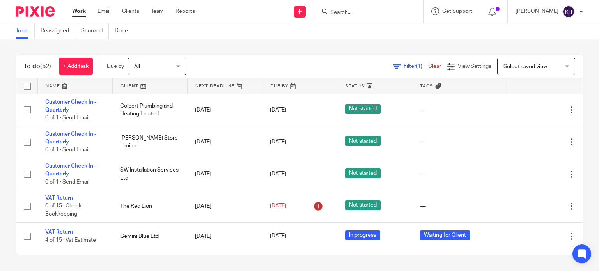
click at [380, 15] on input "Search" at bounding box center [364, 12] width 70 height 7
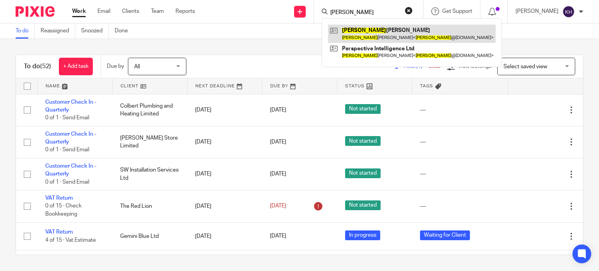
type input "[PERSON_NAME]"
click at [407, 36] on link at bounding box center [412, 34] width 168 height 18
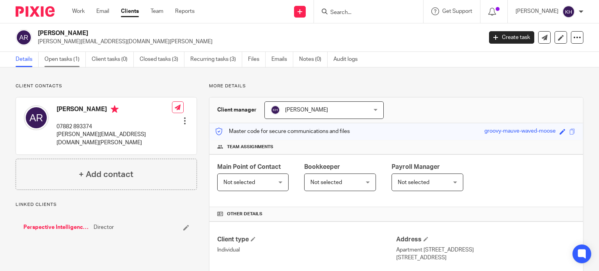
click at [67, 58] on link "Open tasks (1)" at bounding box center [64, 59] width 41 height 15
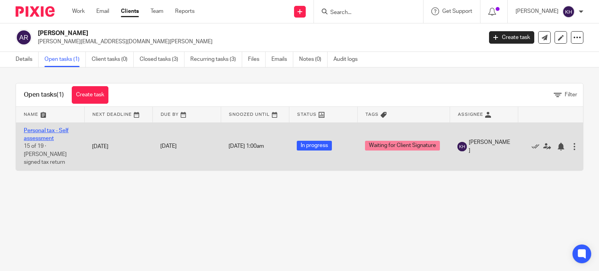
click at [34, 129] on link "Personal tax - Self assessment" at bounding box center [46, 134] width 45 height 13
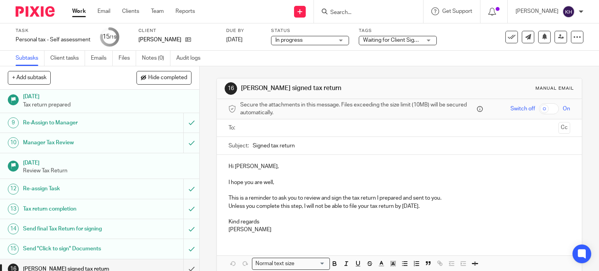
scroll to position [228, 0]
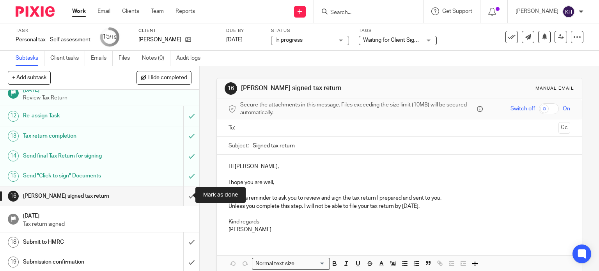
click at [184, 196] on input "submit" at bounding box center [99, 195] width 199 height 19
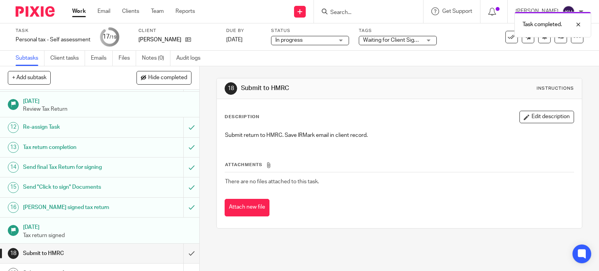
scroll to position [228, 0]
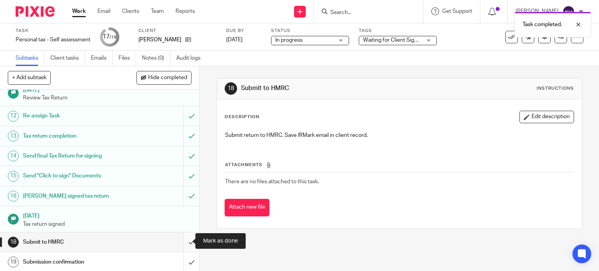
click at [181, 241] on input "submit" at bounding box center [99, 241] width 199 height 19
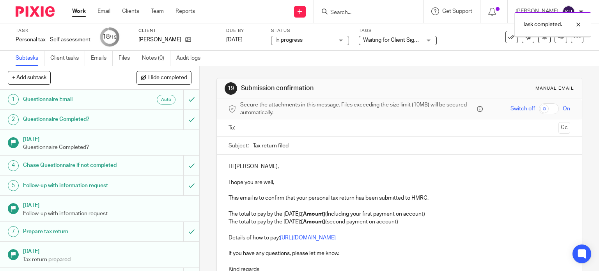
click at [401, 37] on div "Task completed." at bounding box center [445, 23] width 292 height 30
click at [404, 43] on span "Waiting for Client Signature" at bounding box center [392, 40] width 58 height 8
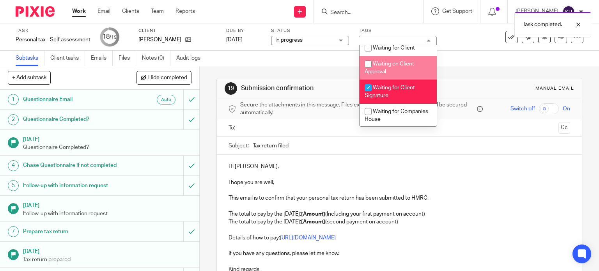
scroll to position [273, 0]
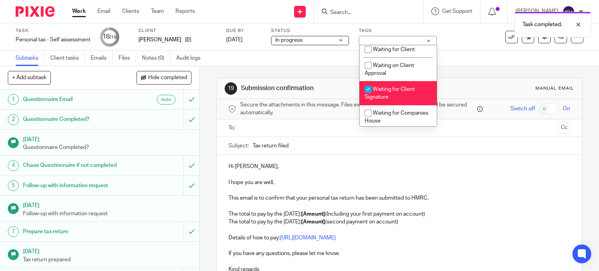
click at [391, 98] on li "Waiting for Client Signature" at bounding box center [397, 93] width 77 height 24
checkbox input "false"
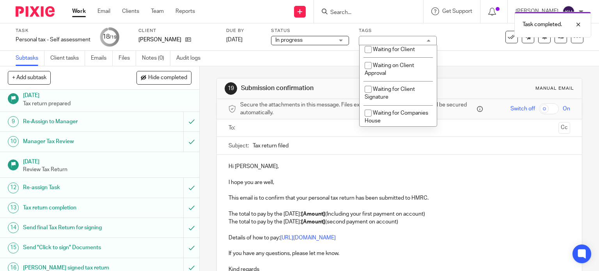
scroll to position [228, 0]
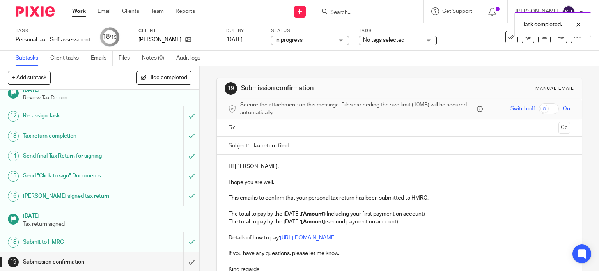
click at [275, 124] on input "text" at bounding box center [399, 128] width 312 height 9
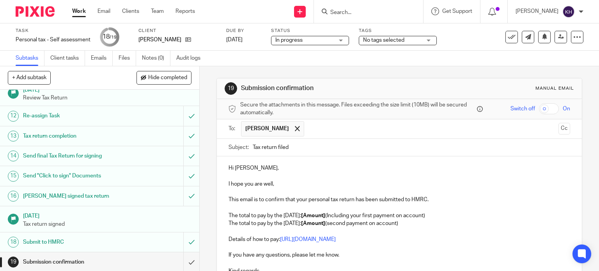
click at [293, 169] on p "Hi [PERSON_NAME]," at bounding box center [399, 168] width 342 height 8
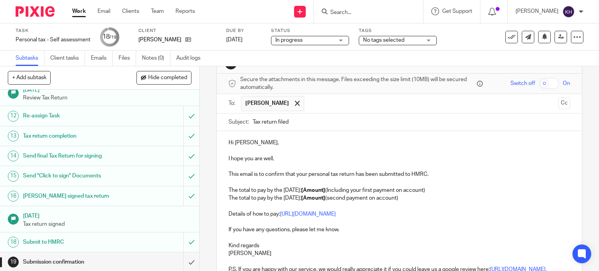
scroll to position [39, 0]
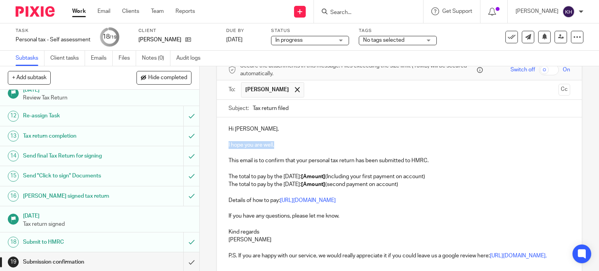
drag, startPoint x: 282, startPoint y: 143, endPoint x: 122, endPoint y: 143, distance: 160.2
click at [122, 143] on div "+ Add subtask Hide completed Cancel + Add 1 Questionnaire Email Auto 2 Question…" at bounding box center [299, 168] width 599 height 205
click at [243, 161] on p "This email is to confirm that your personal tax return has been submitted to HM…" at bounding box center [399, 161] width 342 height 8
click at [279, 161] on p "This email is to confirm that your personal tax return has been submitted to HM…" at bounding box center [399, 161] width 342 height 8
click at [335, 160] on p "This email is to confirm that your personal tax return has been submitted to HM…" at bounding box center [399, 161] width 342 height 8
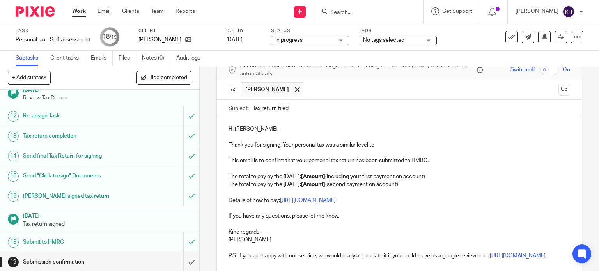
click at [250, 179] on p "The total to pay by the 31st January: [Amount] (Including your first payment on…" at bounding box center [399, 177] width 342 height 8
click at [278, 179] on p "The total to pay by the 31st January: [Amount] (Including your first payment on…" at bounding box center [399, 177] width 342 height 8
click at [315, 177] on p "The total to pay by the 31st January: [Amount] (Including your first payment on…" at bounding box center [399, 177] width 342 height 8
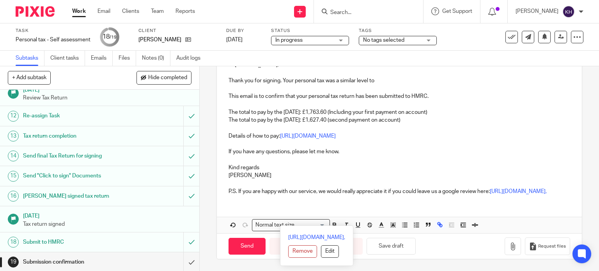
drag, startPoint x: 222, startPoint y: 247, endPoint x: 439, endPoint y: 271, distance: 218.6
click at [439, 271] on html "Work Email Clients Team Reports Work Email Clients Team Reports Settings Send n…" at bounding box center [299, 135] width 599 height 271
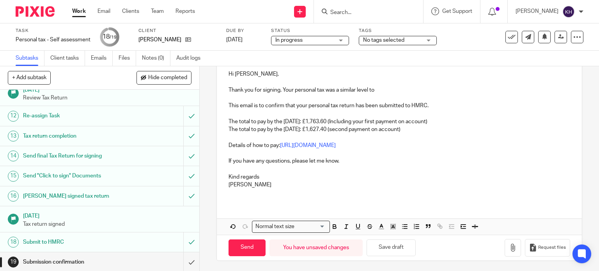
scroll to position [0, 0]
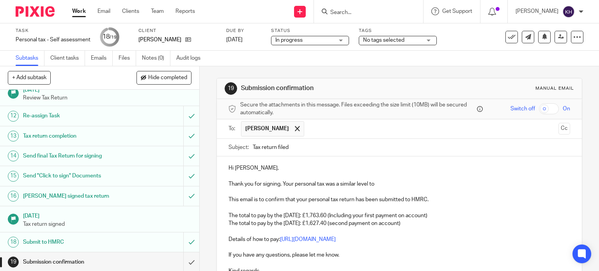
click at [389, 179] on p at bounding box center [399, 176] width 342 height 8
click at [298, 196] on p "This email is to confirm that your personal tax return has been submitted to HM…" at bounding box center [399, 200] width 342 height 8
click at [305, 180] on p "Thank you for signing. Your personal tax was a similar level to" at bounding box center [399, 184] width 342 height 8
click at [363, 182] on p "Thank you for signing. Your personal tax was a similar level to" at bounding box center [399, 184] width 342 height 8
click at [382, 182] on p "Thank you for signing. Your personal tax was a similar level to" at bounding box center [399, 184] width 342 height 8
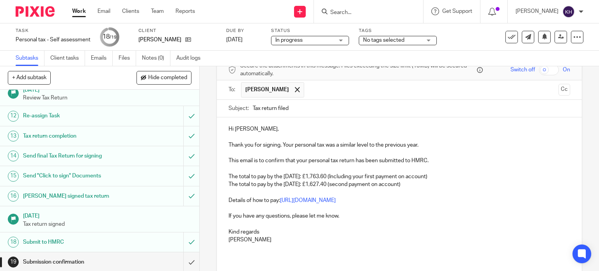
scroll to position [78, 0]
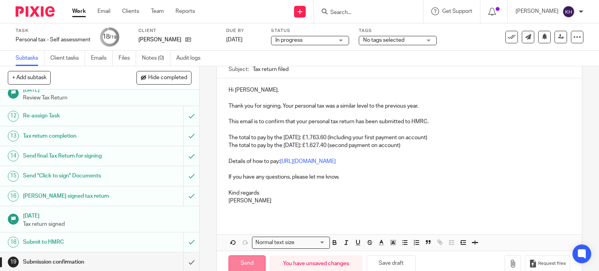
click at [241, 263] on input "Send" at bounding box center [246, 263] width 37 height 17
type input "Sent"
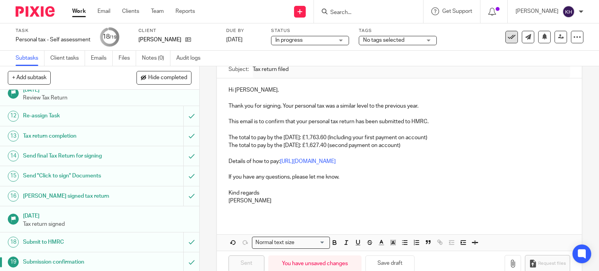
click at [508, 38] on icon at bounding box center [512, 37] width 8 height 8
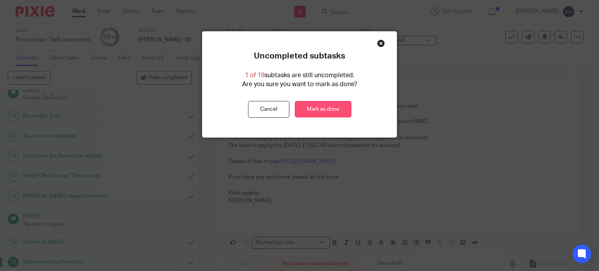
click at [328, 108] on link "Mark as done" at bounding box center [323, 109] width 57 height 17
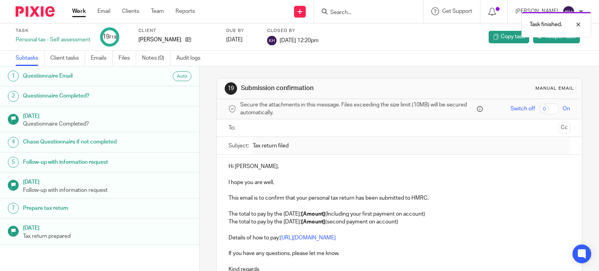
click at [83, 8] on link "Work" at bounding box center [79, 11] width 14 height 8
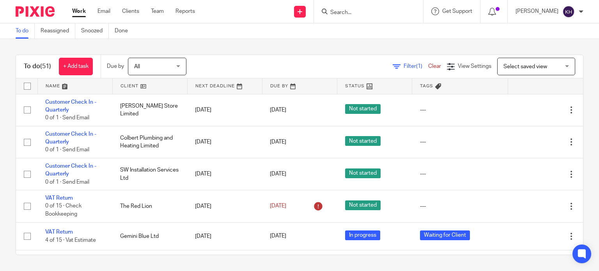
click at [277, 59] on div "Filter (1) Clear View Settings View Settings (1) Filters Clear Save Manage save…" at bounding box center [391, 67] width 383 height 18
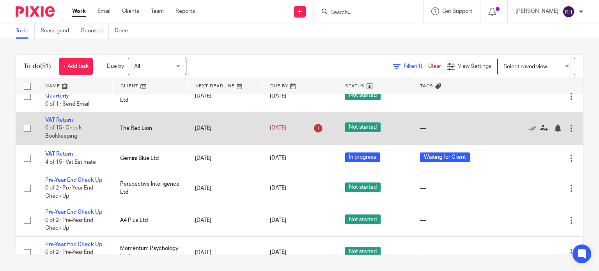
scroll to position [156, 0]
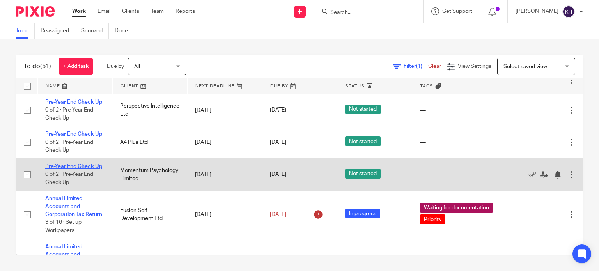
click at [52, 169] on link "Pre-Year End Check Up" at bounding box center [73, 166] width 57 height 5
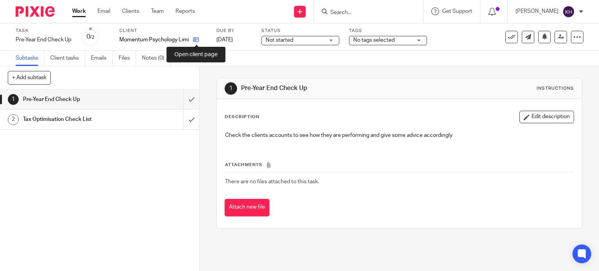
click at [193, 40] on icon at bounding box center [196, 40] width 6 height 6
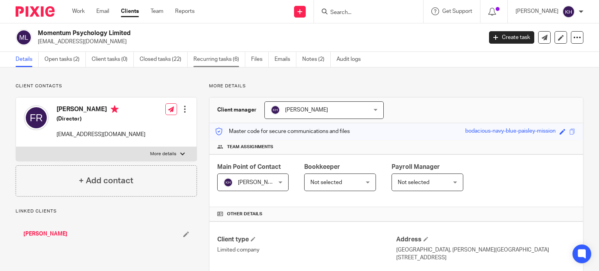
click at [217, 63] on link "Recurring tasks (6)" at bounding box center [219, 59] width 52 height 15
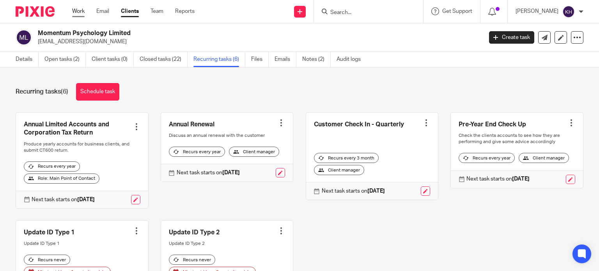
click at [78, 10] on link "Work" at bounding box center [78, 11] width 12 height 8
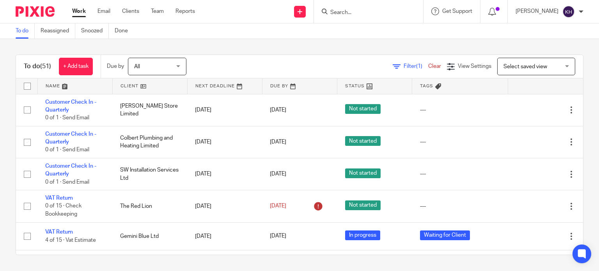
click at [381, 8] on form at bounding box center [370, 12] width 83 height 10
click at [376, 15] on input "Search" at bounding box center [364, 12] width 70 height 7
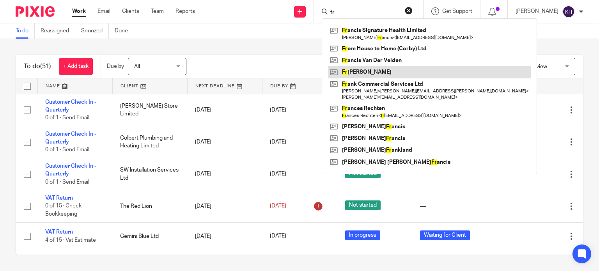
type input "fr"
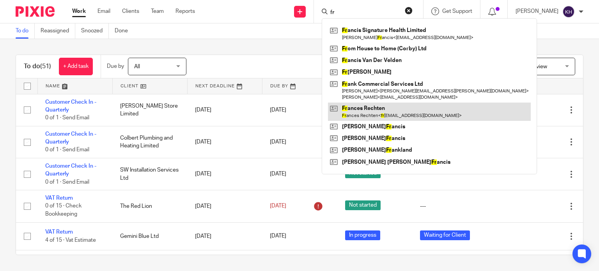
click at [405, 113] on link at bounding box center [429, 112] width 203 height 18
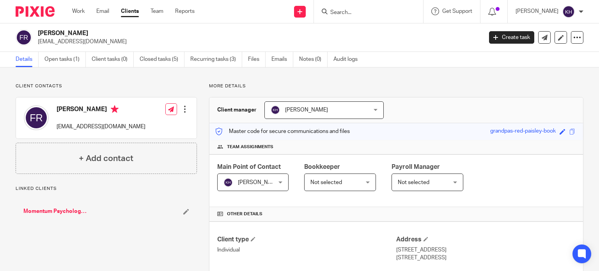
drag, startPoint x: 56, startPoint y: 125, endPoint x: 104, endPoint y: 135, distance: 49.8
click at [104, 135] on div "[PERSON_NAME] [EMAIL_ADDRESS][DOMAIN_NAME]" at bounding box center [85, 117] width 122 height 33
copy p "[EMAIL_ADDRESS][DOMAIN_NAME]"
click at [73, 59] on link "Open tasks (1)" at bounding box center [64, 59] width 41 height 15
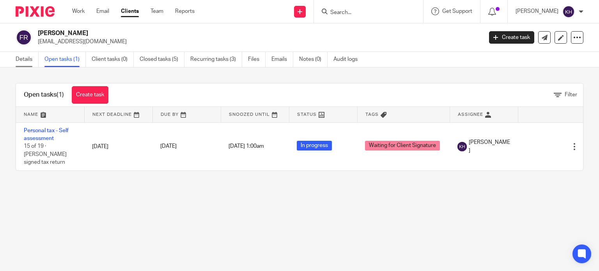
click at [17, 58] on link "Details" at bounding box center [27, 59] width 23 height 15
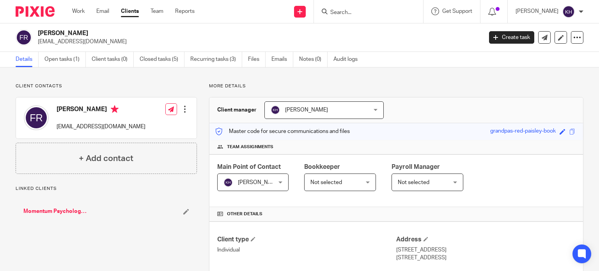
click at [71, 60] on link "Open tasks (1)" at bounding box center [64, 59] width 41 height 15
